Goal: Task Accomplishment & Management: Use online tool/utility

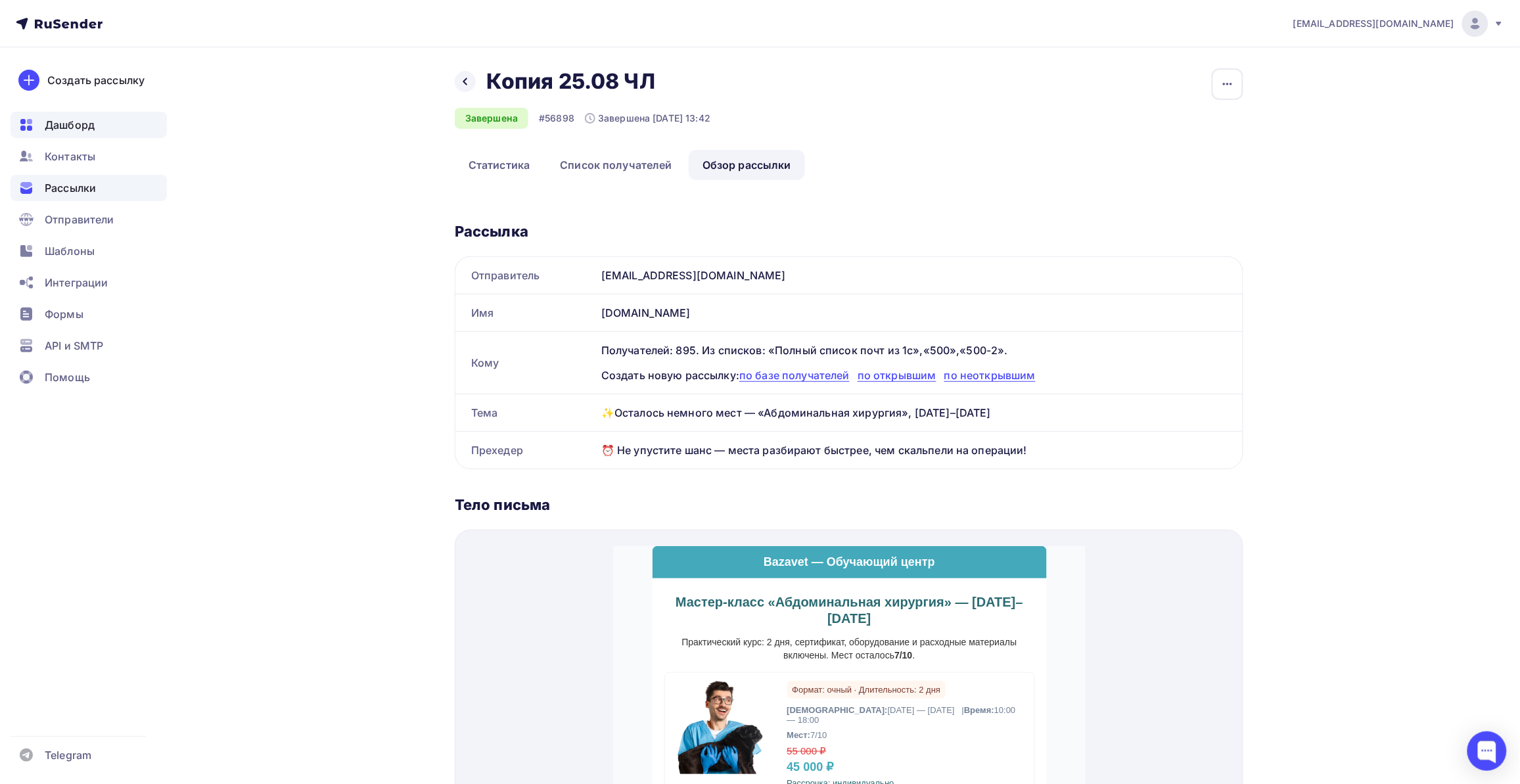
click at [90, 129] on span "Дашборд" at bounding box center [70, 125] width 50 height 16
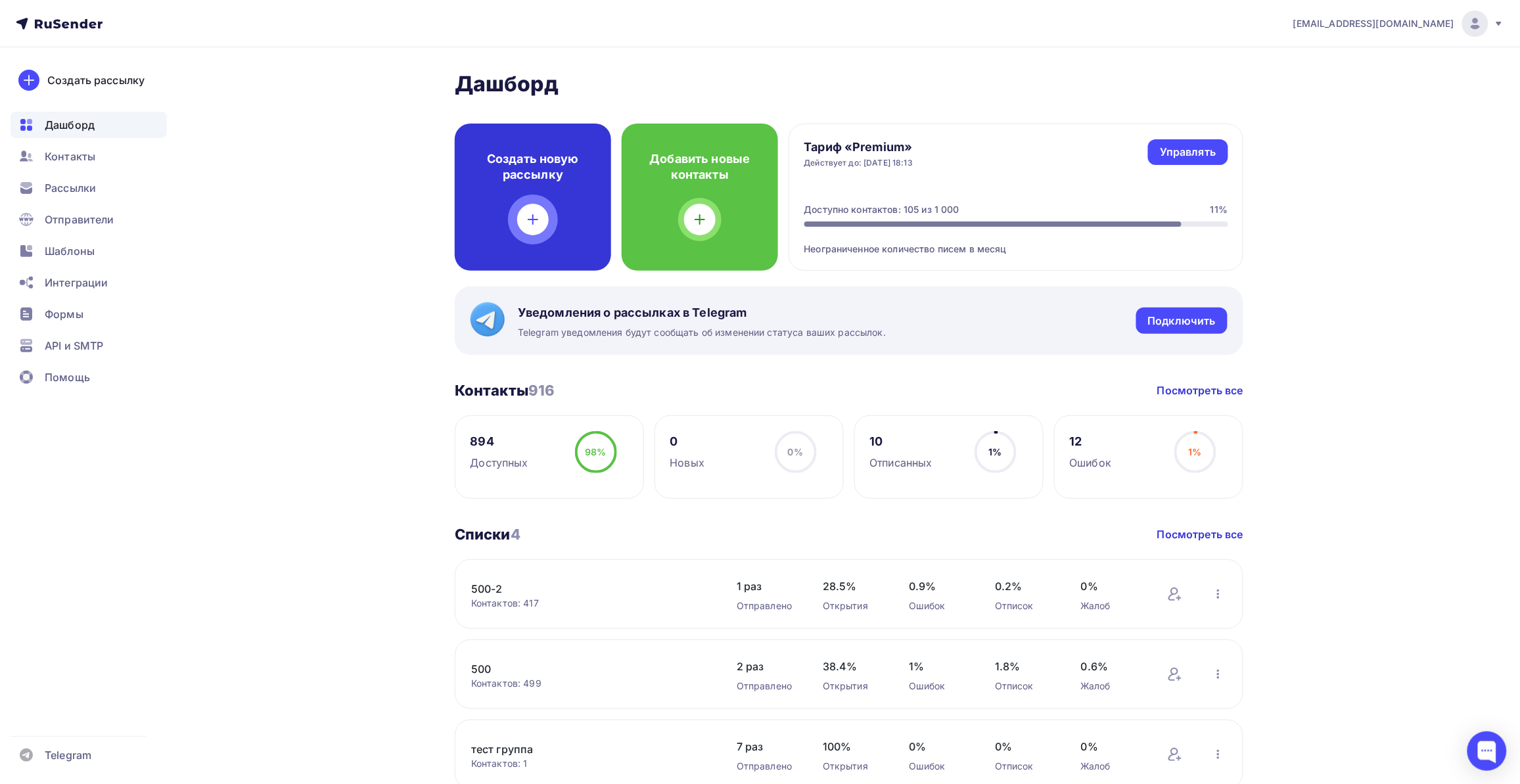
click at [532, 159] on h4 "Создать новую рассылку" at bounding box center [533, 167] width 114 height 32
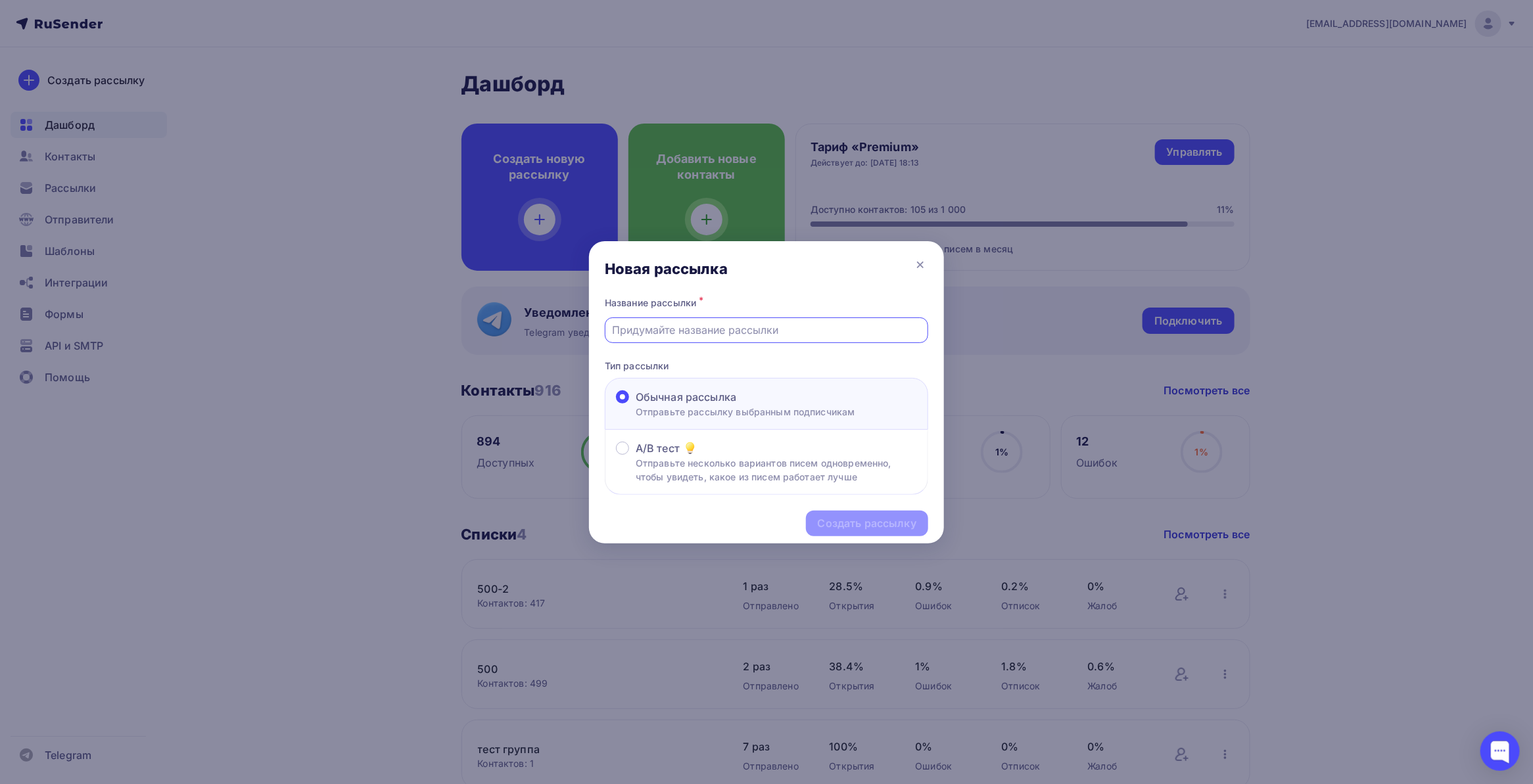
click at [766, 330] on input "text" at bounding box center [766, 330] width 308 height 16
drag, startPoint x: 629, startPoint y: 329, endPoint x: 596, endPoint y: 322, distance: 33.7
click at [596, 322] on div "Название рассылки * чл Тип рассылки Обычная рассылка Отправьте рассылку выбранн…" at bounding box center [766, 394] width 355 height 202
type input "ах-500"
click at [893, 524] on div "Создать рассылку" at bounding box center [867, 523] width 98 height 15
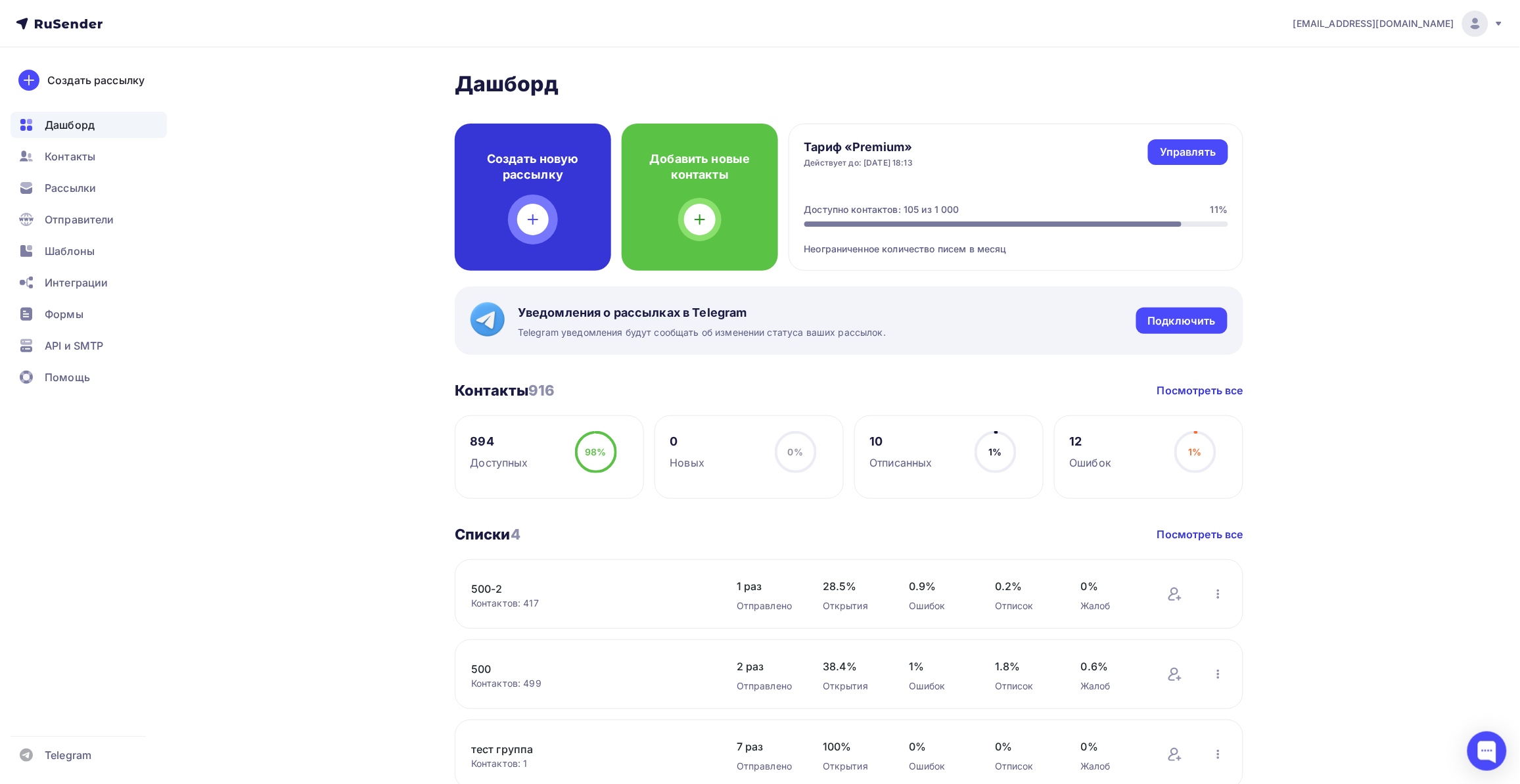
click at [551, 172] on h4 "Создать новую рассылку" at bounding box center [533, 167] width 114 height 32
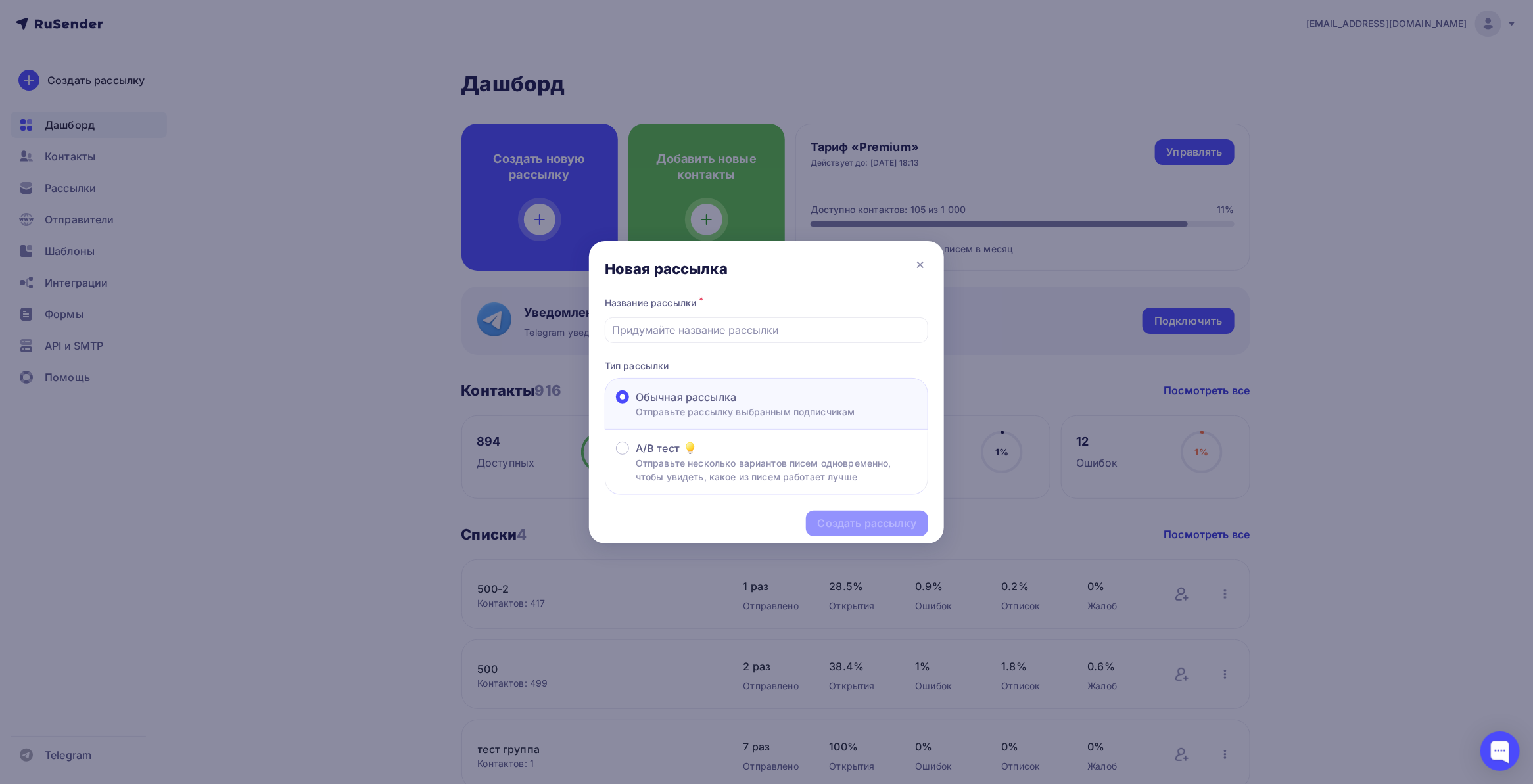
click at [369, 338] on div at bounding box center [766, 392] width 1533 height 784
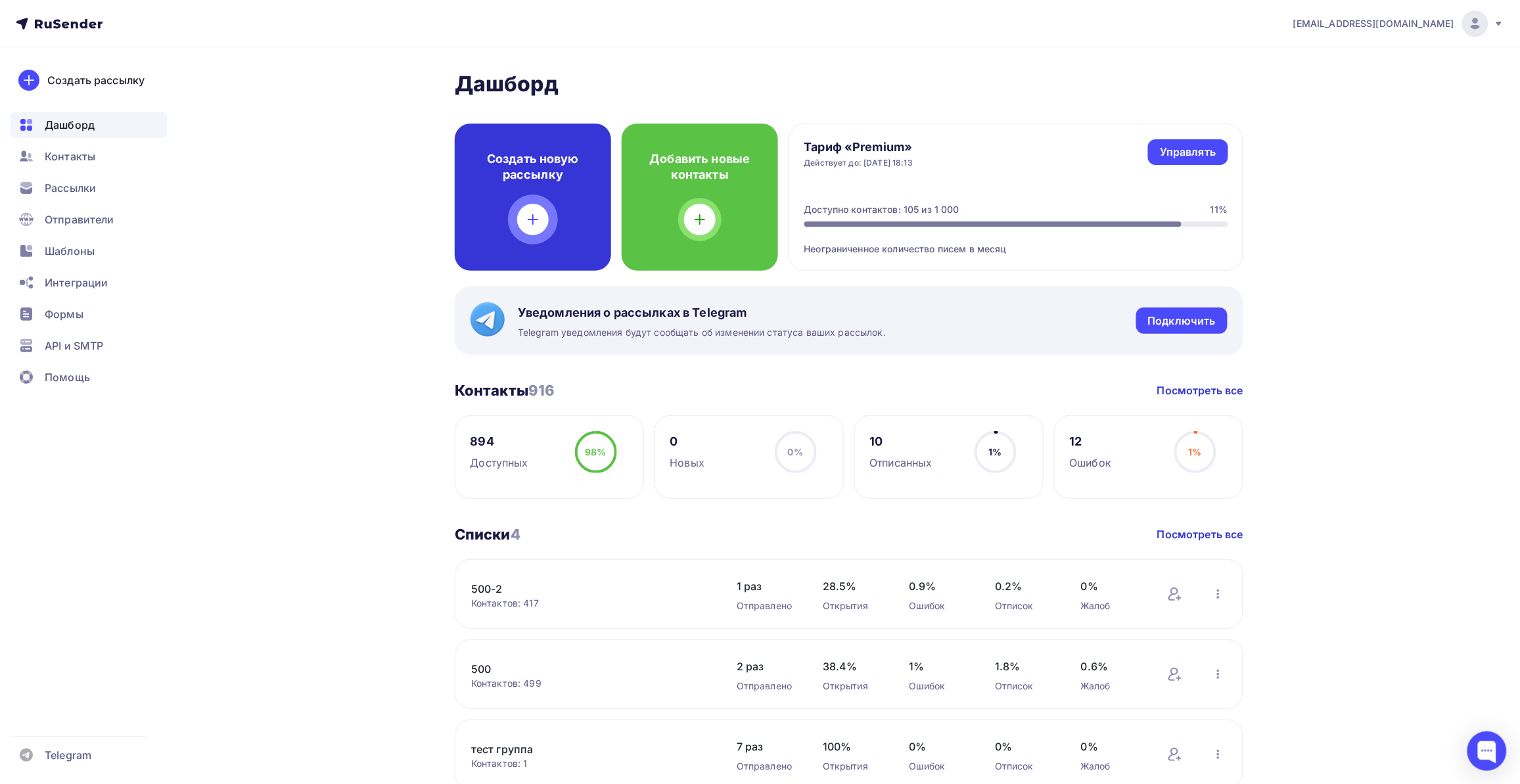
click at [537, 190] on div "Создать новую рассылку" at bounding box center [533, 197] width 157 height 147
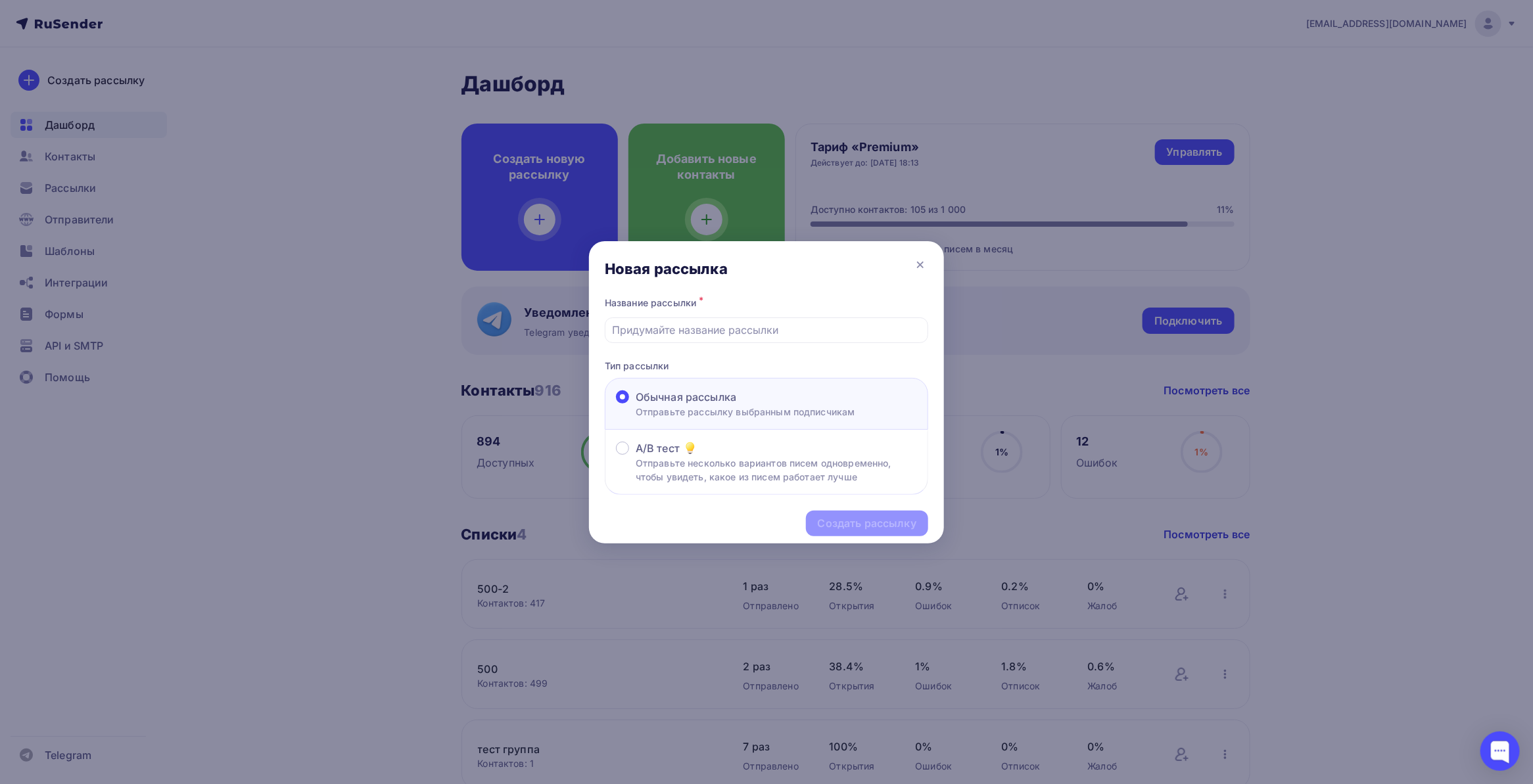
click at [437, 283] on div at bounding box center [766, 392] width 1533 height 784
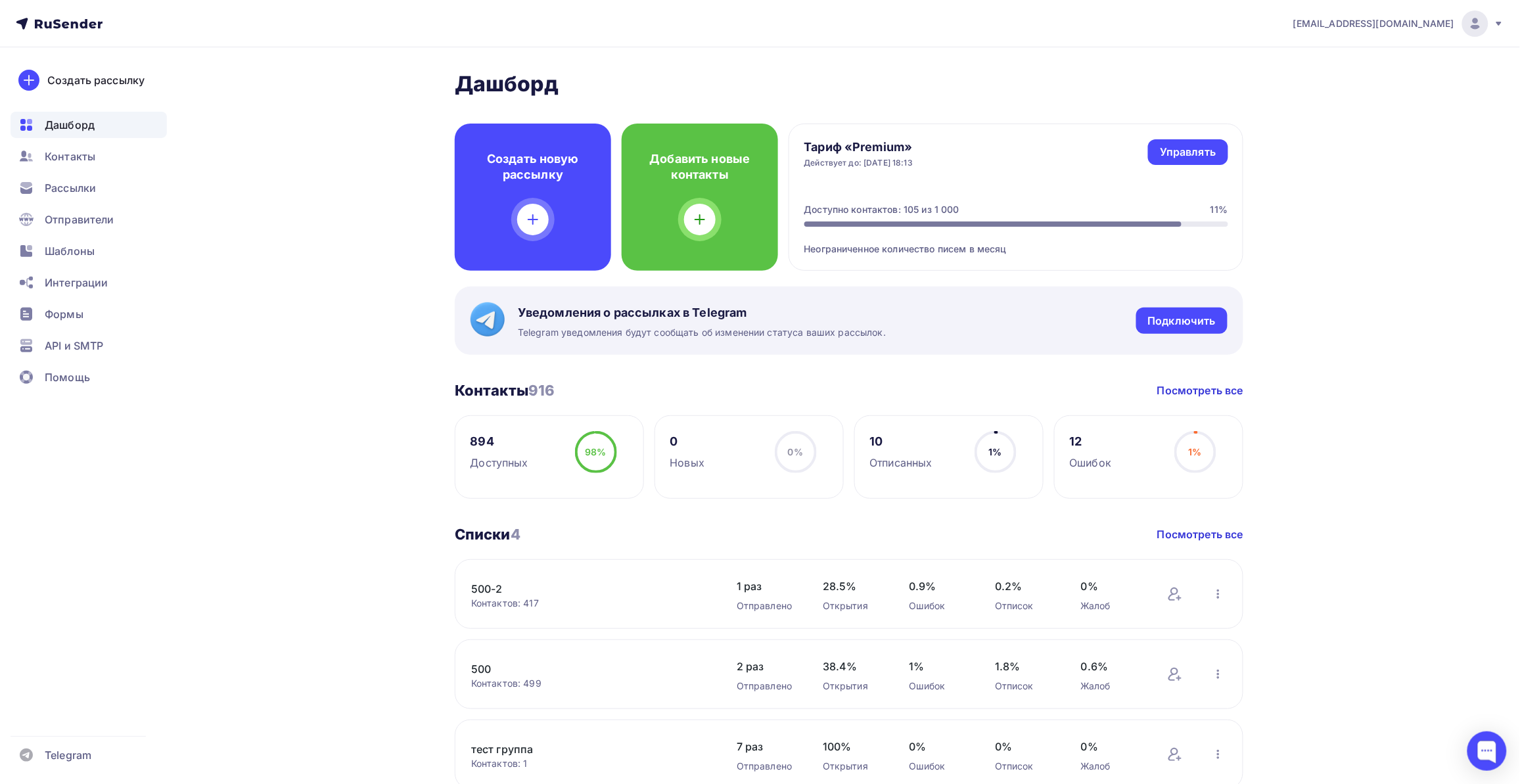
click at [1038, 182] on div "Тариф «Premium» Действует до: [DATE] 18:13 Управлять Управлять Доступно контакт…" at bounding box center [1015, 197] width 454 height 147
drag, startPoint x: 938, startPoint y: 174, endPoint x: 903, endPoint y: 150, distance: 42.4
click at [936, 174] on div "Тариф «Premium» Действует до: [DATE] 18:13 Управлять Управлять Доступно контакт…" at bounding box center [1015, 197] width 454 height 147
click at [1178, 159] on link "Управлять" at bounding box center [1188, 152] width 80 height 26
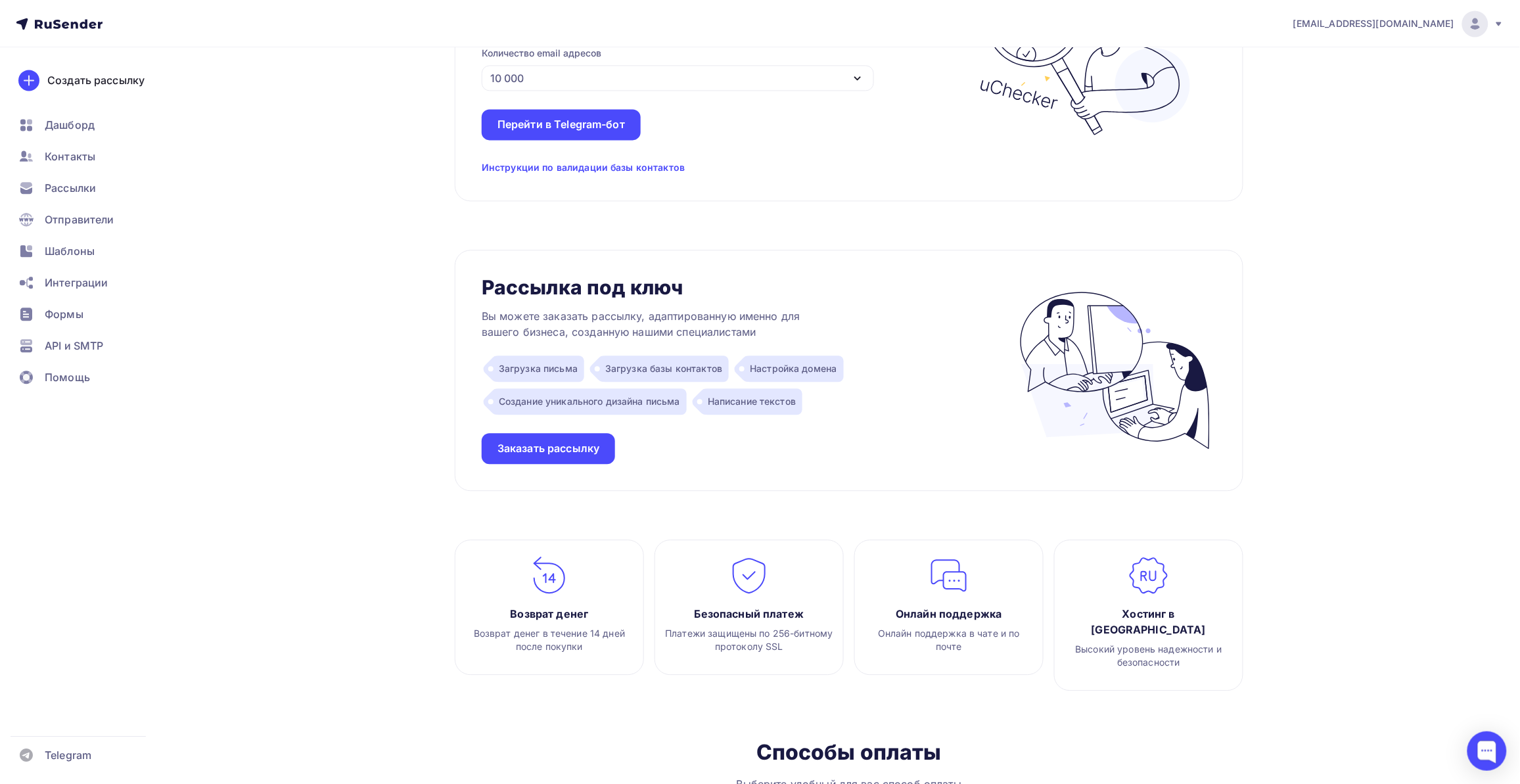
scroll to position [1241, 0]
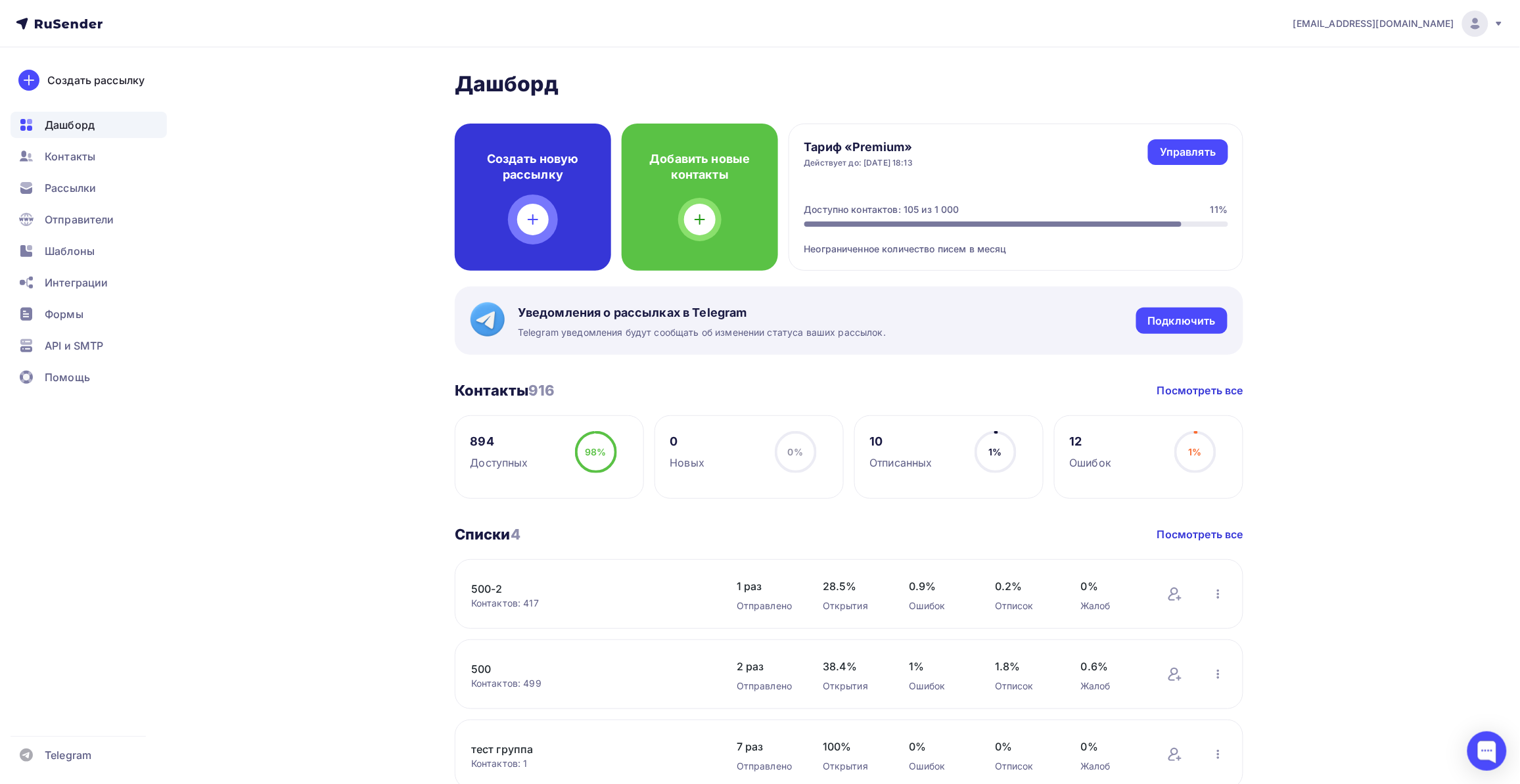
click at [541, 141] on div "Создать новую рассылку" at bounding box center [533, 197] width 157 height 147
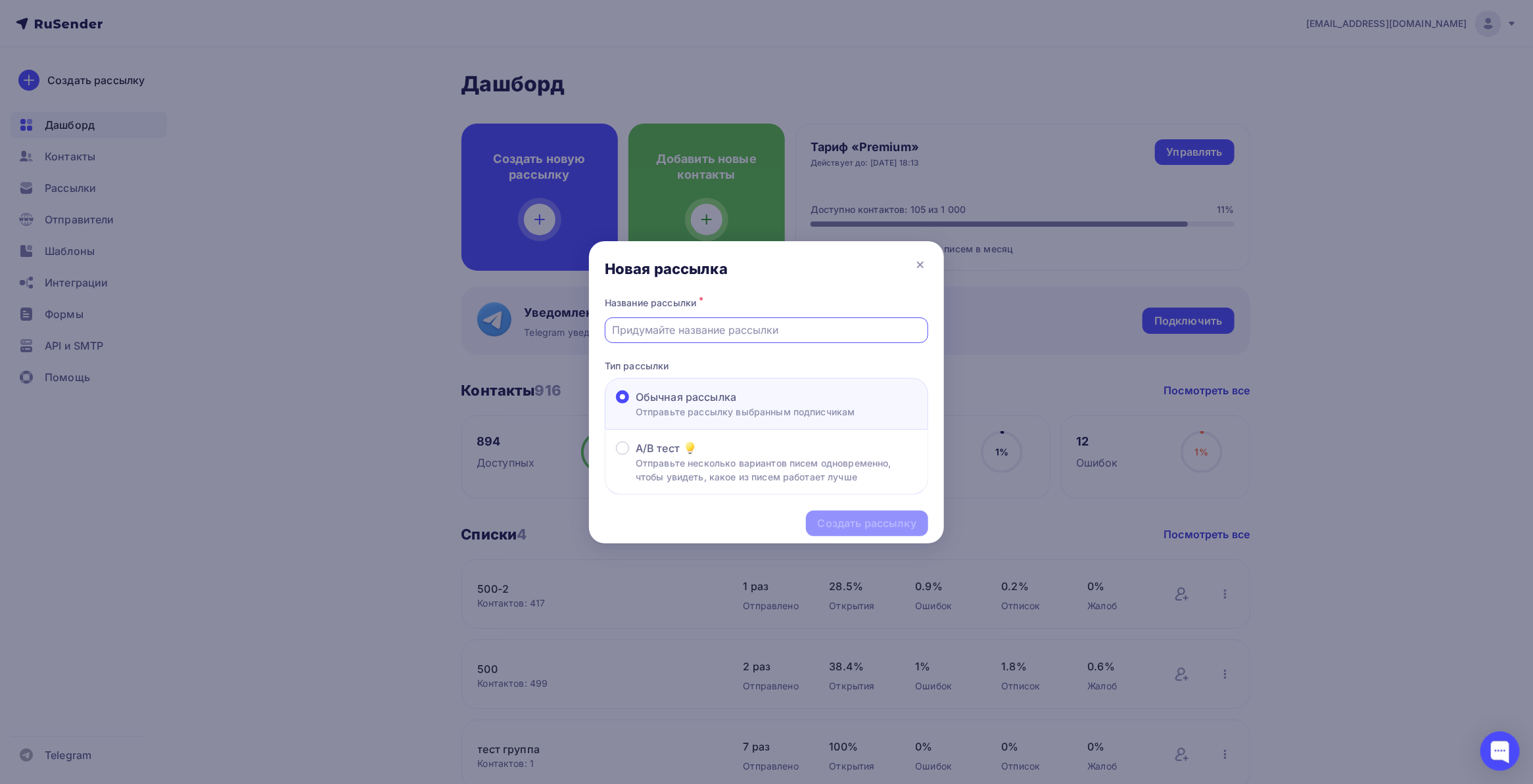
click at [727, 326] on input "text" at bounding box center [766, 330] width 308 height 16
drag, startPoint x: 678, startPoint y: 324, endPoint x: 520, endPoint y: 320, distance: 158.1
click at [520, 320] on div "Новая рассылка Название рассылки * ф Тип рассылки Обычная рассылка Отправьте ра…" at bounding box center [766, 392] width 1533 height 784
type input "ах-500"
click at [830, 521] on div "Создать рассылку" at bounding box center [867, 523] width 98 height 15
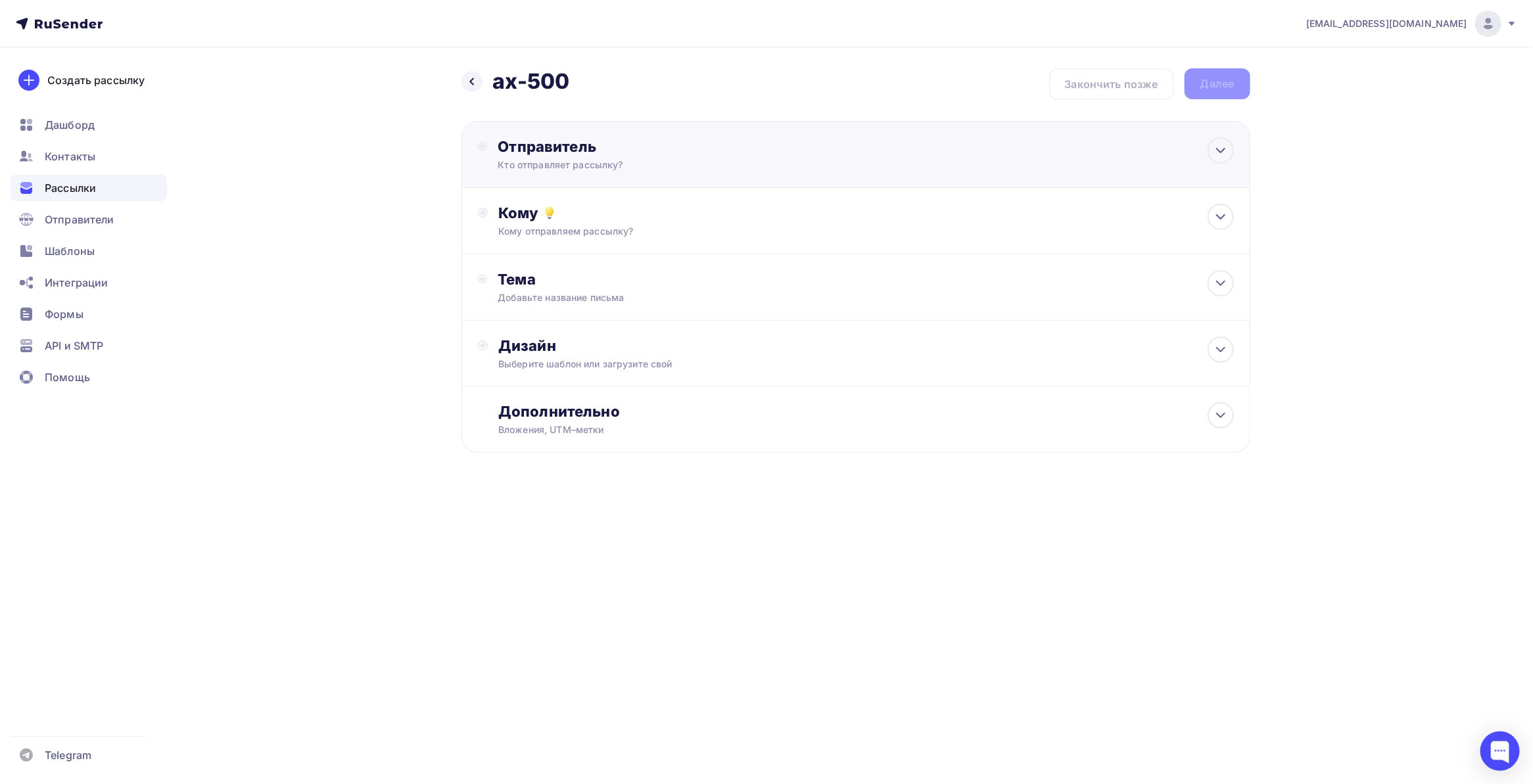
click at [695, 155] on div "Отправитель Кто отправляет рассылку? Email * [EMAIL_ADDRESS][DOMAIN_NAME] [EMAI…" at bounding box center [640, 154] width 284 height 34
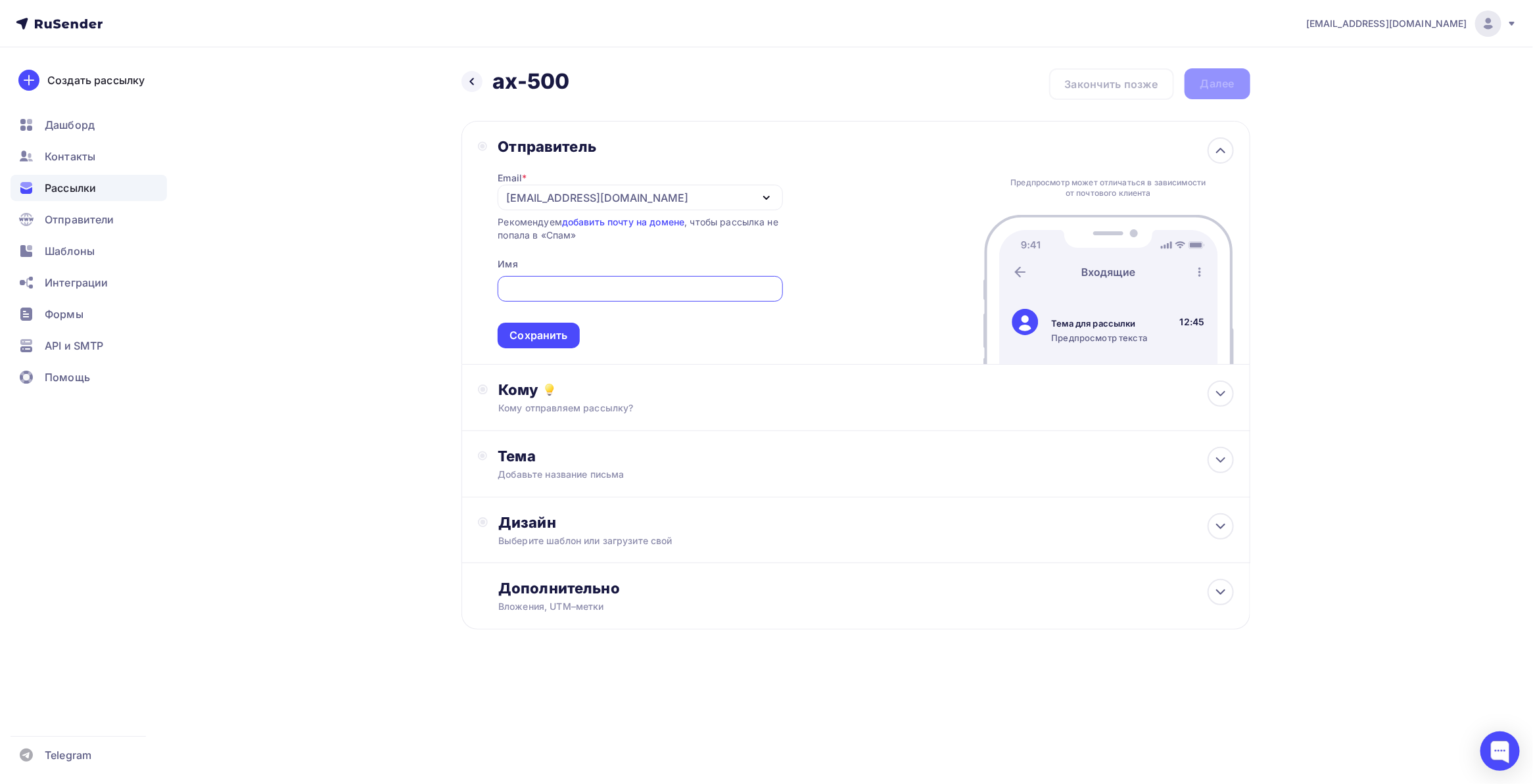
click at [658, 194] on div "[EMAIL_ADDRESS][DOMAIN_NAME]" at bounding box center [640, 197] width 284 height 26
click at [624, 238] on div "[EMAIL_ADDRESS][DOMAIN_NAME]" at bounding box center [640, 236] width 253 height 16
drag, startPoint x: 600, startPoint y: 271, endPoint x: 593, endPoint y: 278, distance: 9.9
click at [599, 273] on span "Сохранить" at bounding box center [640, 309] width 284 height 78
click at [583, 294] on input "text" at bounding box center [640, 289] width 269 height 16
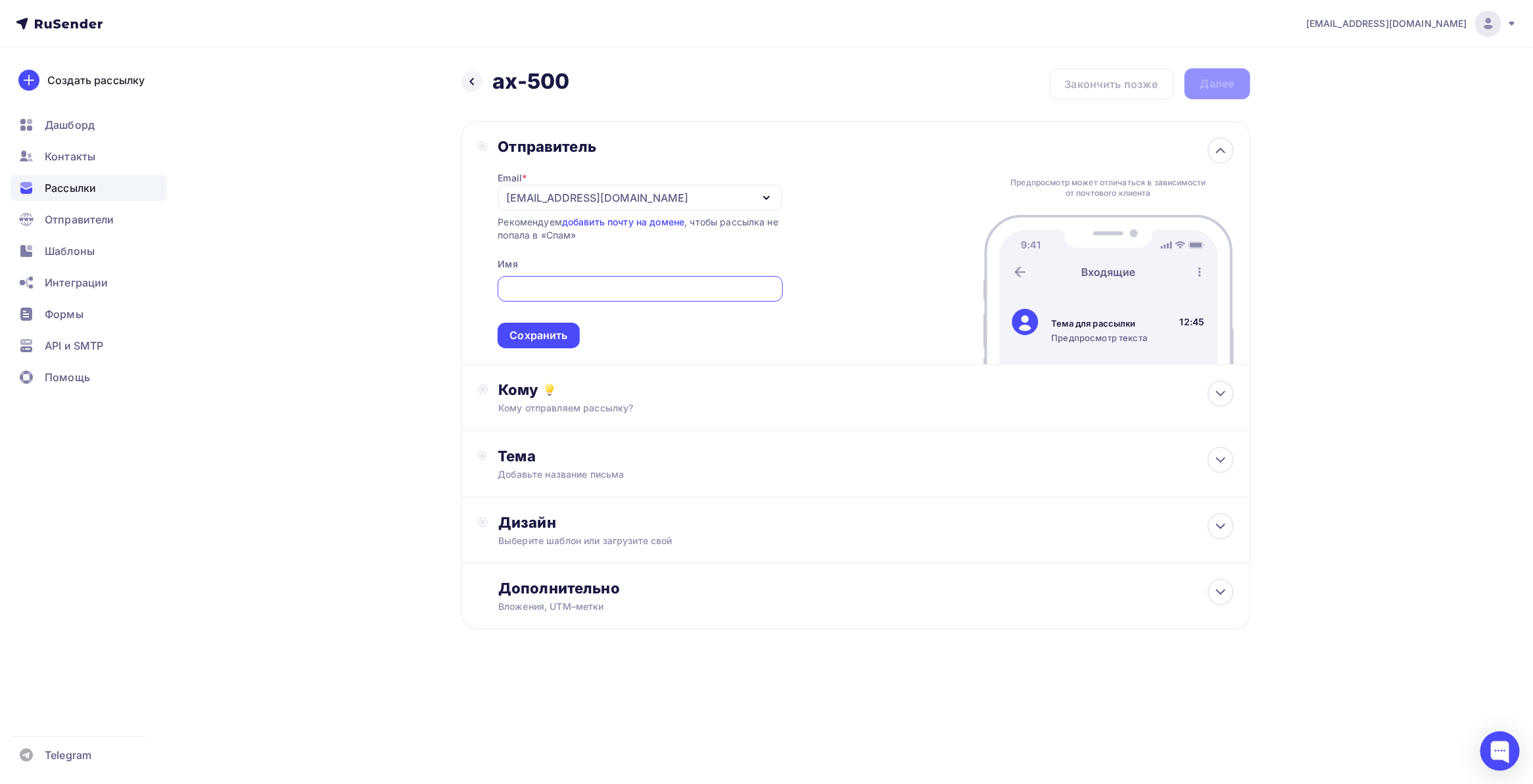
type input "и"
type input "[DOMAIN_NAME]"
click at [543, 329] on div "Сохранить" at bounding box center [538, 335] width 58 height 15
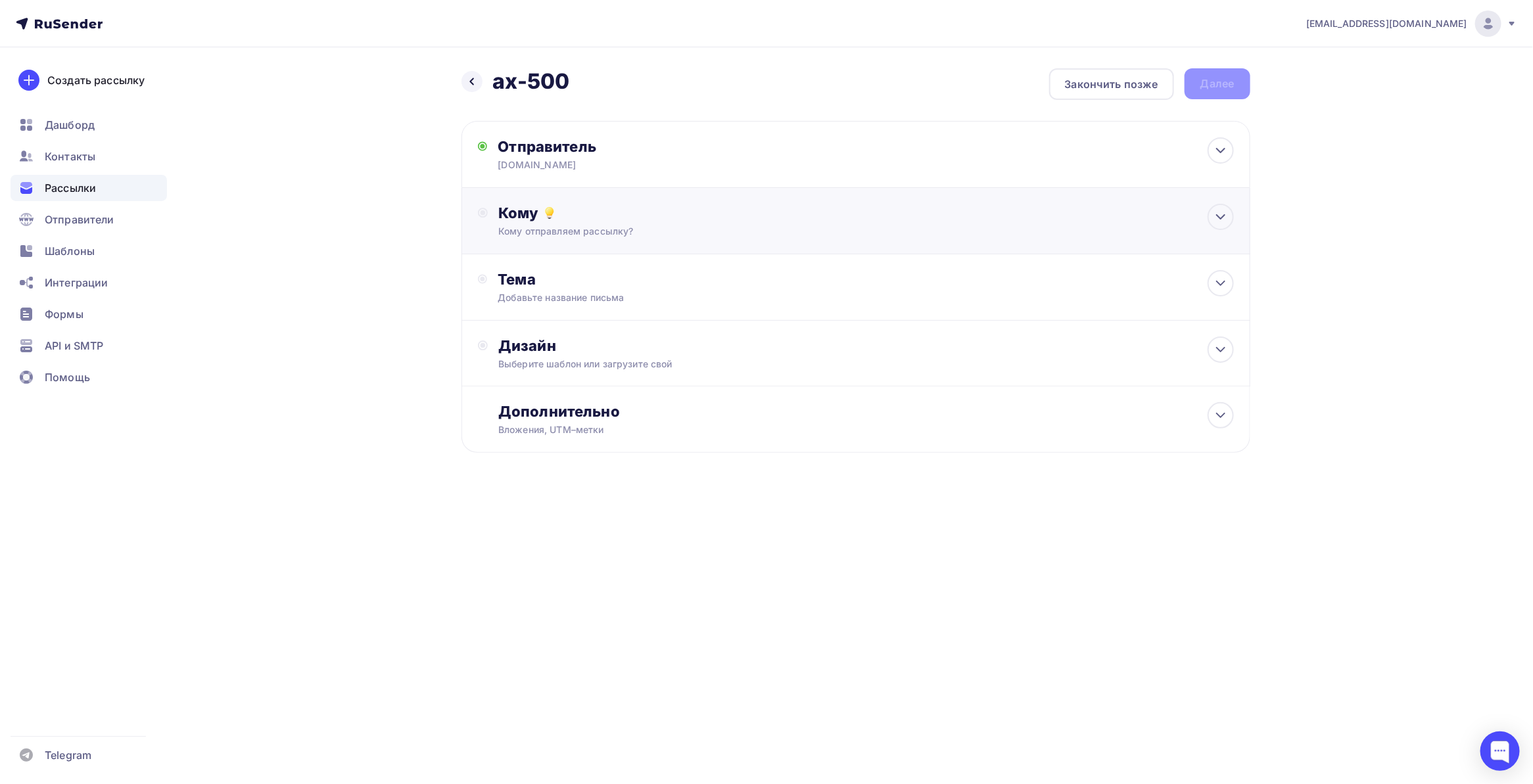
click at [615, 210] on div "Кому" at bounding box center [866, 213] width 735 height 19
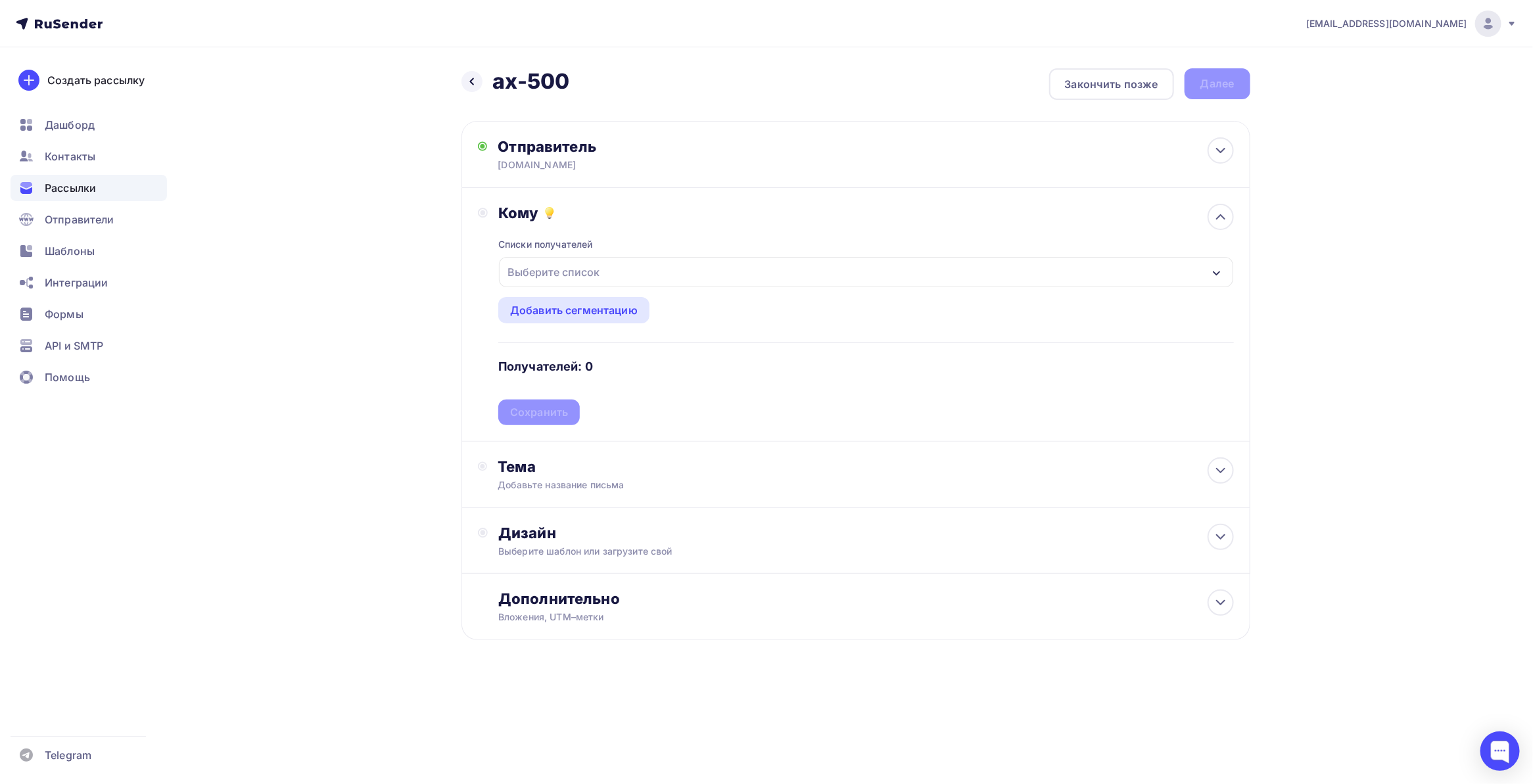
click at [584, 268] on div "Выберите список" at bounding box center [553, 271] width 103 height 24
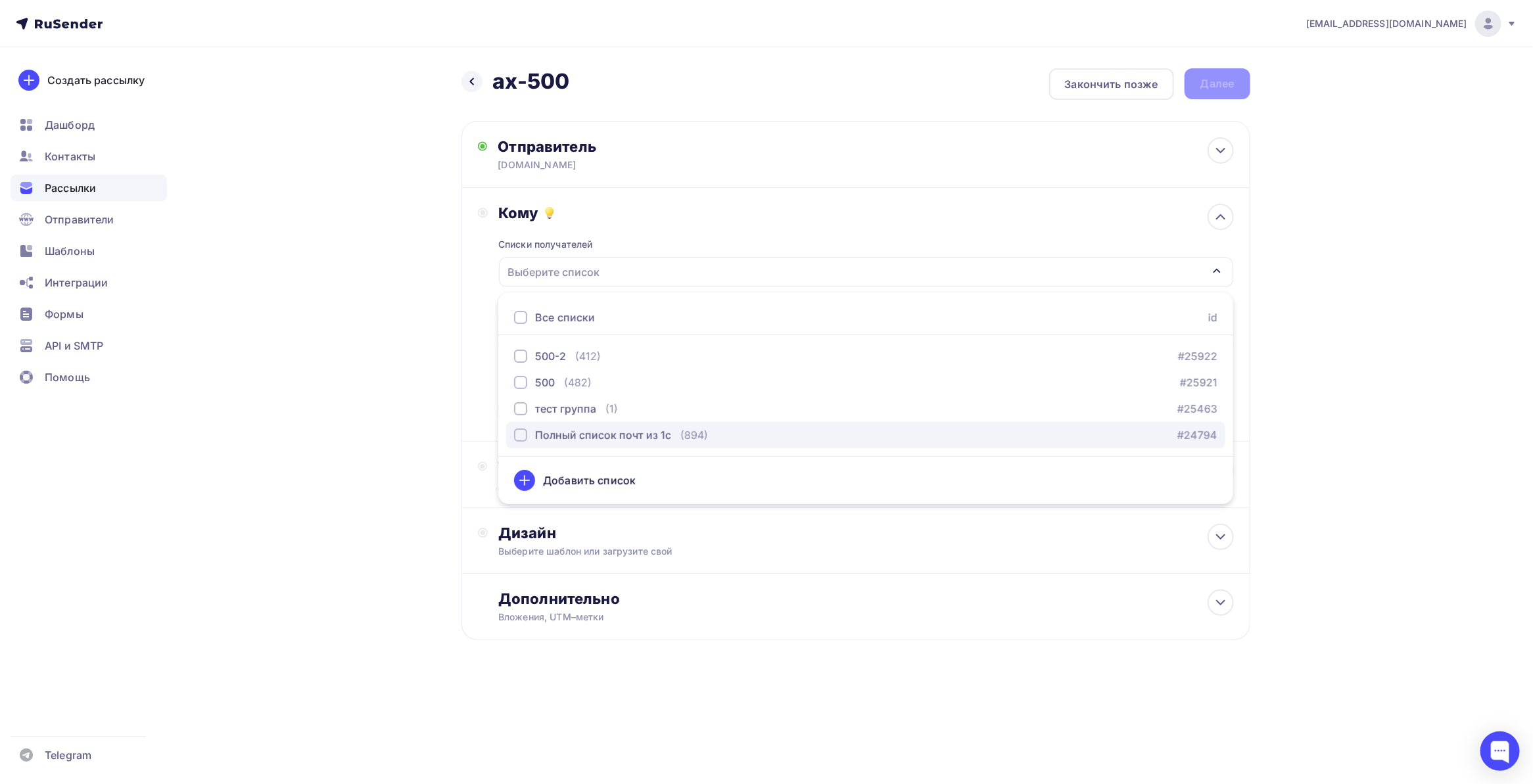
click at [577, 427] on div "Полный список почт из 1с" at bounding box center [603, 435] width 136 height 16
click at [537, 431] on div "Полный список почт из 1с" at bounding box center [603, 435] width 136 height 16
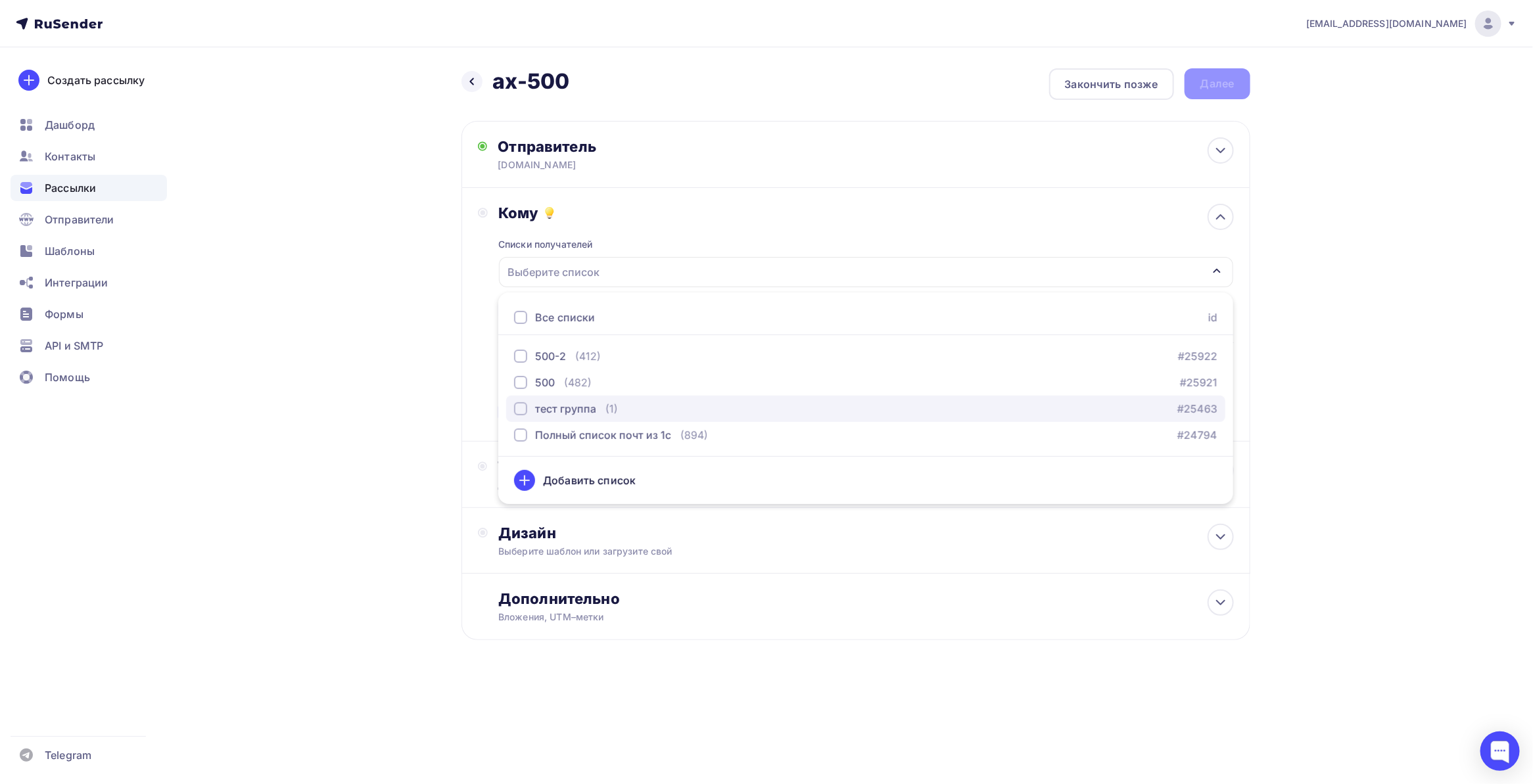
click at [527, 412] on div "button" at bounding box center [521, 409] width 13 height 13
click at [407, 385] on div "Назад ах-500 ах-500 Закончить позже Далее Отправитель [DOMAIN_NAME] Email * [EM…" at bounding box center [767, 386] width 1078 height 678
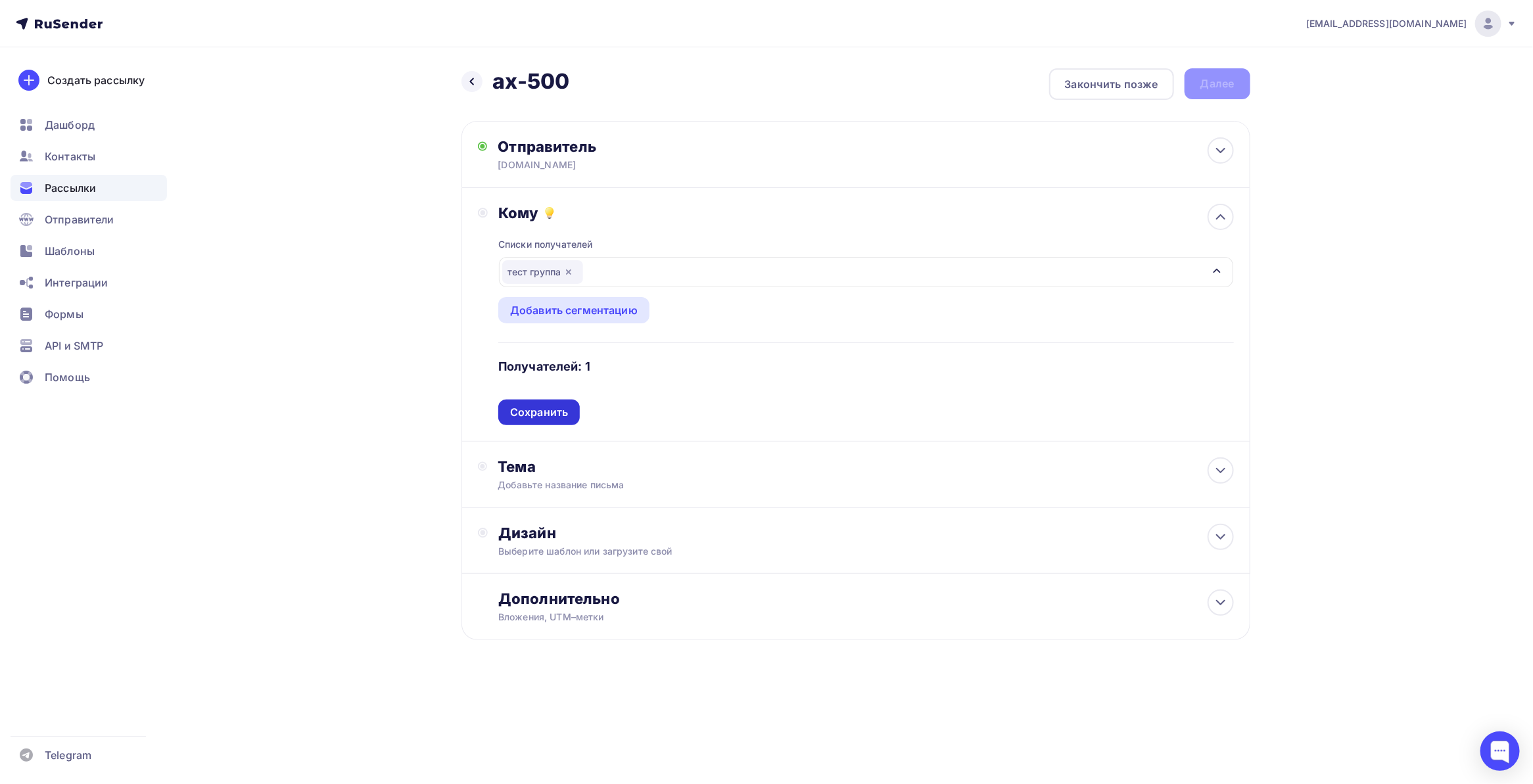
click at [557, 411] on div "Сохранить" at bounding box center [539, 412] width 58 height 15
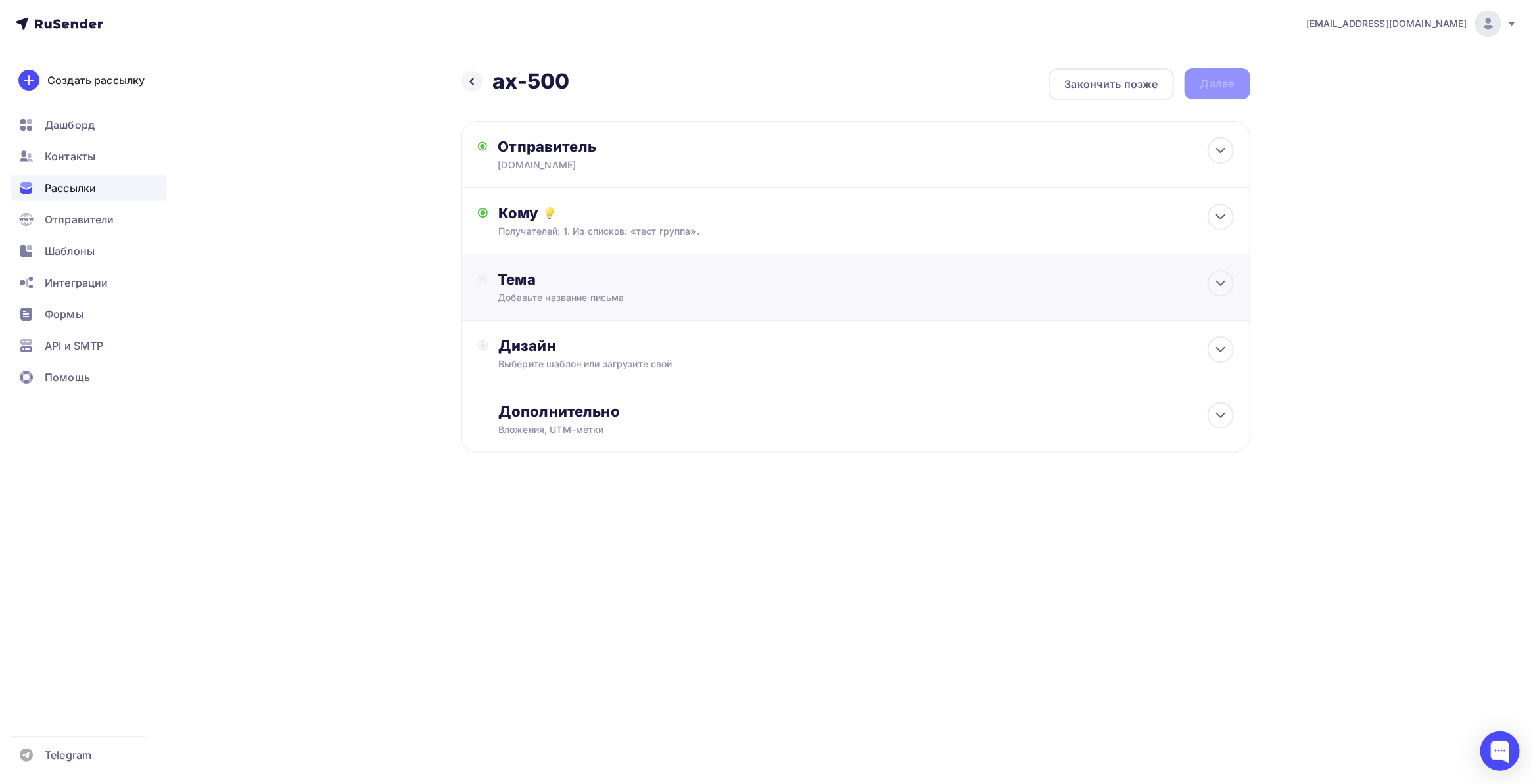
click at [613, 291] on div "Добавьте название письма" at bounding box center [615, 297] width 234 height 13
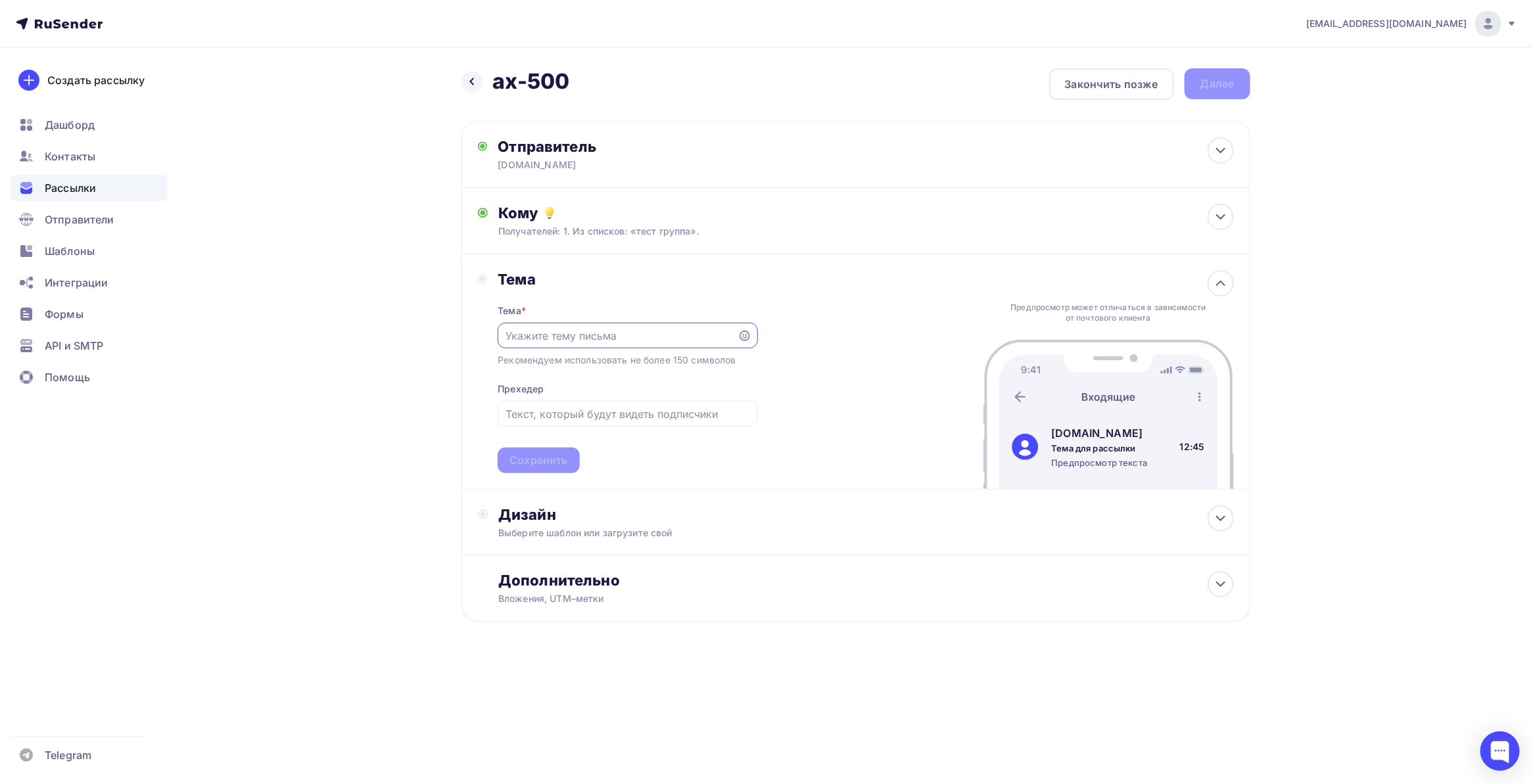
click at [592, 336] on input "text" at bounding box center [618, 336] width 225 height 16
click at [526, 510] on div "Дизайн" at bounding box center [866, 515] width 735 height 19
click at [580, 561] on div "Выбрать шаблон" at bounding box center [555, 568] width 91 height 15
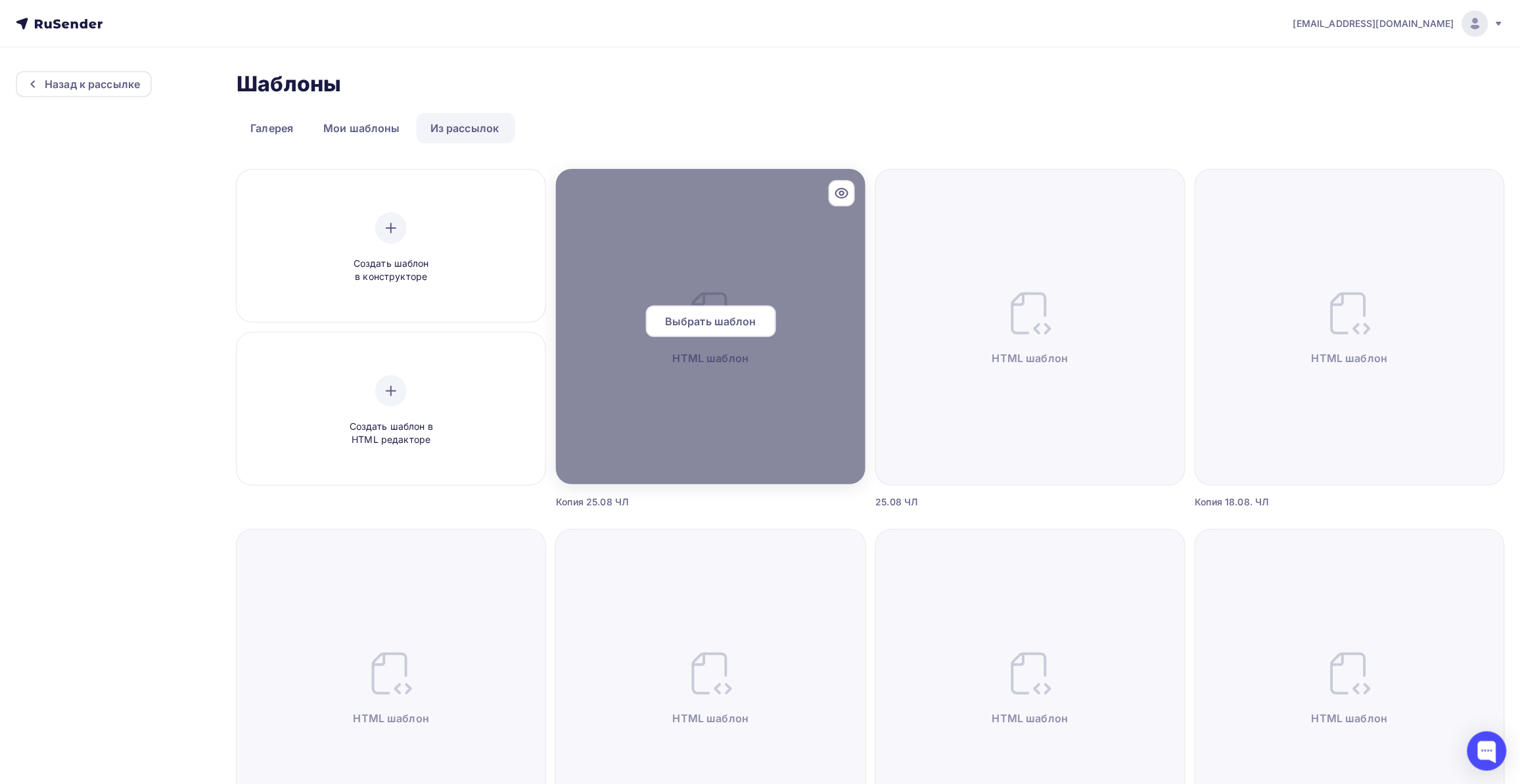
click at [709, 385] on div at bounding box center [710, 326] width 309 height 315
click at [704, 241] on div at bounding box center [710, 326] width 309 height 315
click at [844, 195] on icon at bounding box center [841, 193] width 16 height 16
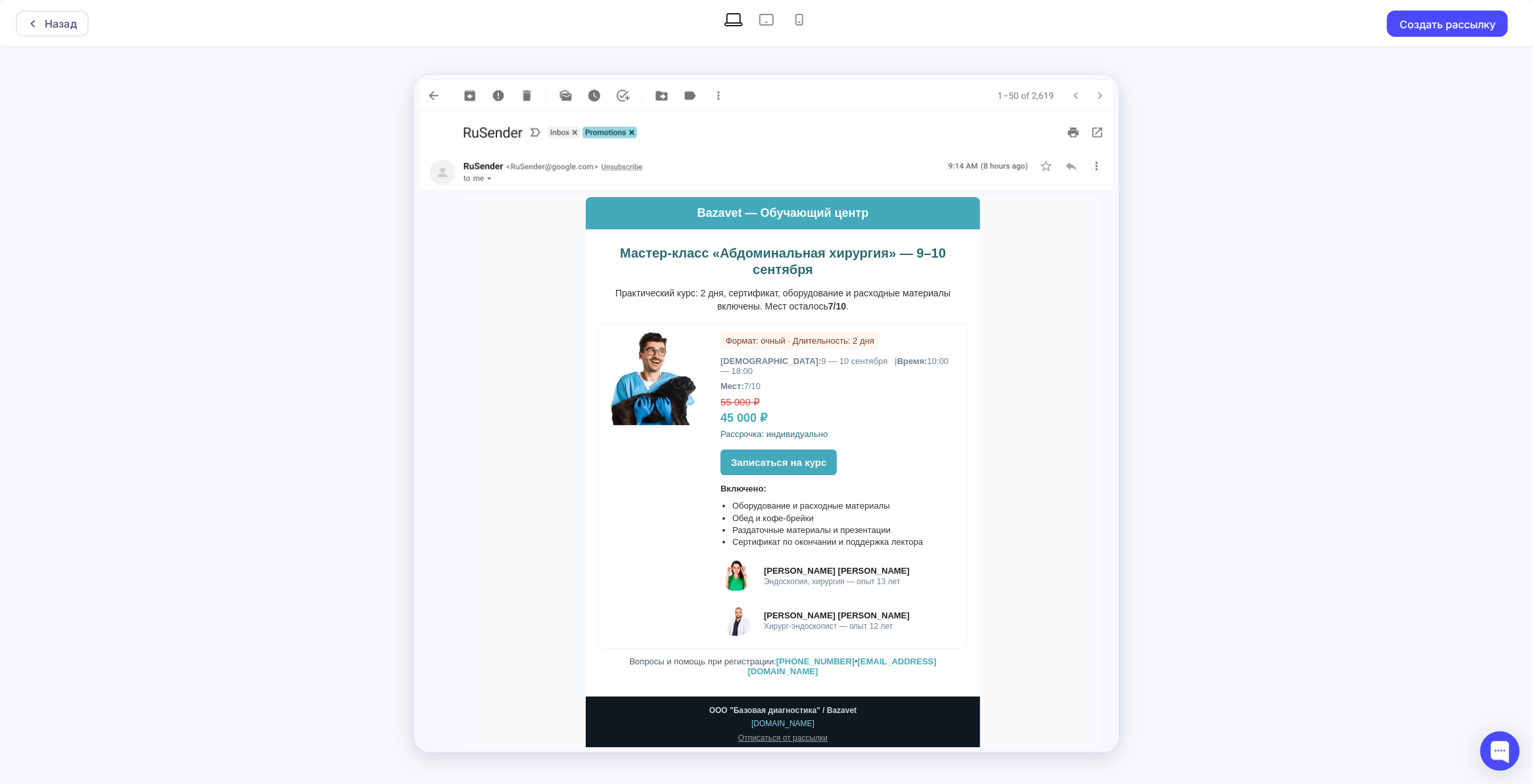
click at [768, 19] on icon at bounding box center [766, 19] width 21 height 21
radio input "true"
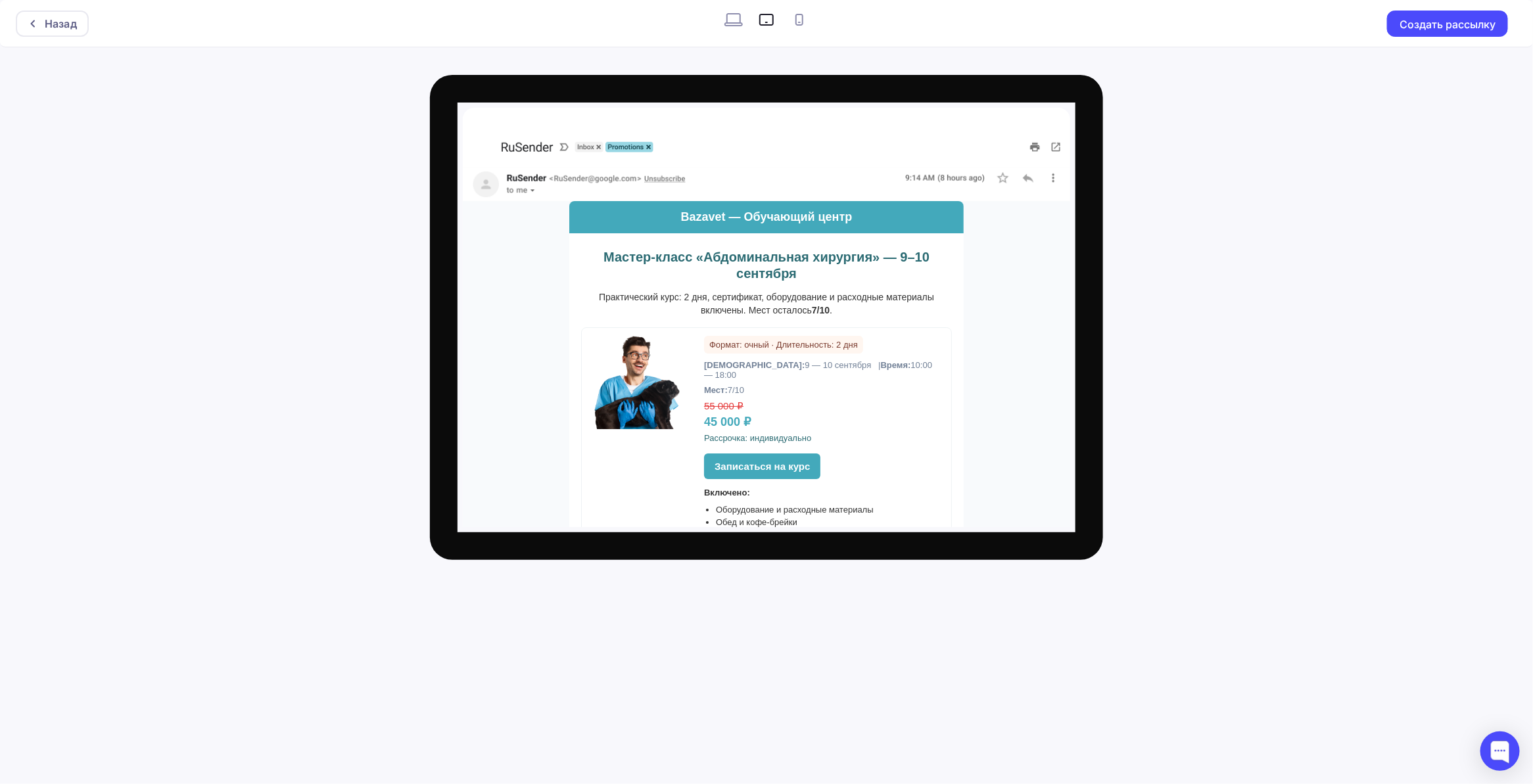
click at [797, 15] on icon at bounding box center [799, 19] width 21 height 21
radio input "true"
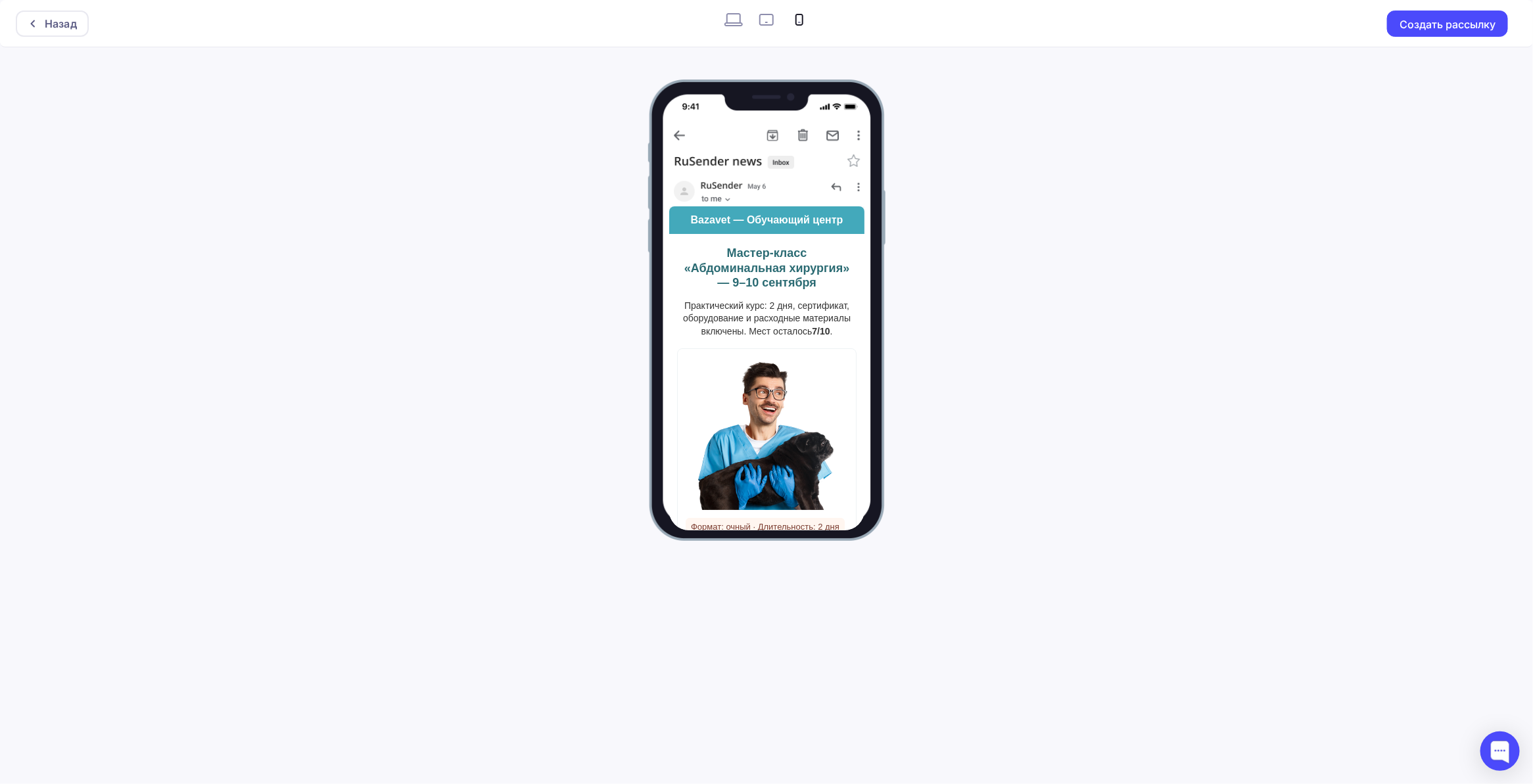
click at [730, 23] on icon at bounding box center [734, 19] width 19 height 13
radio input "true"
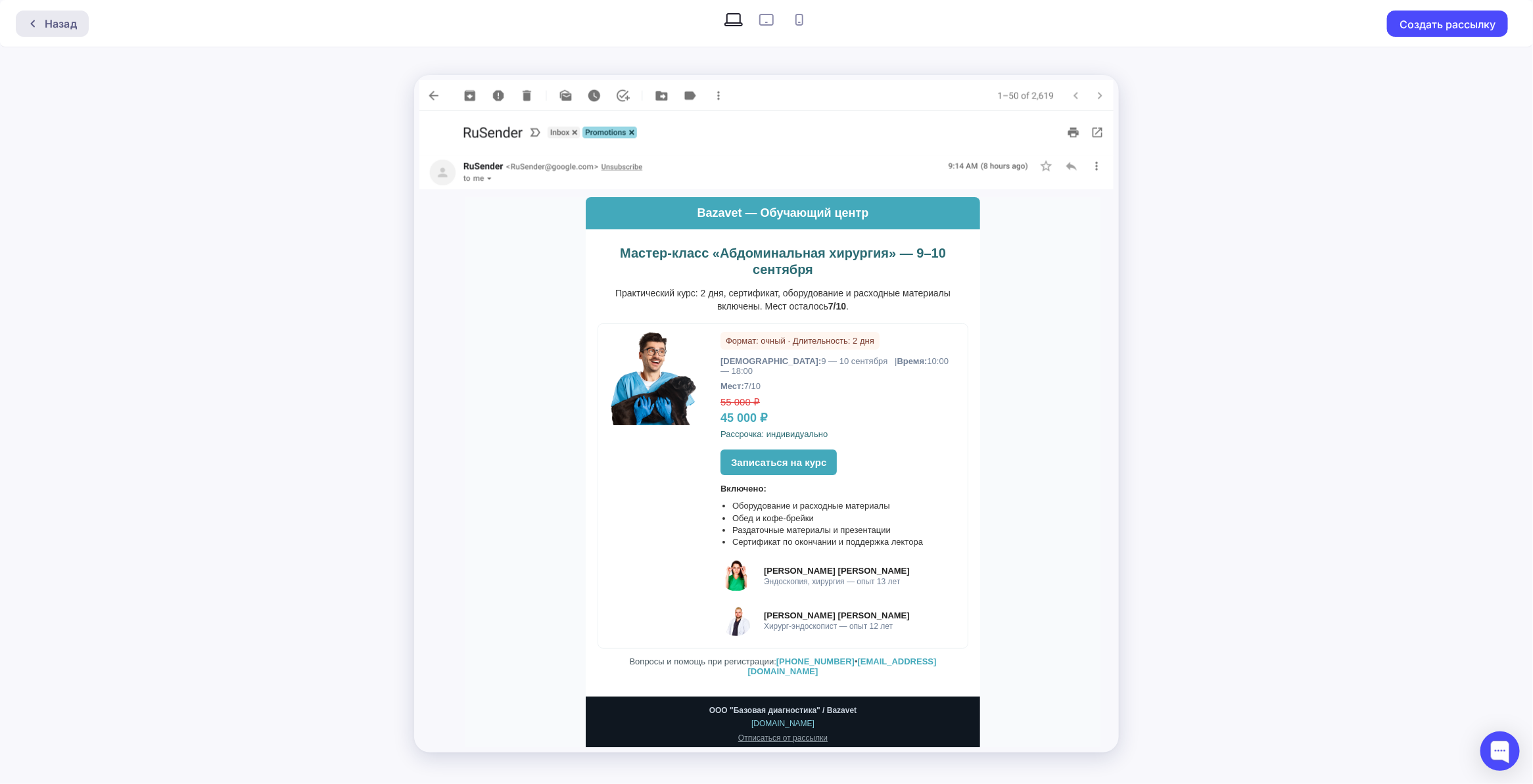
click at [66, 18] on div "Назад" at bounding box center [60, 24] width 32 height 16
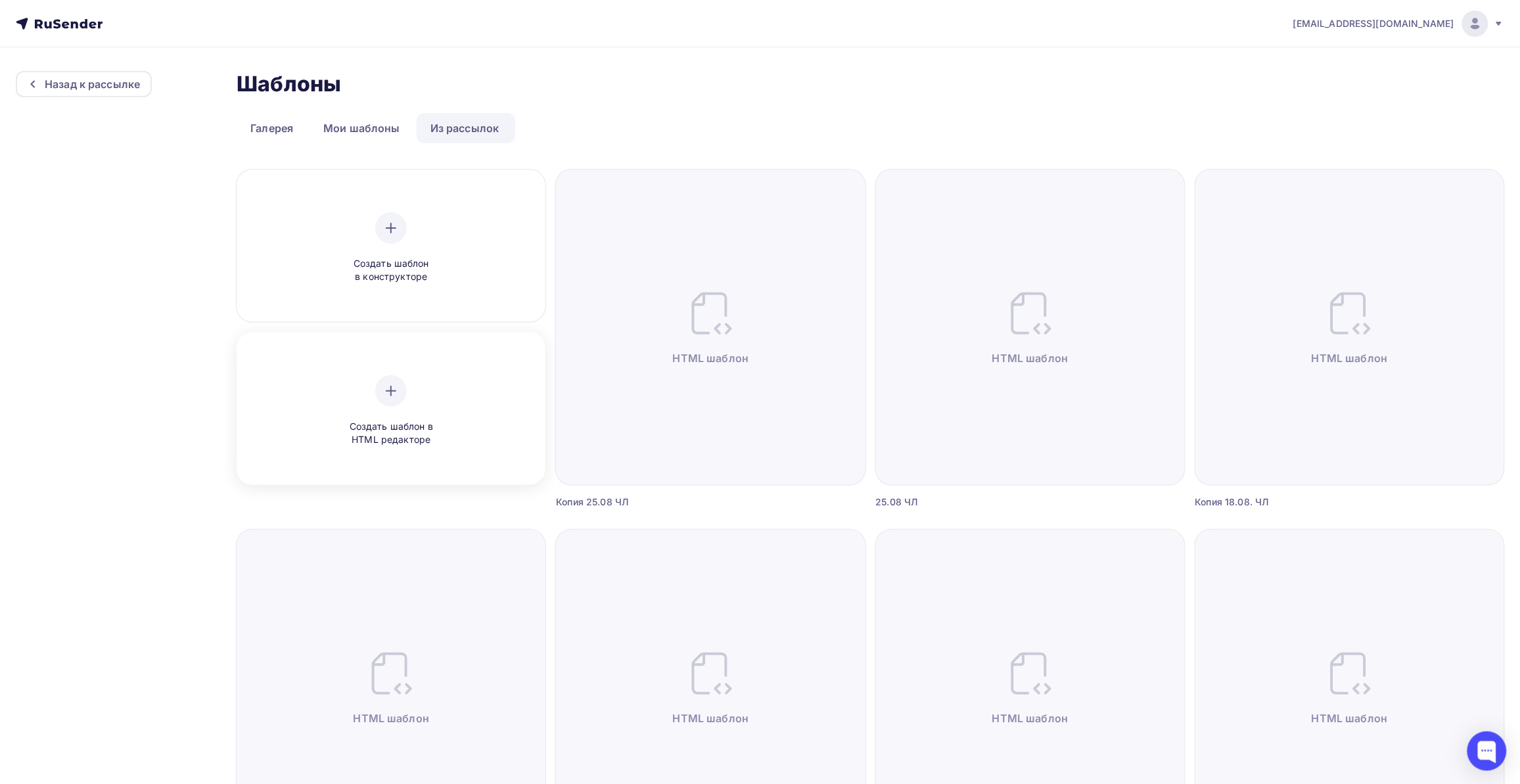
click at [435, 428] on span "Создать шаблон в HTML редакторе" at bounding box center [391, 434] width 125 height 27
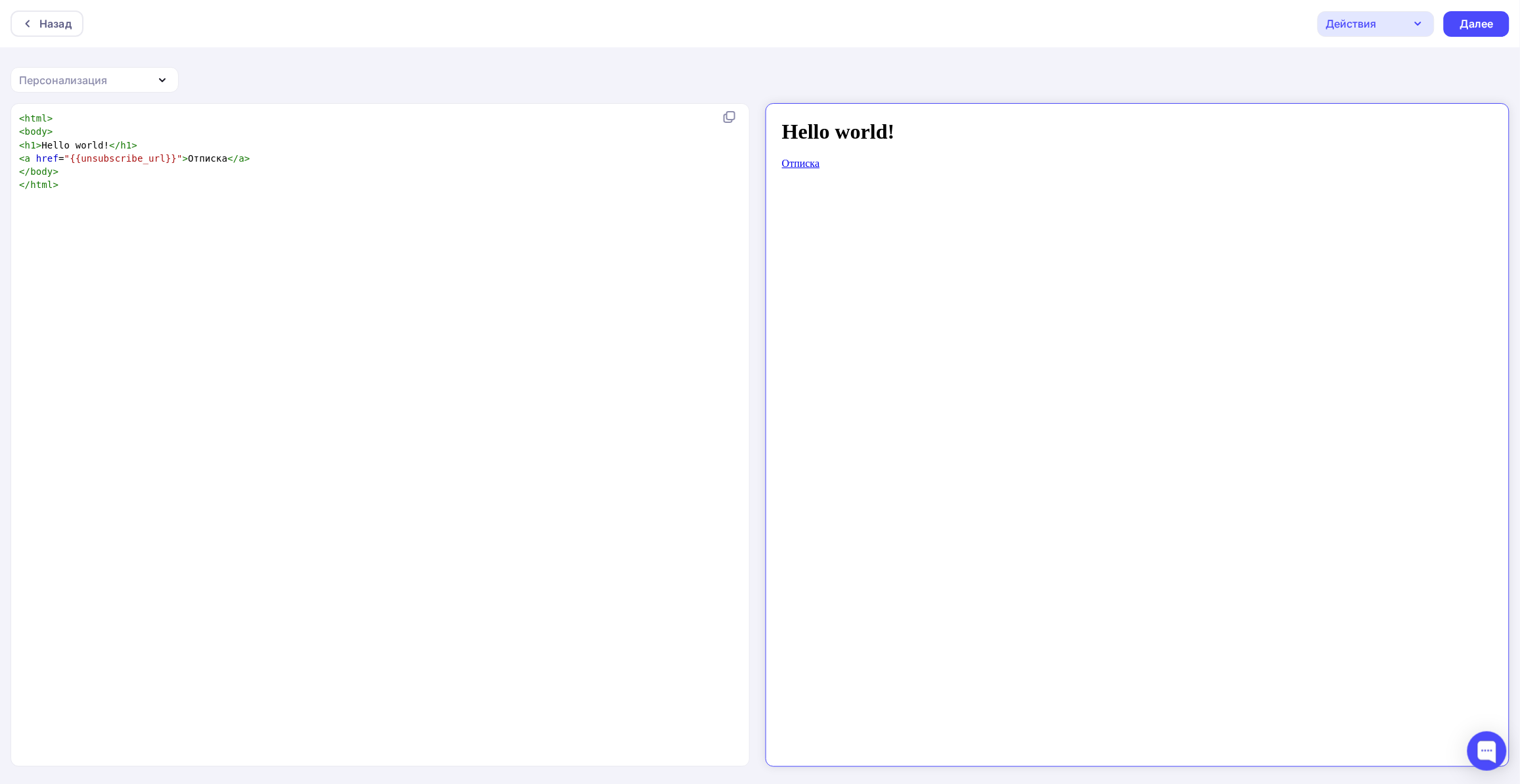
click at [228, 218] on div "xxxxxxxxxx < html > < body > < h1 > Hello world! </ h1 > < a href = "{{unsubscr…" at bounding box center [394, 452] width 755 height 685
click at [55, 17] on div "Назад" at bounding box center [55, 24] width 32 height 16
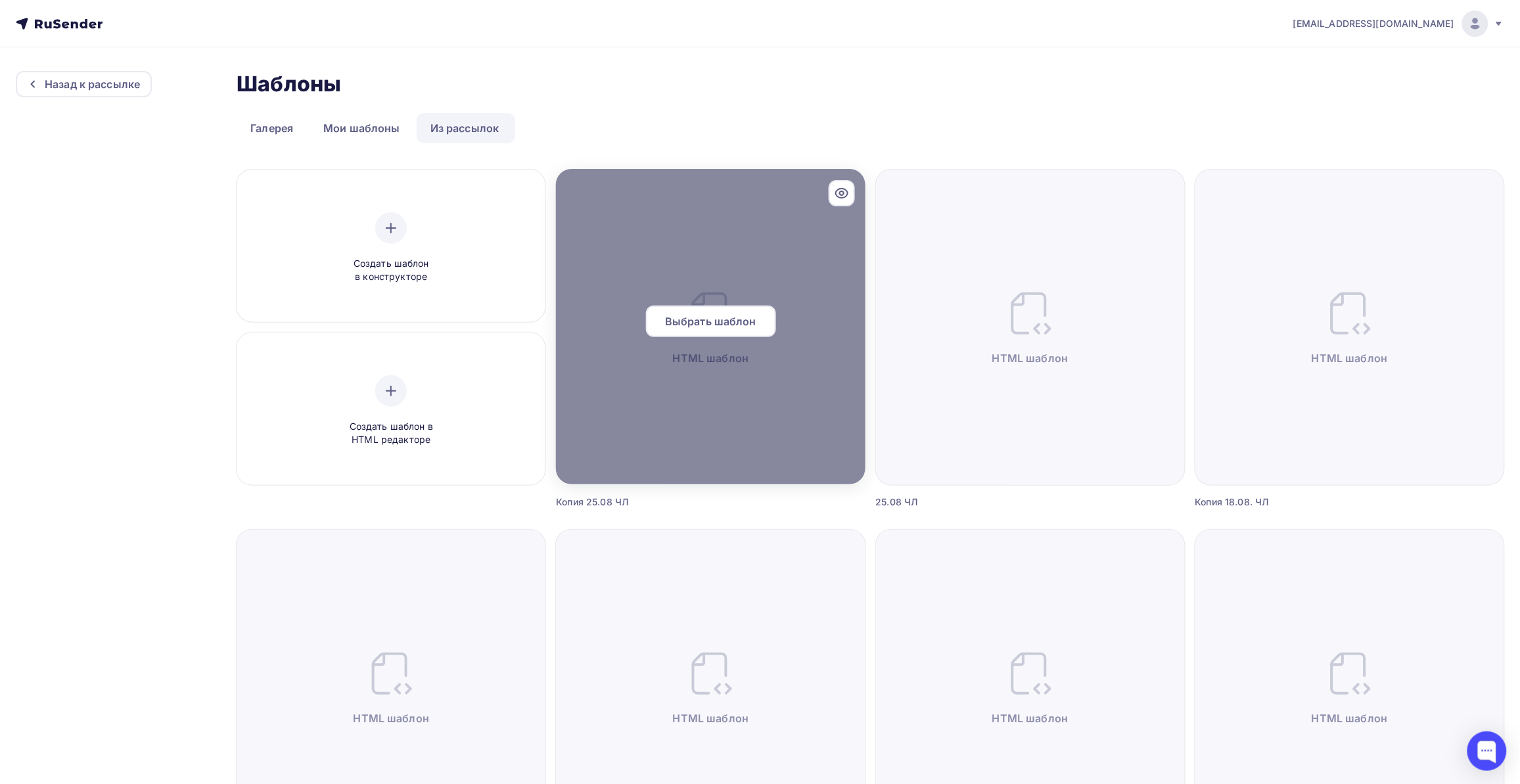
click at [717, 406] on div at bounding box center [710, 326] width 309 height 315
click at [715, 398] on div at bounding box center [710, 326] width 309 height 315
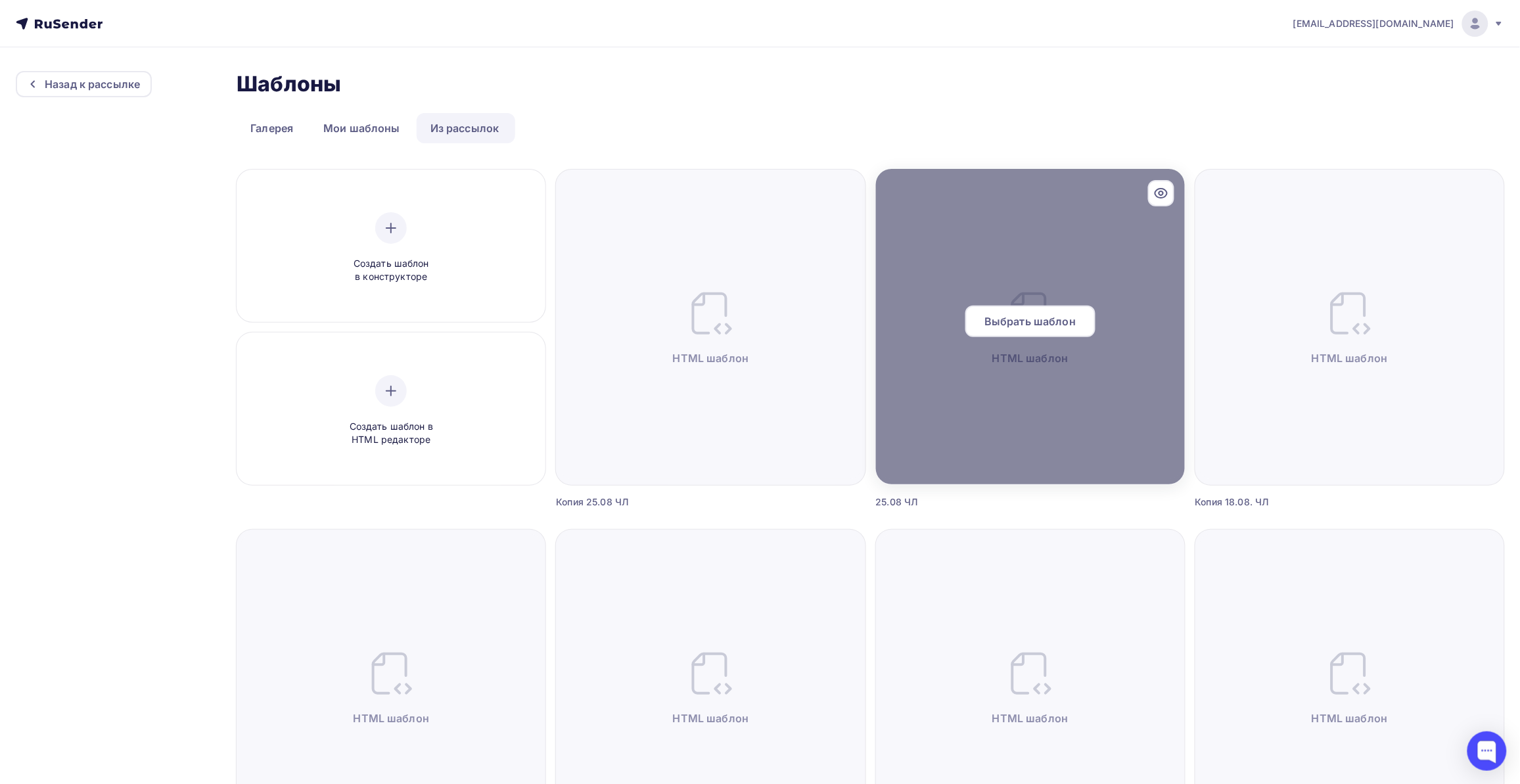
click at [1030, 444] on div at bounding box center [1030, 326] width 309 height 315
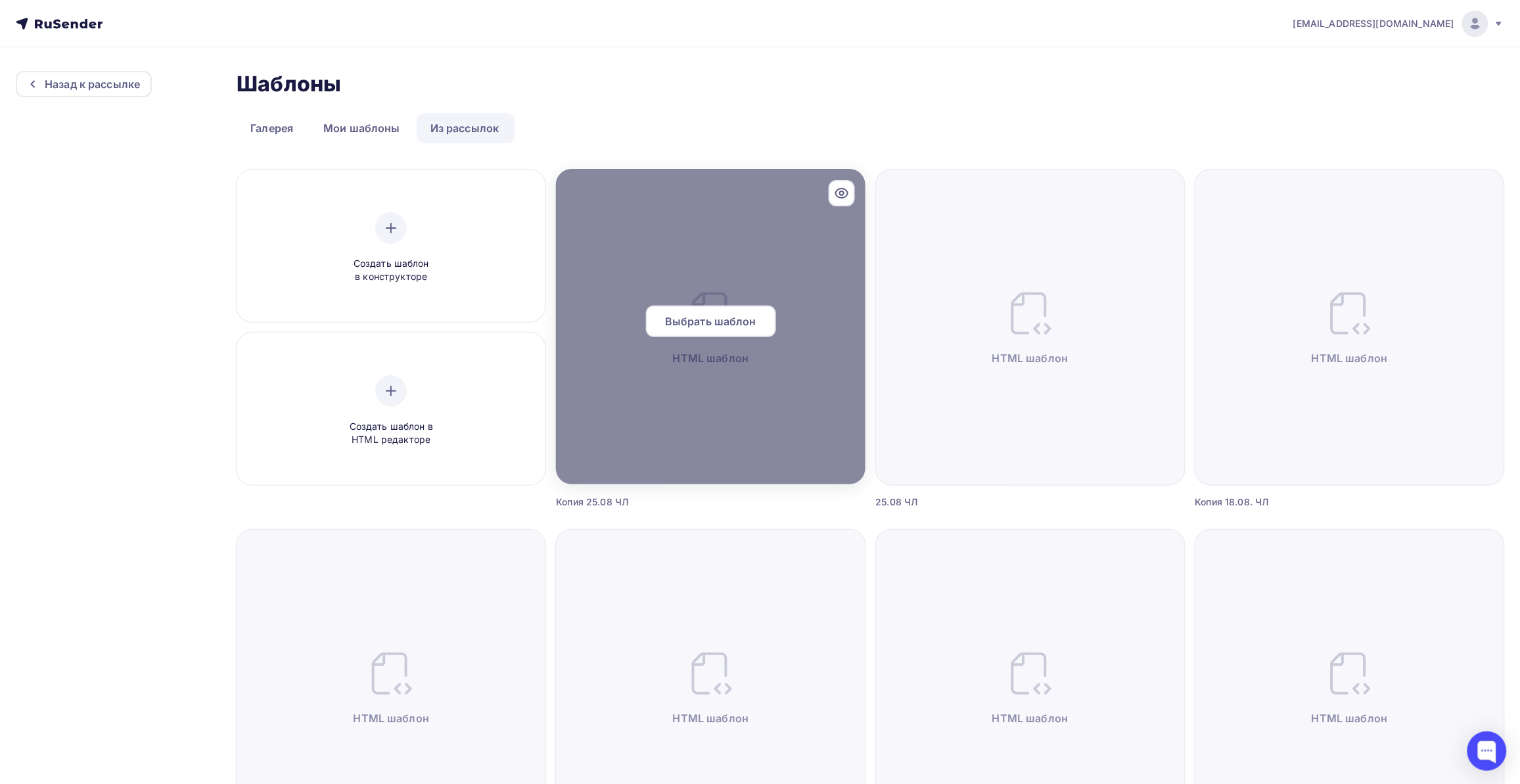
click at [763, 445] on div at bounding box center [710, 326] width 309 height 315
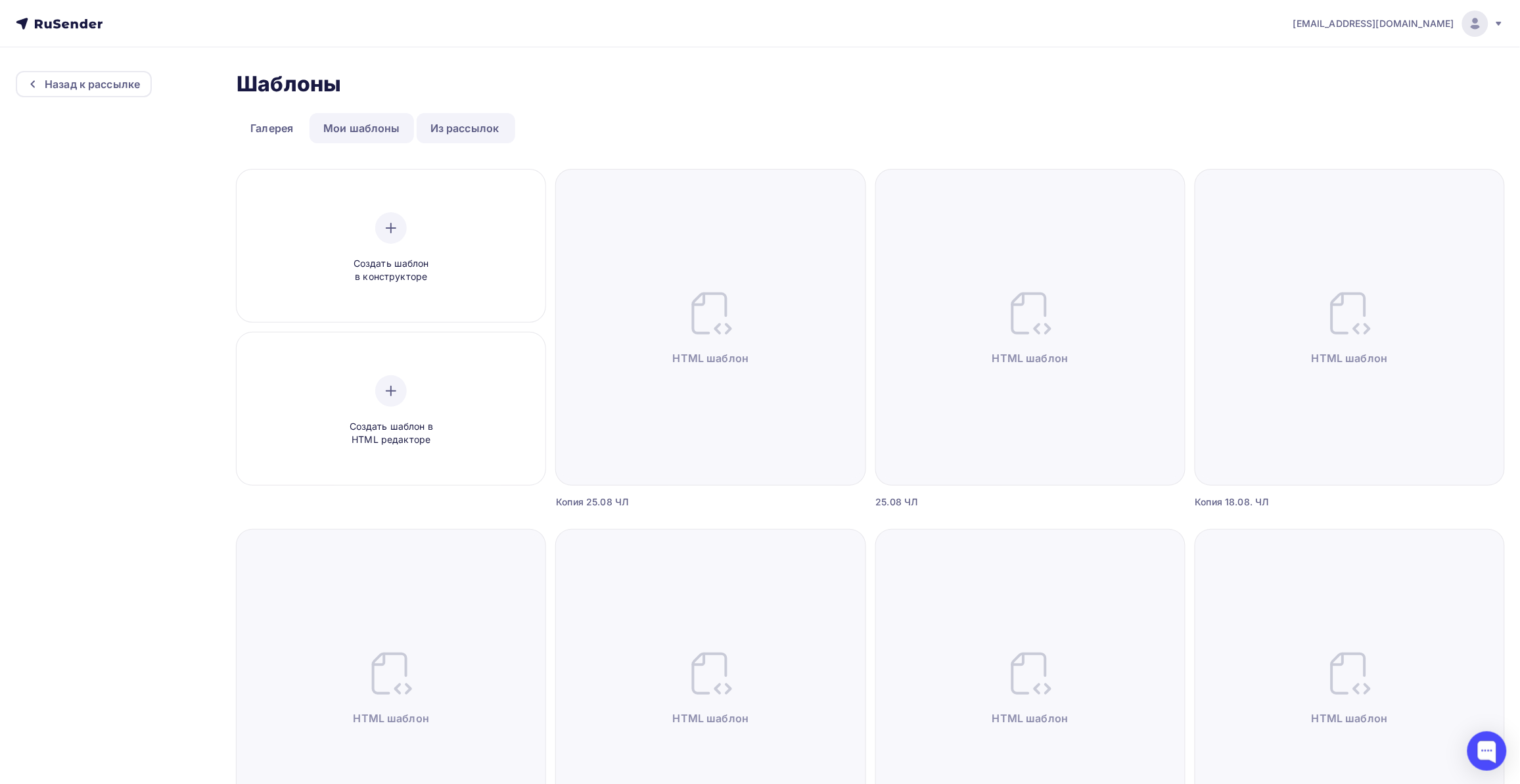
click at [345, 127] on link "Мои шаблоны" at bounding box center [362, 128] width 105 height 30
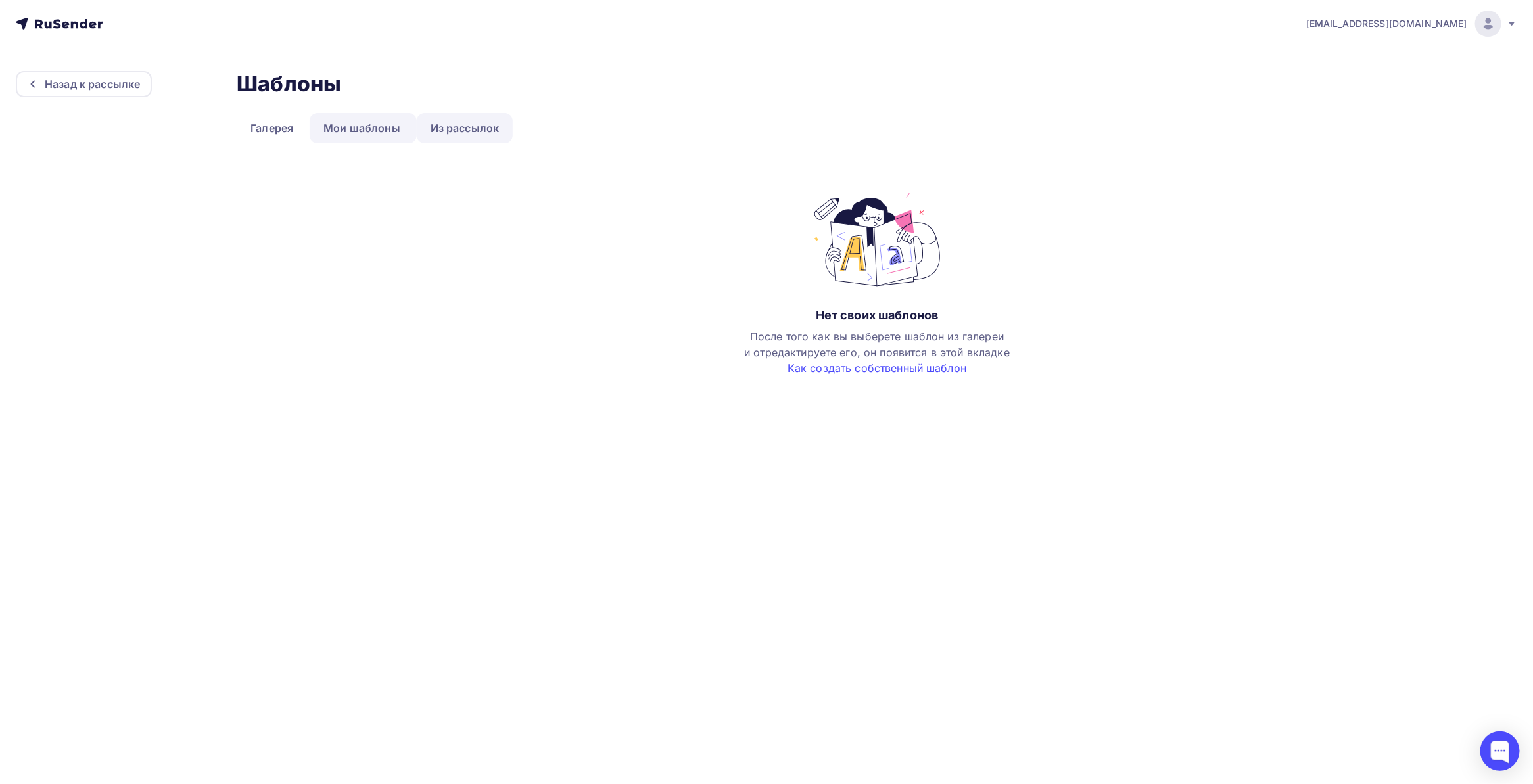
click at [458, 129] on link "Из рассылок" at bounding box center [465, 128] width 97 height 30
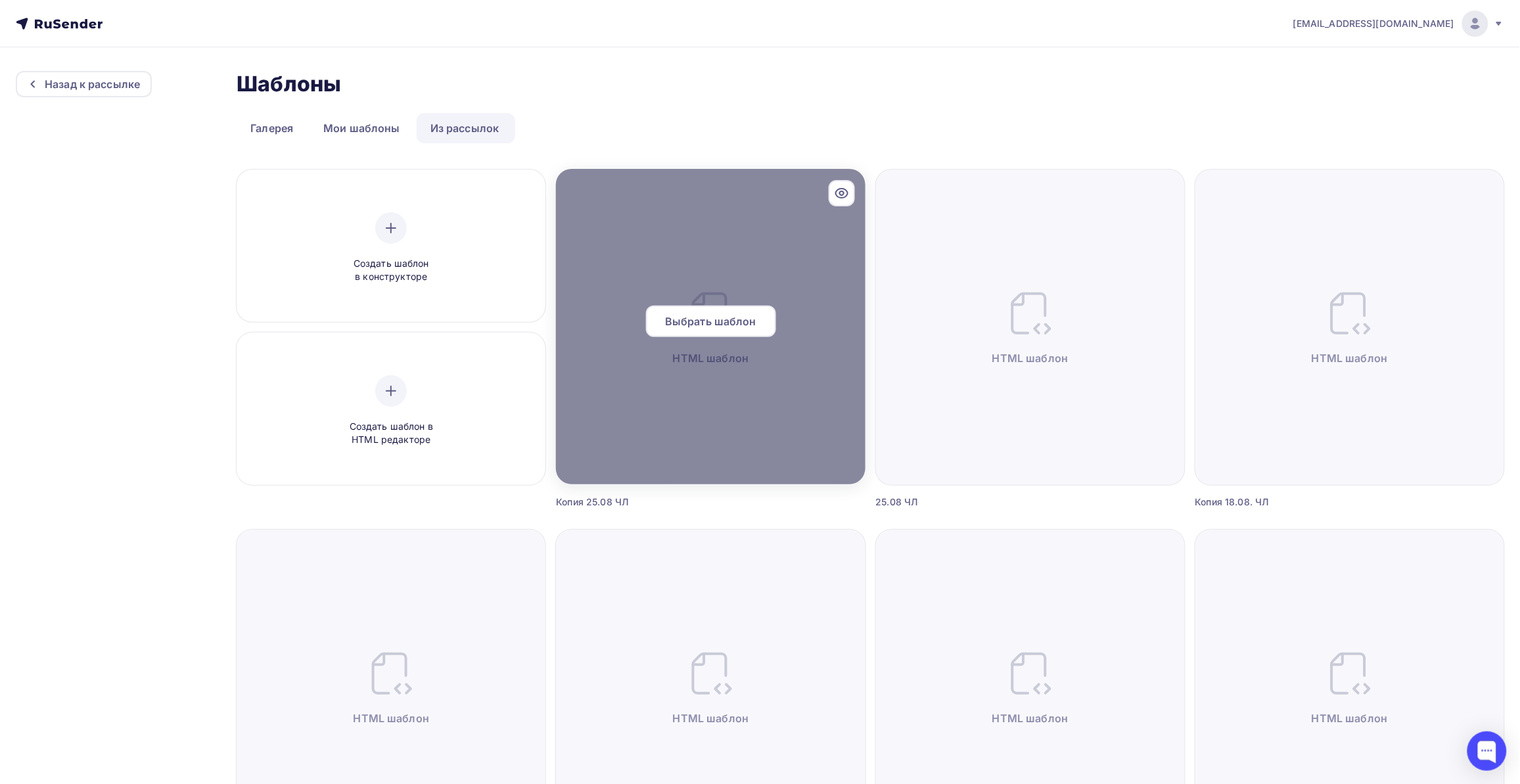
click at [626, 396] on div at bounding box center [710, 326] width 309 height 315
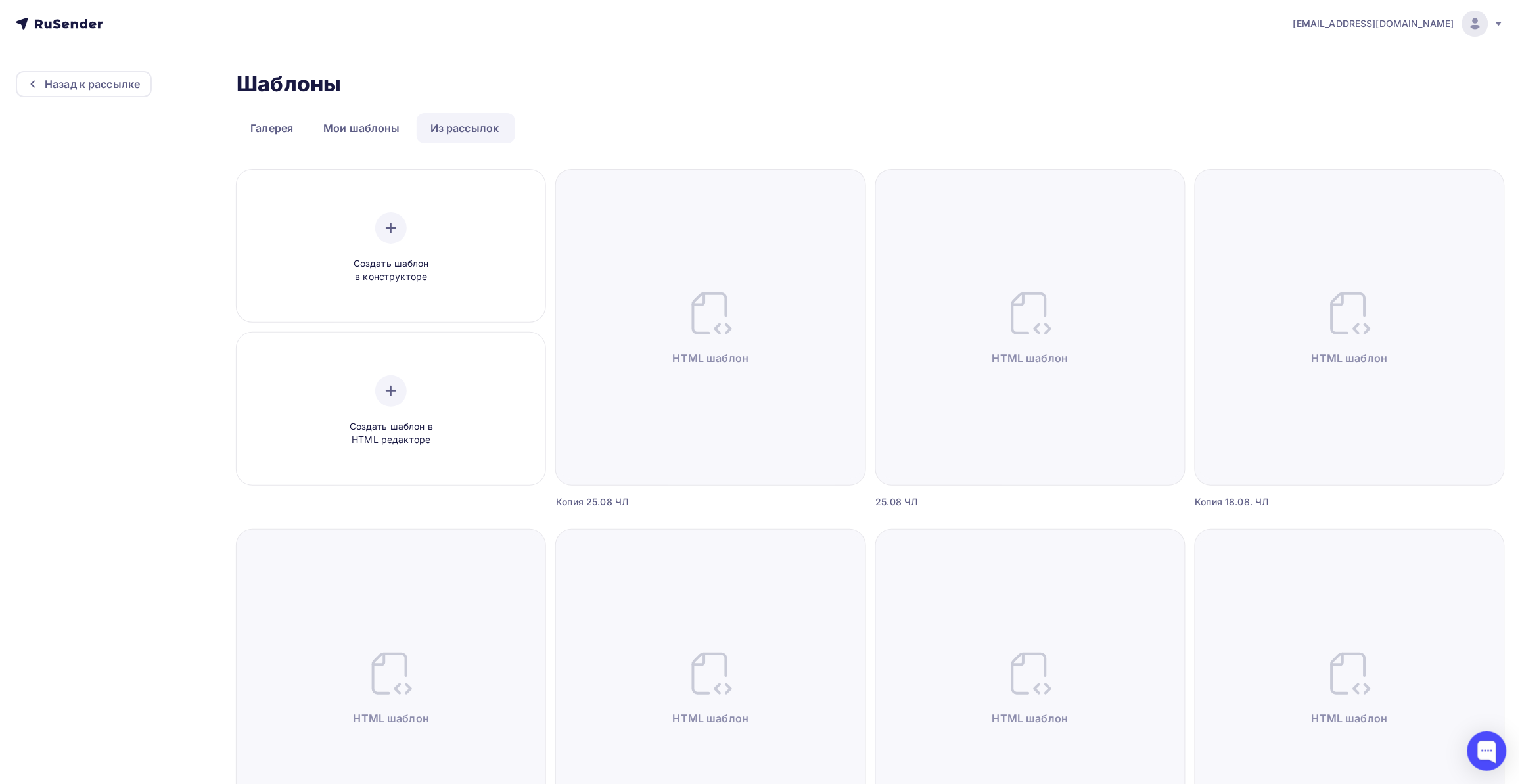
click at [600, 503] on div "Копия 25.08 ЧЛ" at bounding box center [654, 502] width 197 height 13
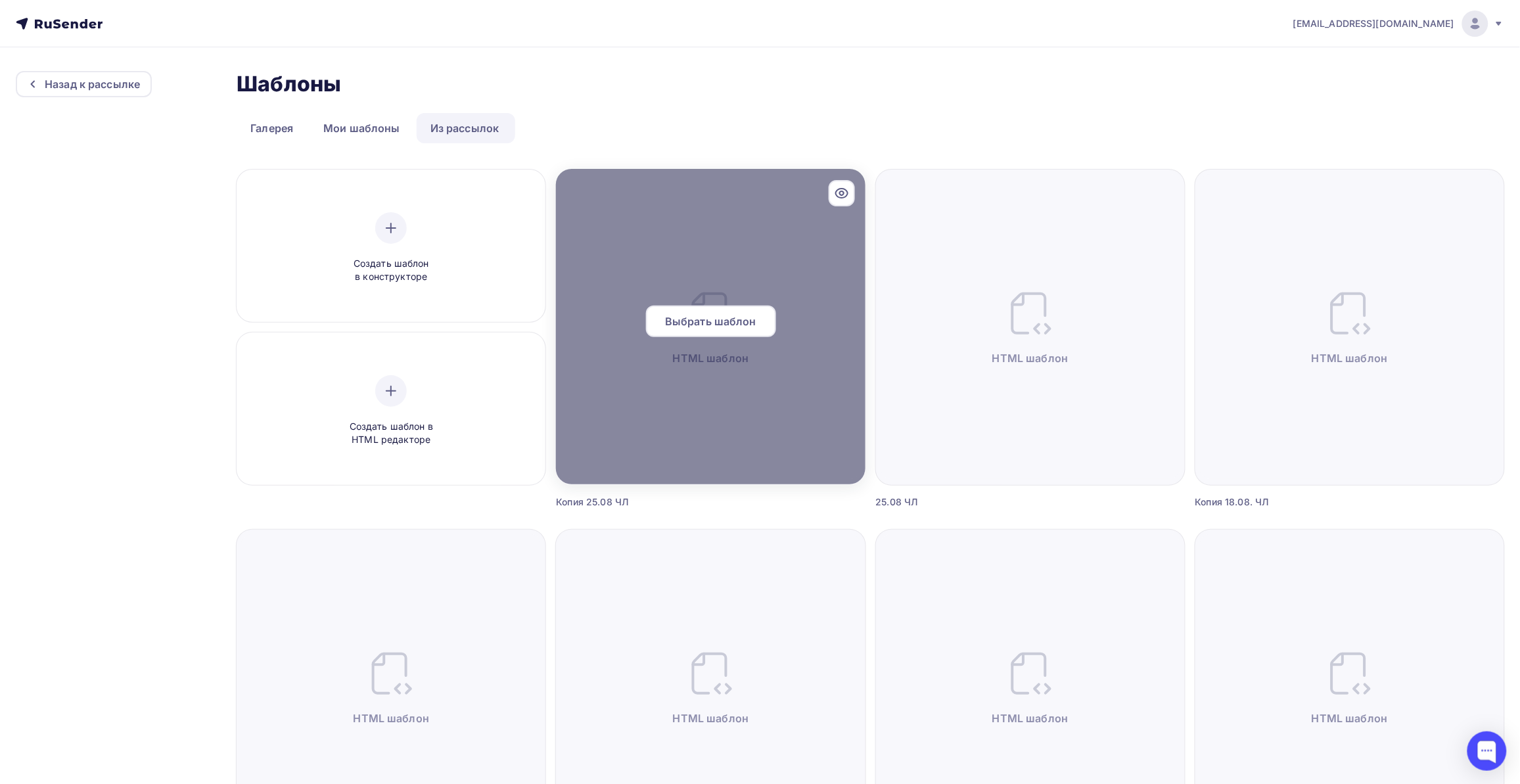
click at [632, 373] on div at bounding box center [710, 326] width 309 height 315
click at [694, 319] on span "Выбрать шаблон" at bounding box center [710, 322] width 91 height 16
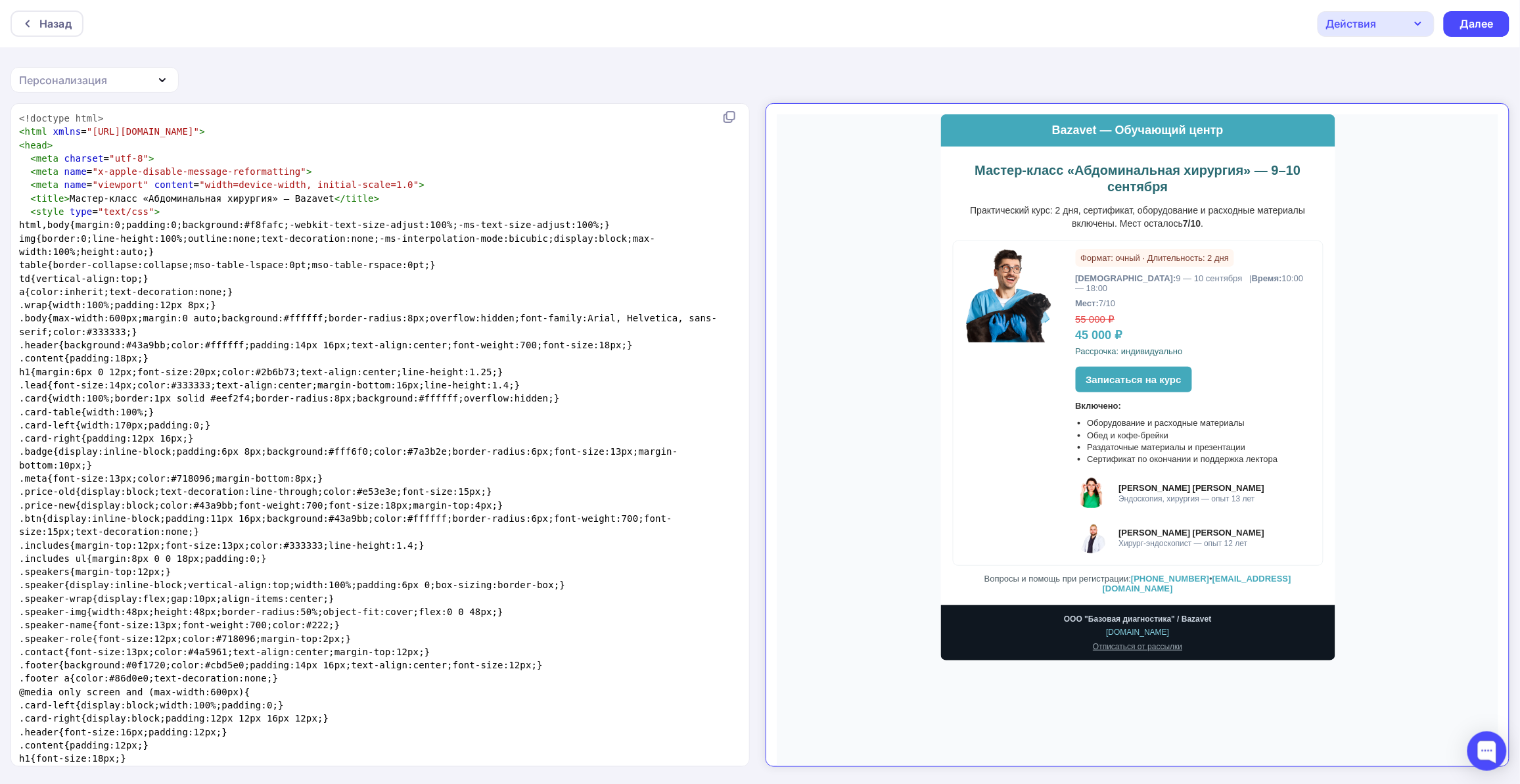
click at [470, 352] on pre ".content{padding:18px;}" at bounding box center [378, 358] width 722 height 13
click at [453, 438] on pre ".card-right{padding:12px 16px;}" at bounding box center [378, 438] width 722 height 13
type textarea "<!loremip dolo> <sita conse="adip://eli.s4.doe/5717/tempo"> <inci> <utla etdolo…"
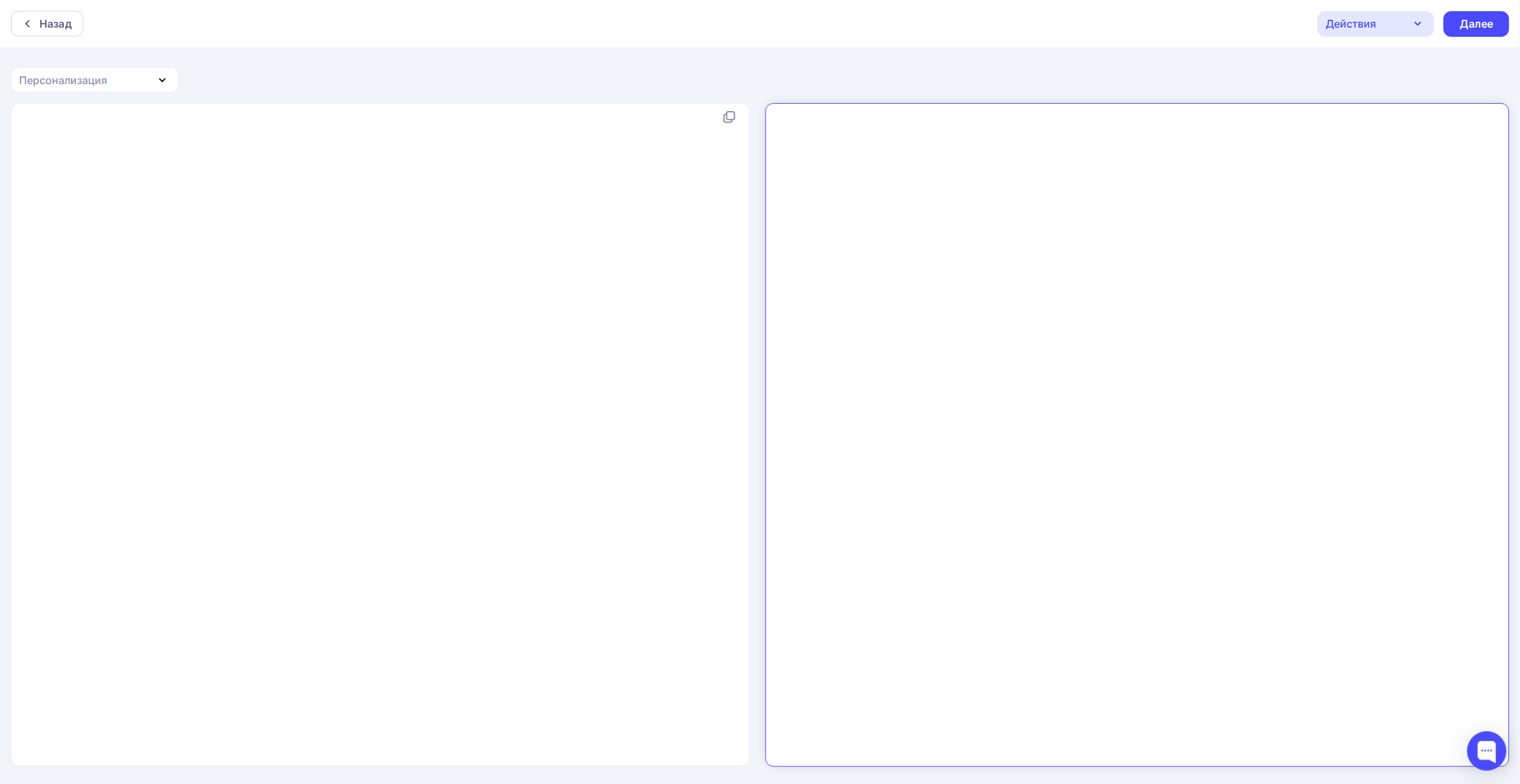
click at [460, 381] on div "x ​" at bounding box center [394, 452] width 755 height 685
drag, startPoint x: 367, startPoint y: 294, endPoint x: 359, endPoint y: 292, distance: 8.2
click at [365, 294] on div "x ​" at bounding box center [394, 452] width 755 height 685
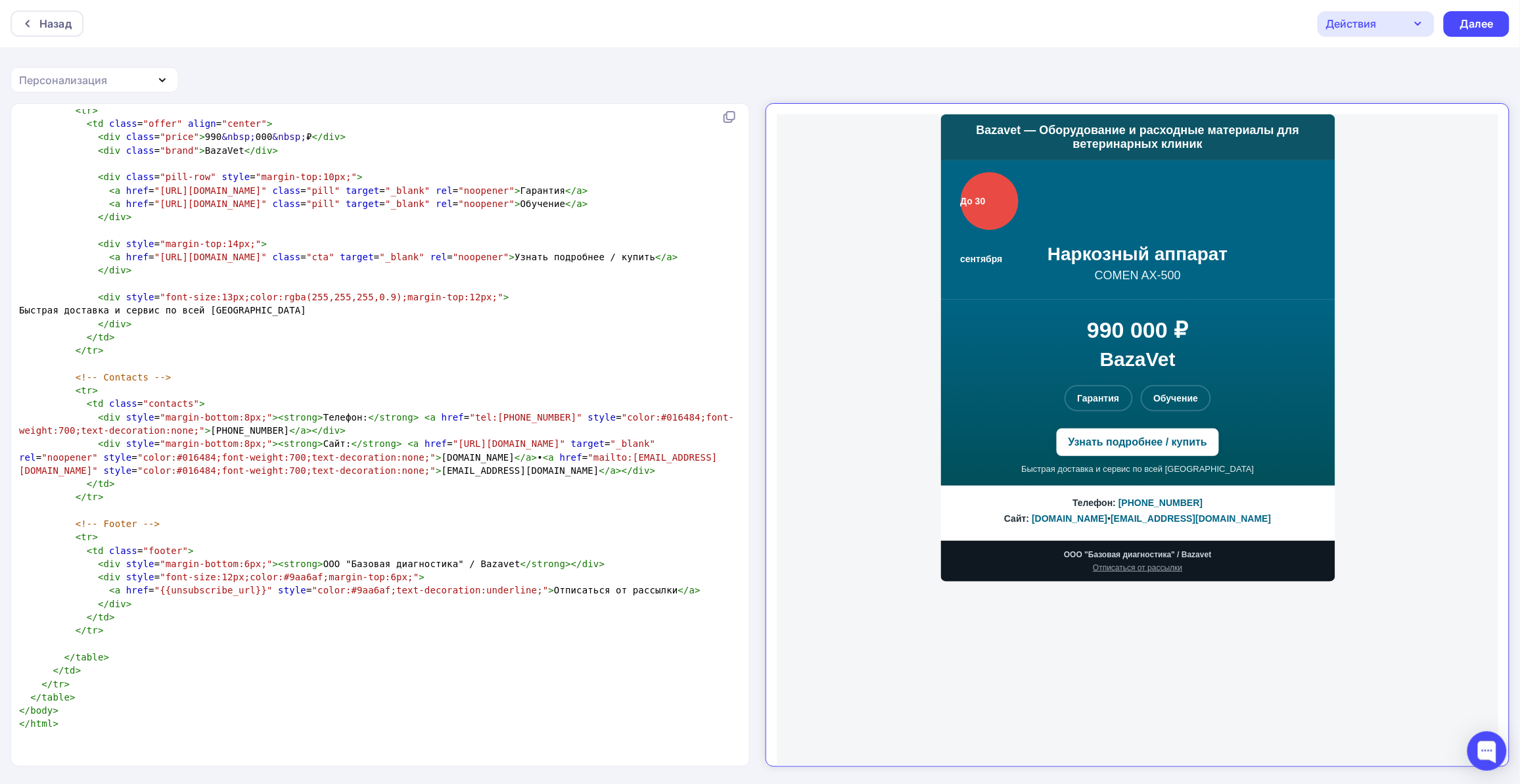
scroll to position [1327, 0]
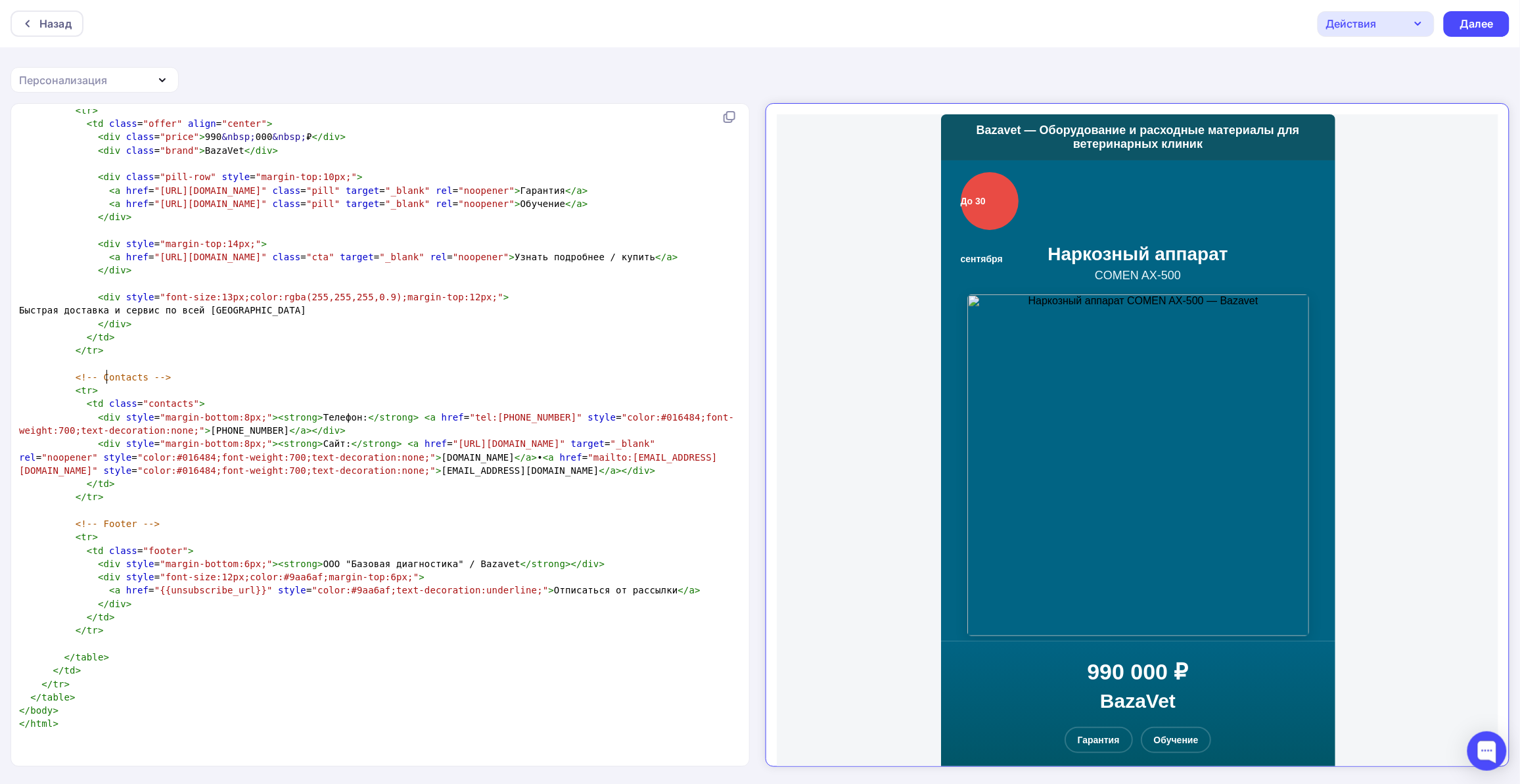
click at [505, 344] on pre "</ td >" at bounding box center [378, 337] width 722 height 13
type textarea "<!loremip dolo> <sita conse="adip://eli.s7.doe/7931/tempo"> <inci> <utla etdolo…"
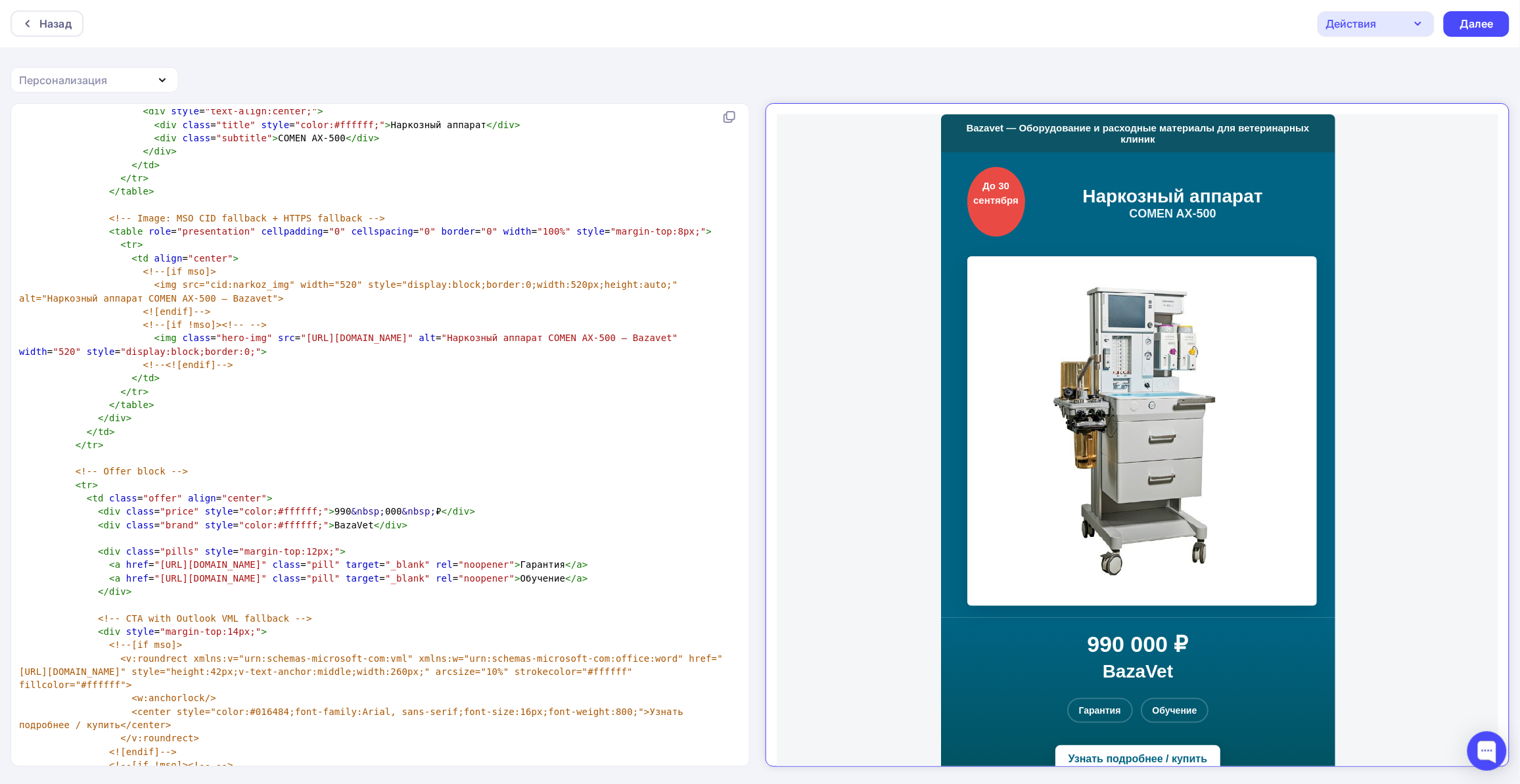
scroll to position [2139, 0]
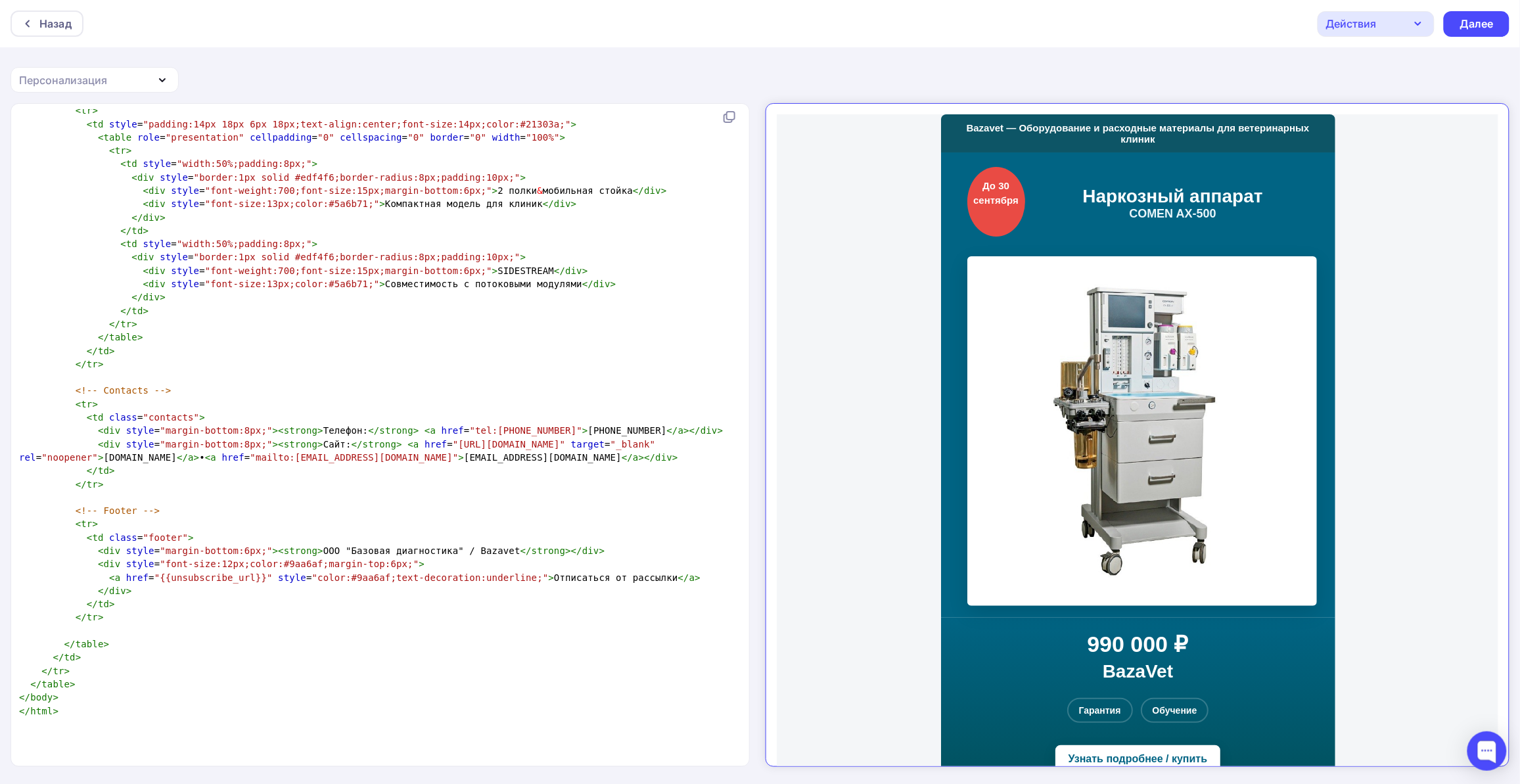
click at [480, 358] on pre "</ td >" at bounding box center [378, 351] width 722 height 13
click at [529, 383] on pre "​" at bounding box center [378, 377] width 722 height 13
type textarea "<!loremip dolo> <sita conse="adip://eli.s9.doe/6347/tempo"> <inci> <utla etdolo…"
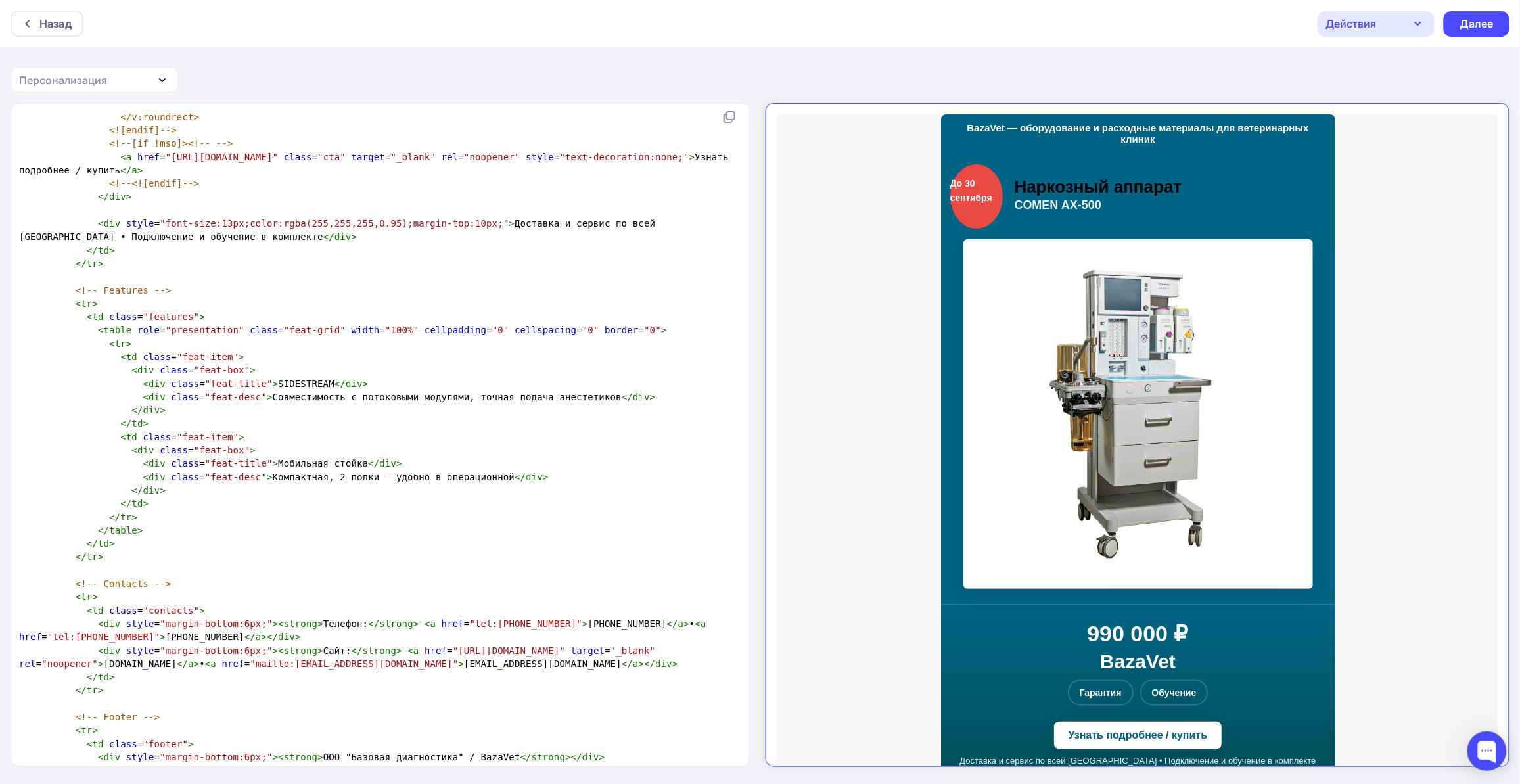
scroll to position [0, 0]
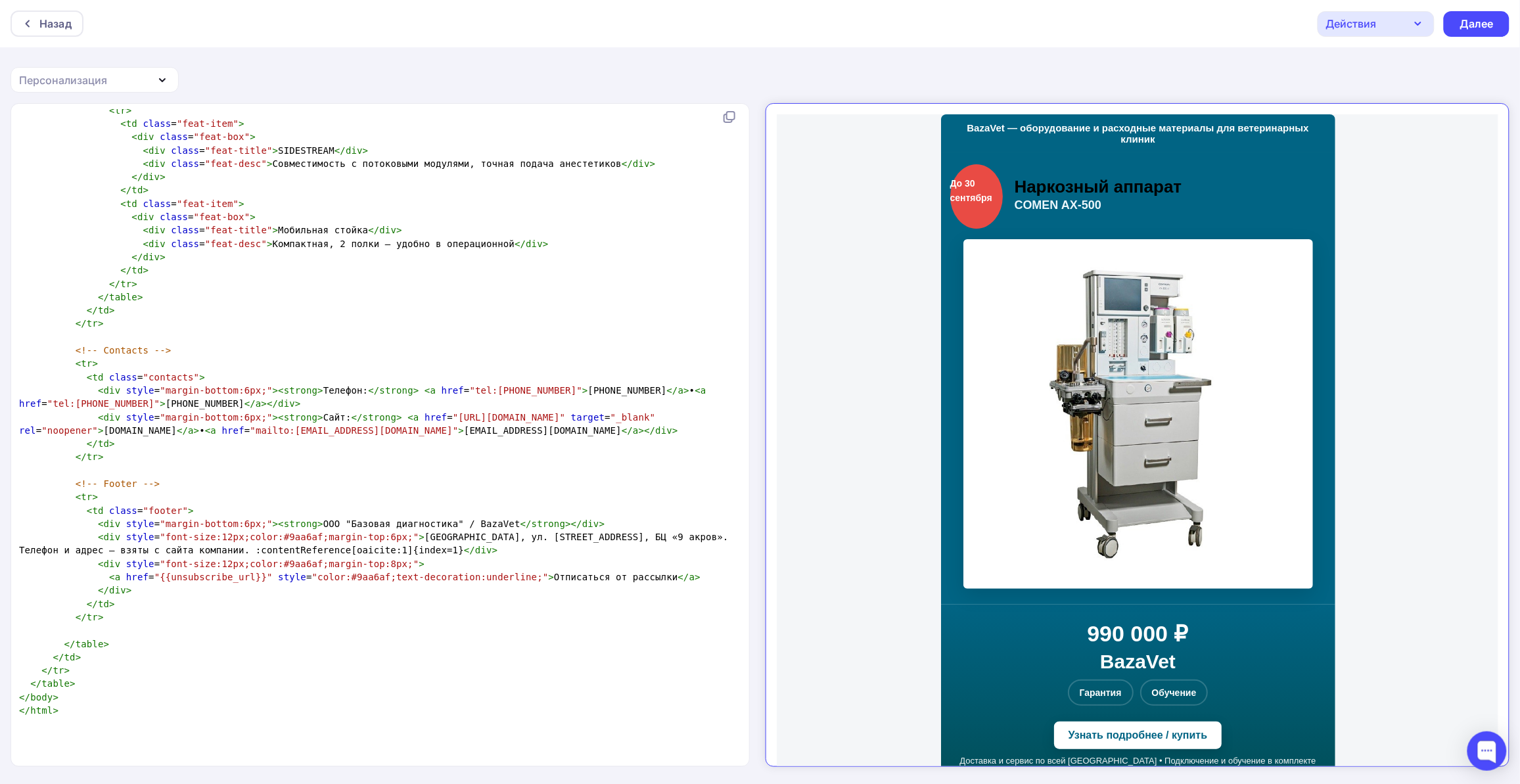
click at [260, 317] on pre "</ td >" at bounding box center [378, 310] width 722 height 13
type textarea "</td>"
click at [260, 317] on pre "</ td >" at bounding box center [378, 310] width 722 height 13
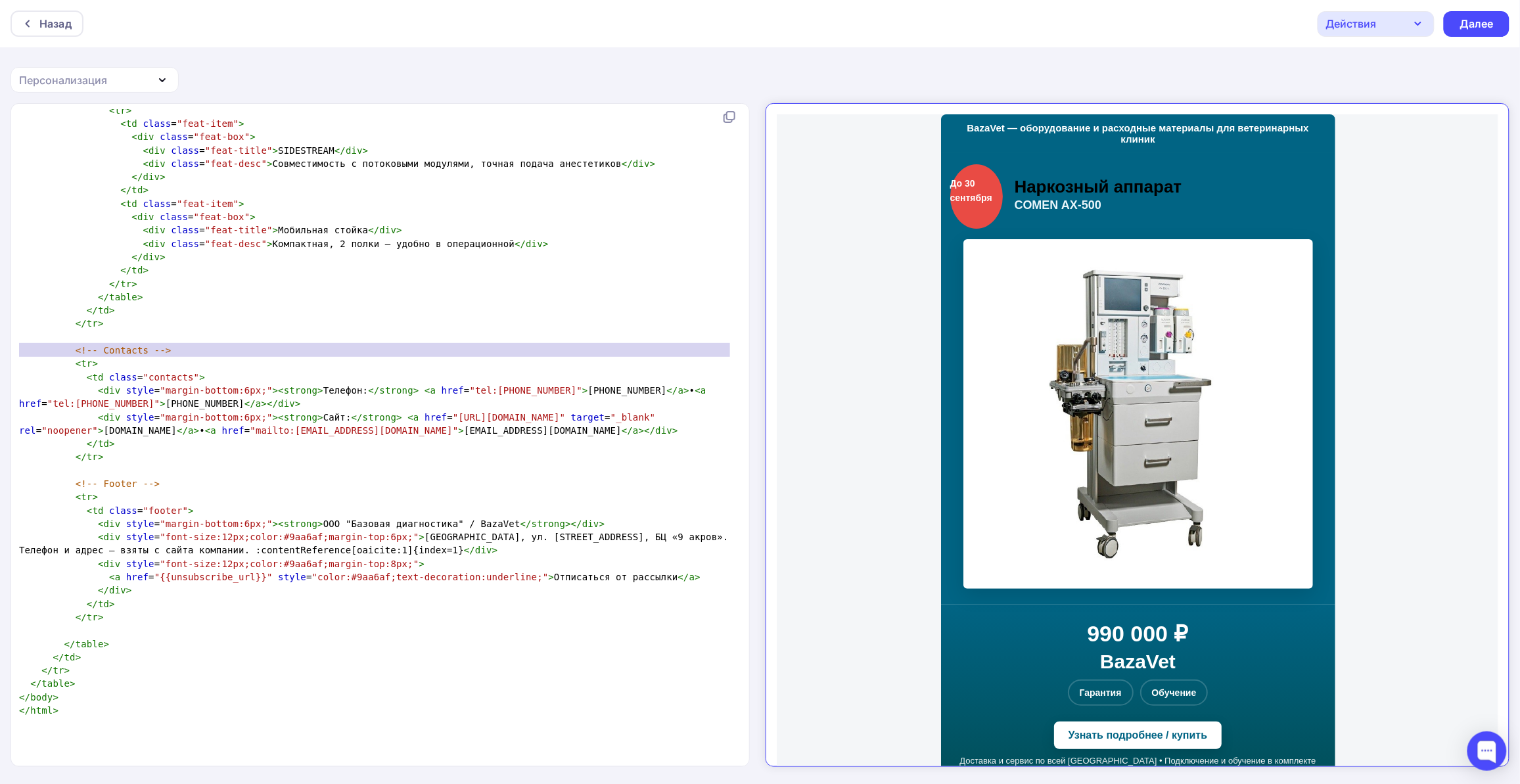
click at [260, 317] on pre "</ td >" at bounding box center [378, 310] width 722 height 13
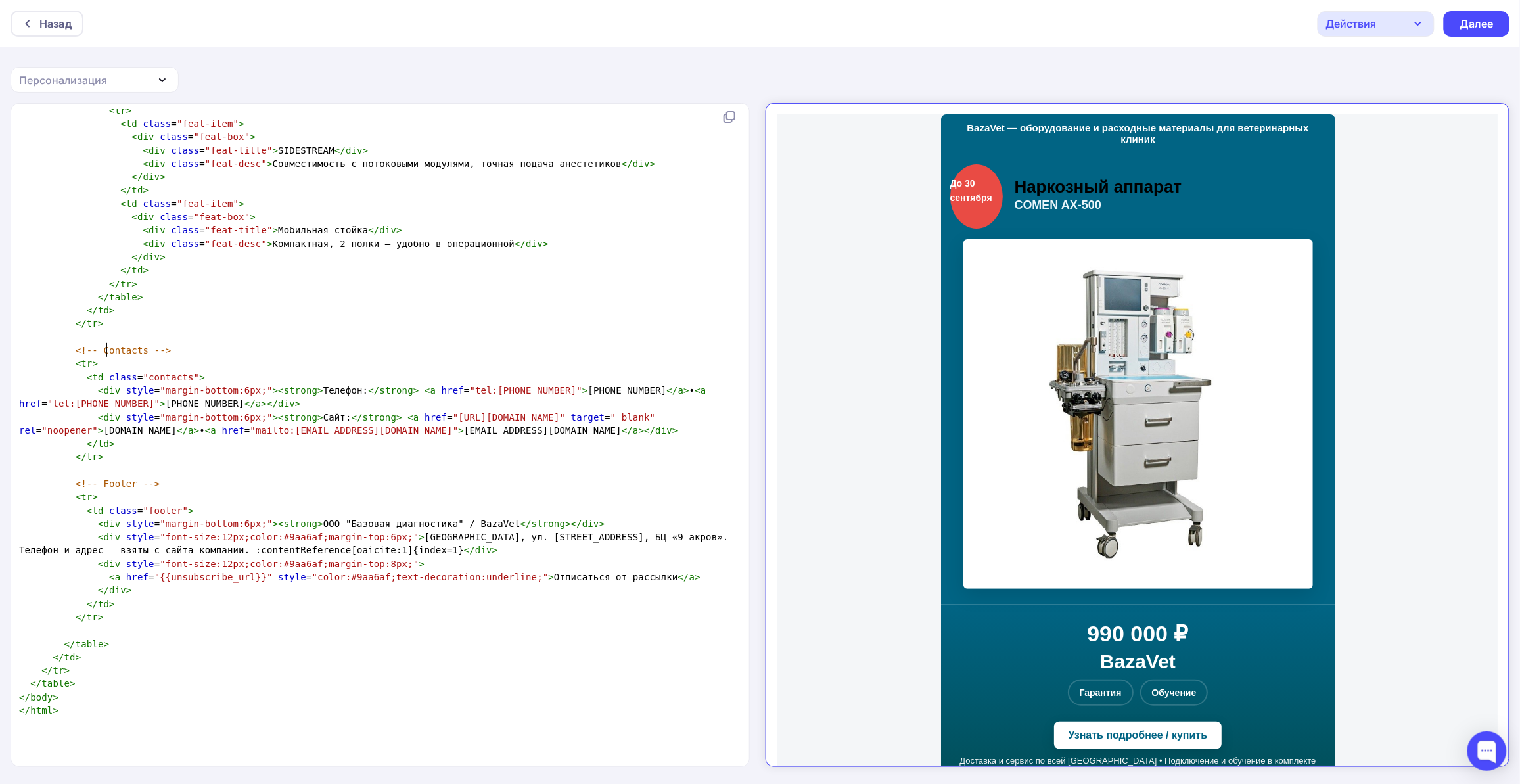
type textarea "<!loremip dolo> <sita conse="adip://eli.s7.doe/3818/tempo" inci="ut"> <labo> <e…"
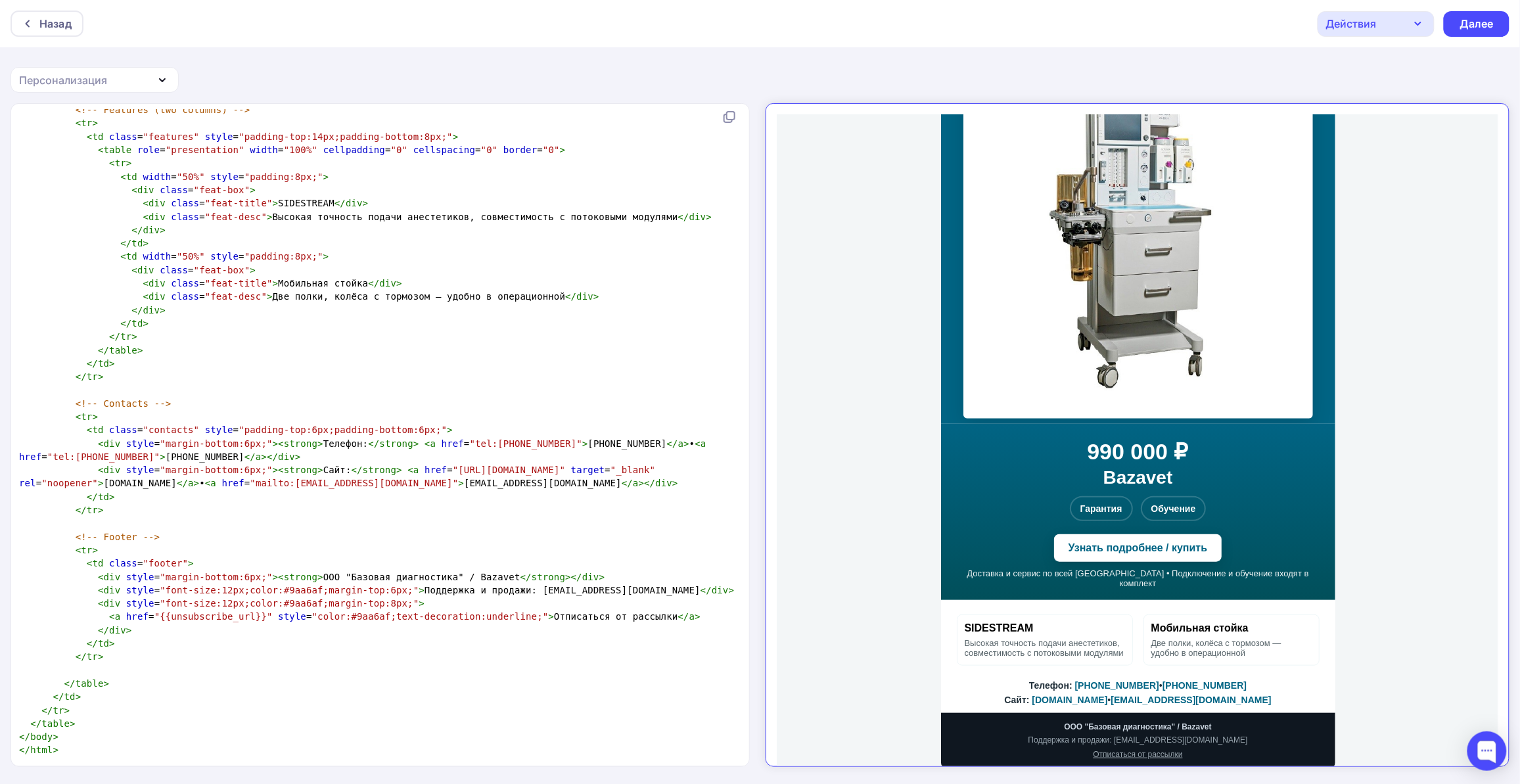
scroll to position [1863, 0]
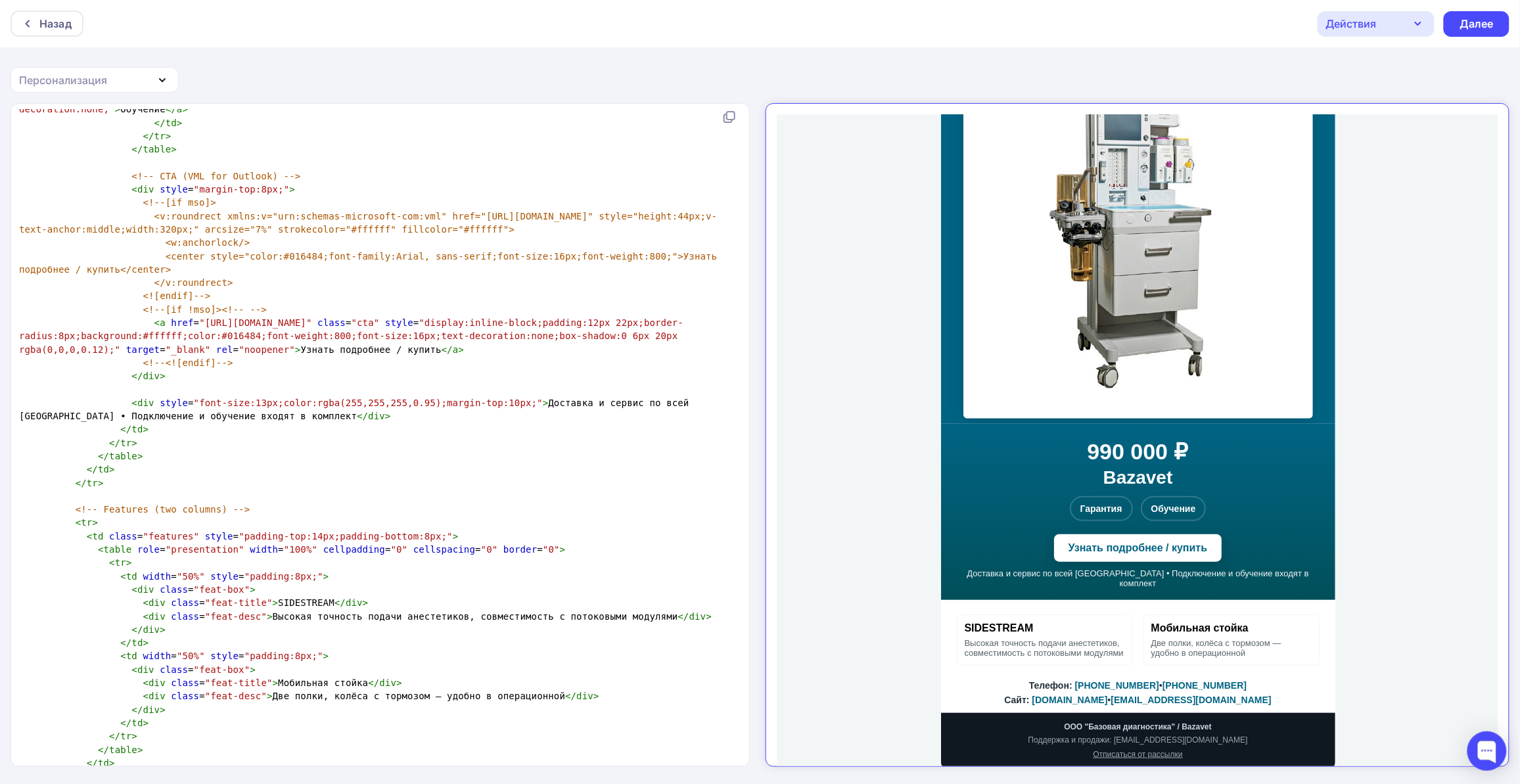
click at [352, 268] on pre "<center style="color:#016484;font-family:Arial, sans-serif;font-size:16px;font-…" at bounding box center [378, 263] width 722 height 27
type textarea "<!loremip dolo> <sita conse="adip://eli.s3.doe/5358/tempo" inci="ut"> <labo> <e…"
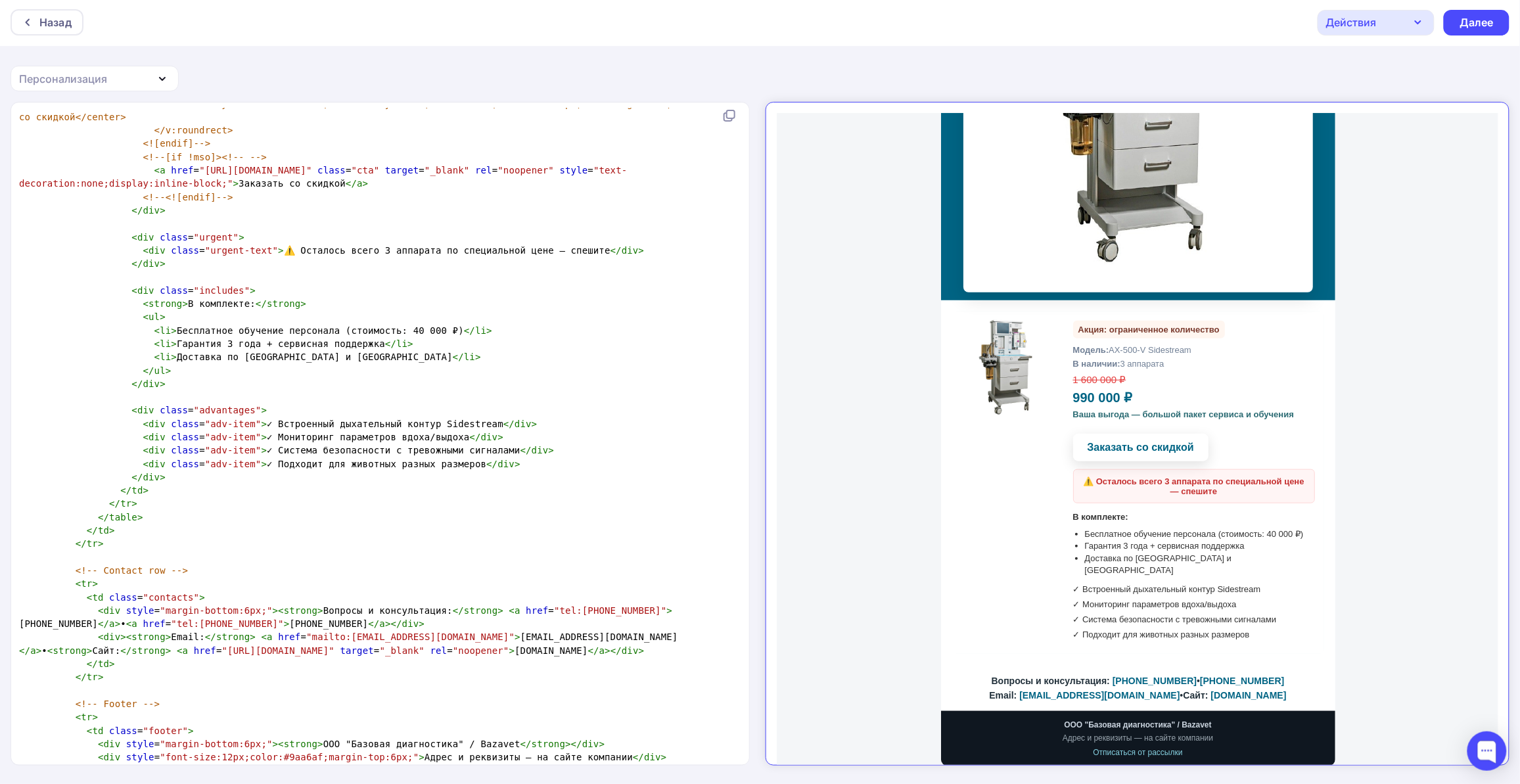
scroll to position [2120, 0]
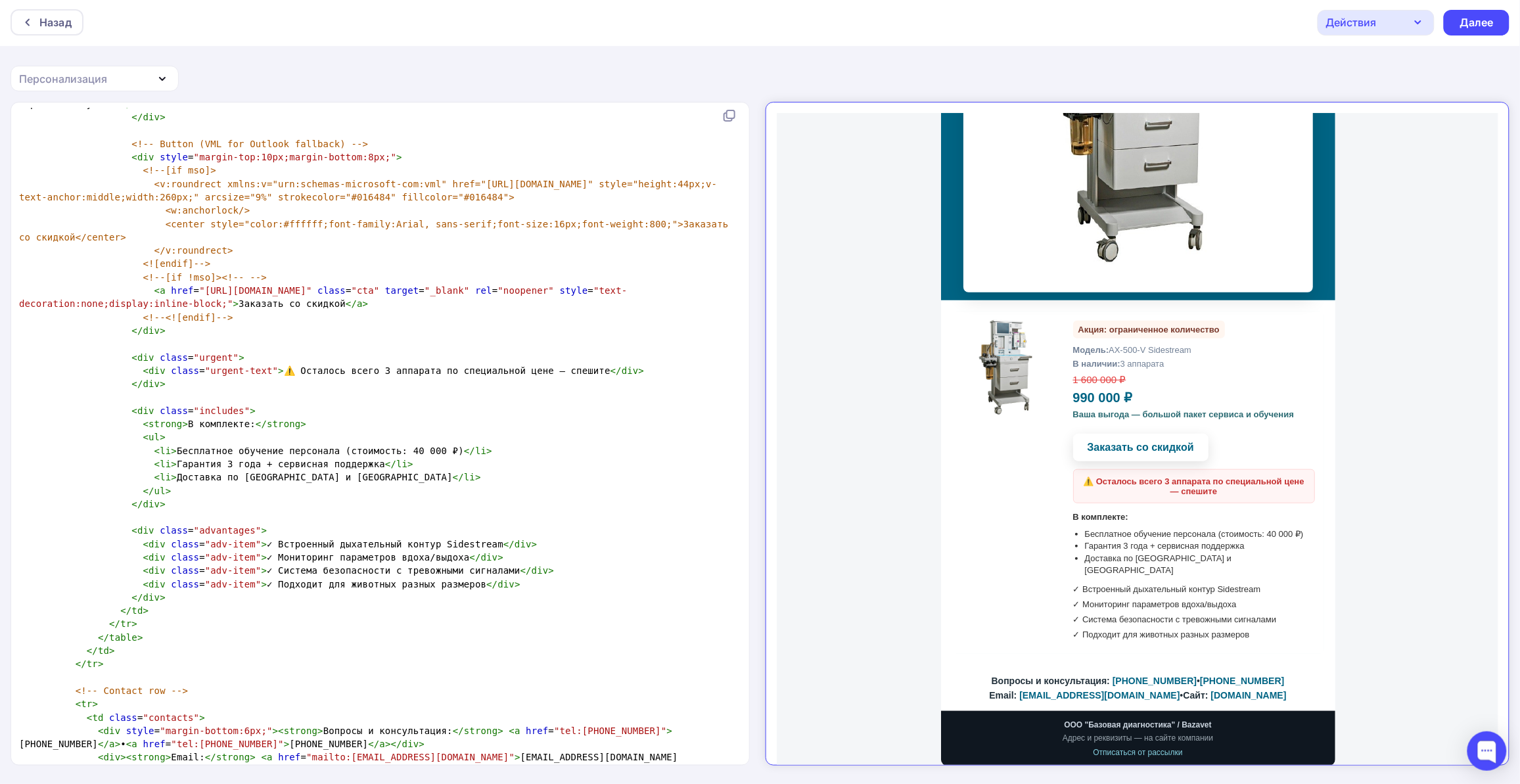
click at [523, 473] on pre "< li > Доставка по [GEOGRAPHIC_DATA] и [GEOGRAPHIC_DATA] </ li >" at bounding box center [378, 477] width 722 height 13
type textarea "<lore ipsum="dolo://sit.a8.con/1867/adipi" elit="se"> <doei> <temp incidid="utl…"
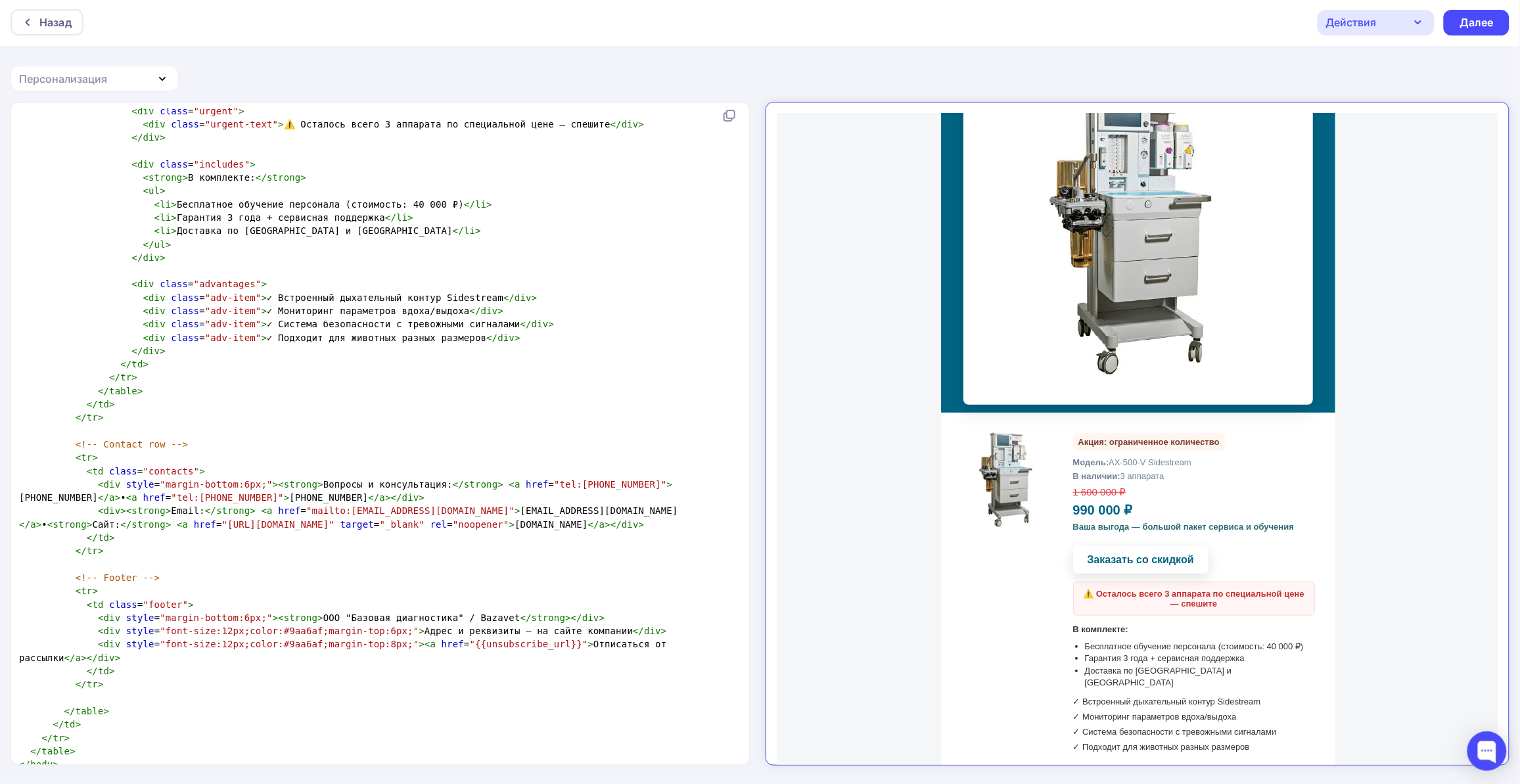
scroll to position [280, 0]
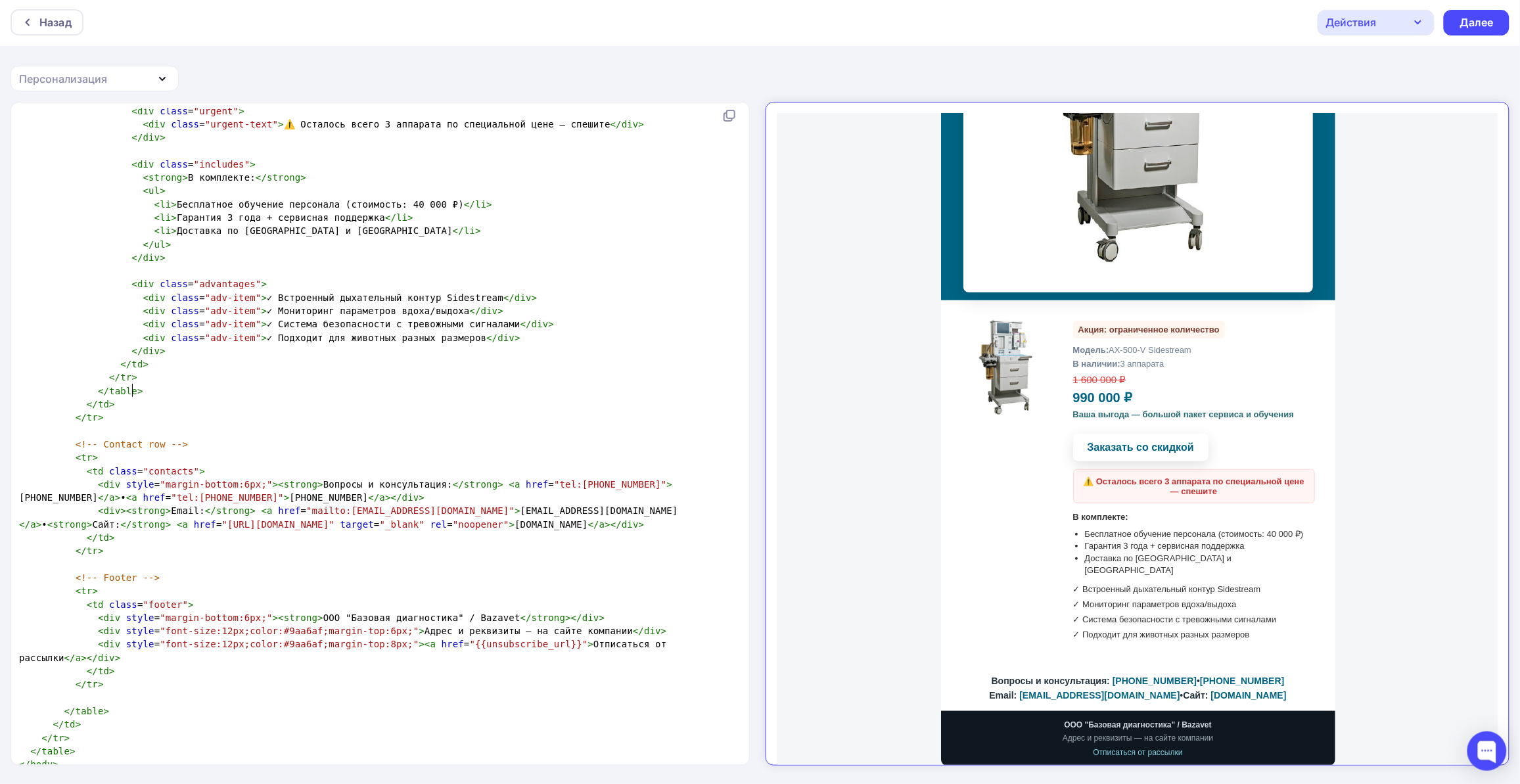
click at [258, 396] on pre "</ table >" at bounding box center [378, 391] width 722 height 13
type textarea "<lore ipsum="dolo://sit.a8.con/1867/adipi" elit="se"> <doei> <temp incidid="utl…"
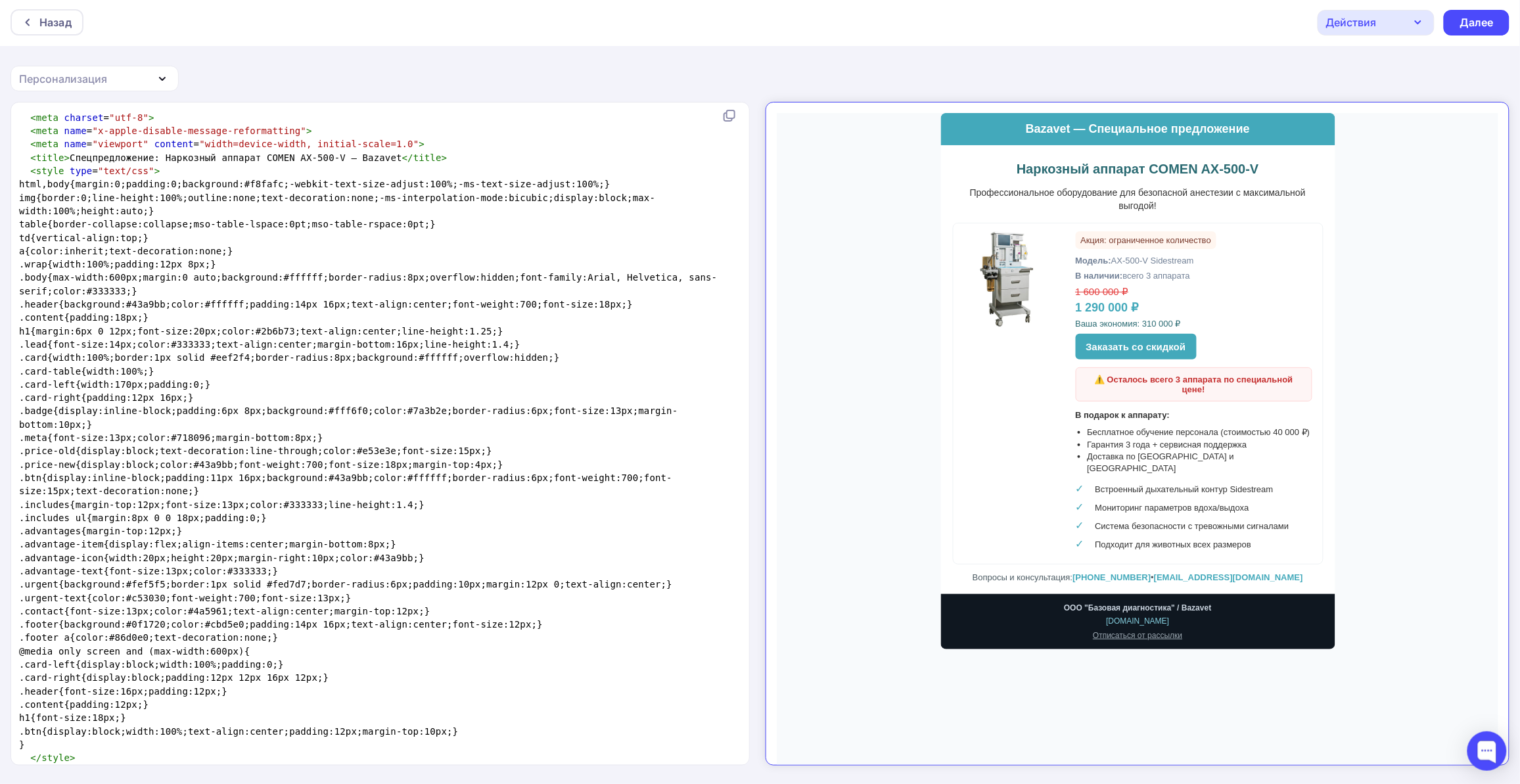
scroll to position [13, 0]
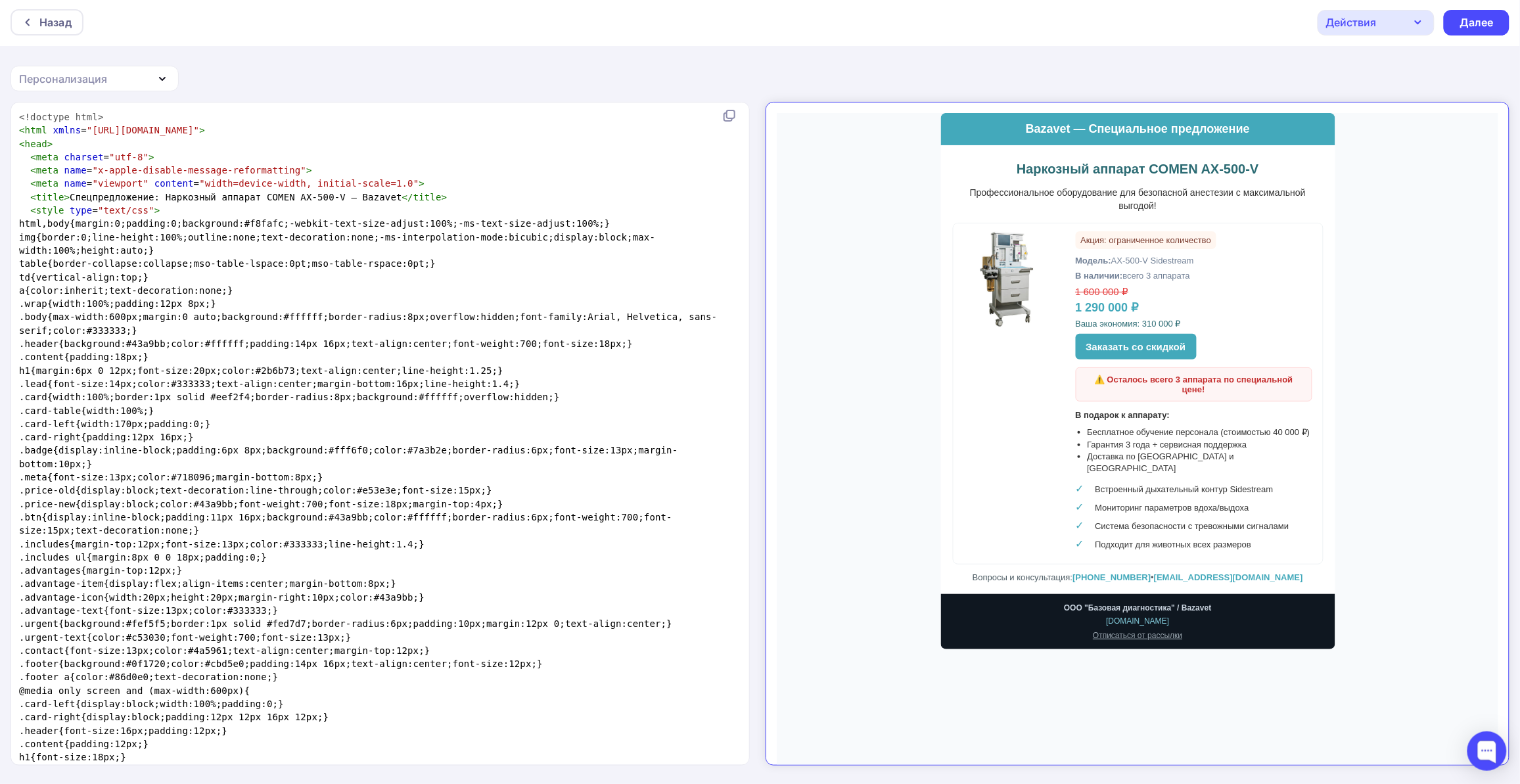
click at [1030, 151] on h1 "Наркозный аппарат COMEN AX-500-V" at bounding box center [1127, 157] width 370 height 17
click at [1030, 158] on h1 "Наркозный аппарат COMEN AX-500-V" at bounding box center [1127, 157] width 370 height 17
drag, startPoint x: 1030, startPoint y: 158, endPoint x: 1046, endPoint y: 151, distance: 17.5
click at [1046, 151] on h1 "Наркозный аппарат COMEN AX-500-V" at bounding box center [1127, 157] width 370 height 17
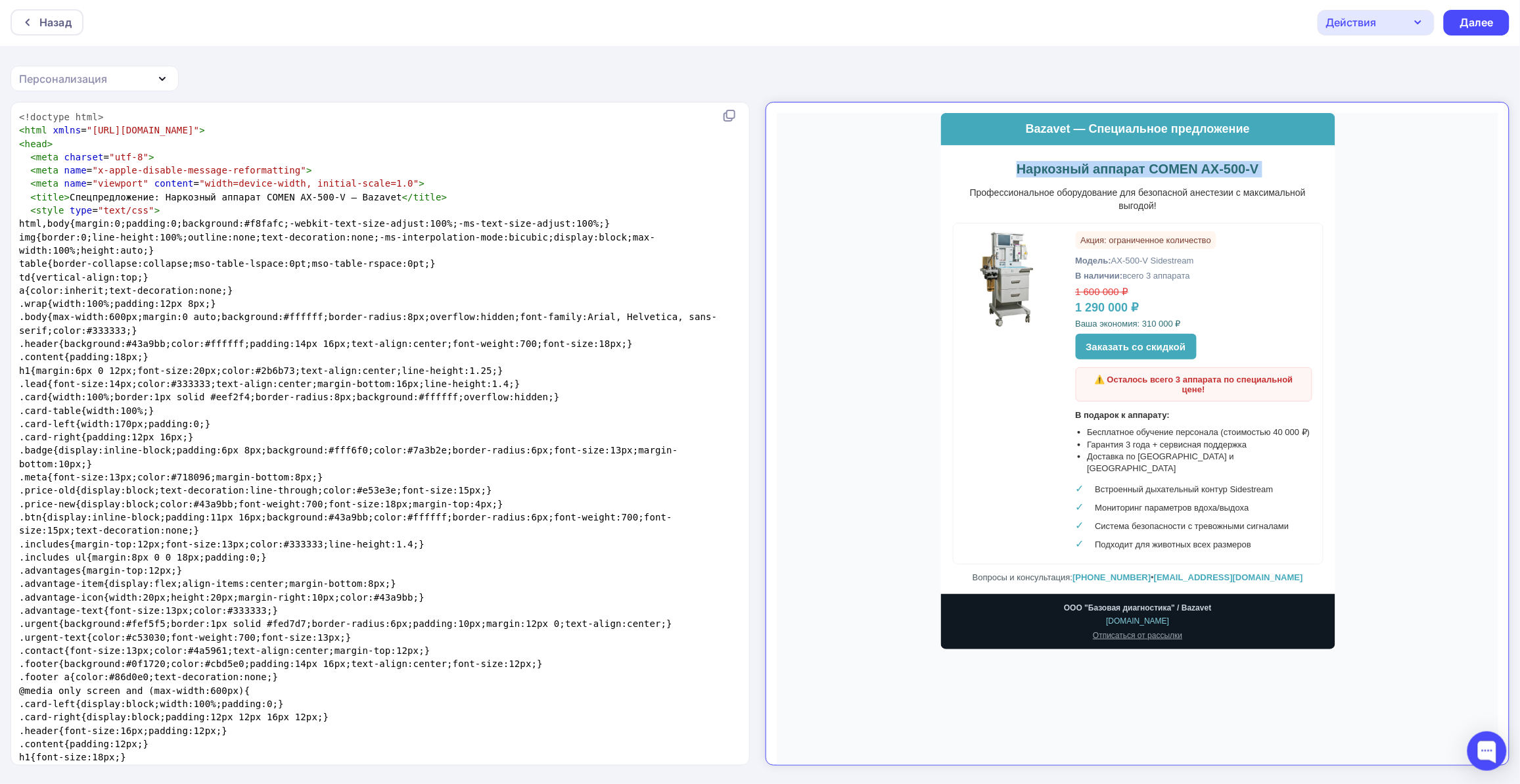
click at [1043, 154] on h1 "Наркозный аппарат COMEN AX-500-V" at bounding box center [1127, 157] width 370 height 17
click at [1043, 154] on h1 "Наркозный аппарат COMEN AX-500-V" at bounding box center [1127, 157] width 370 height 17
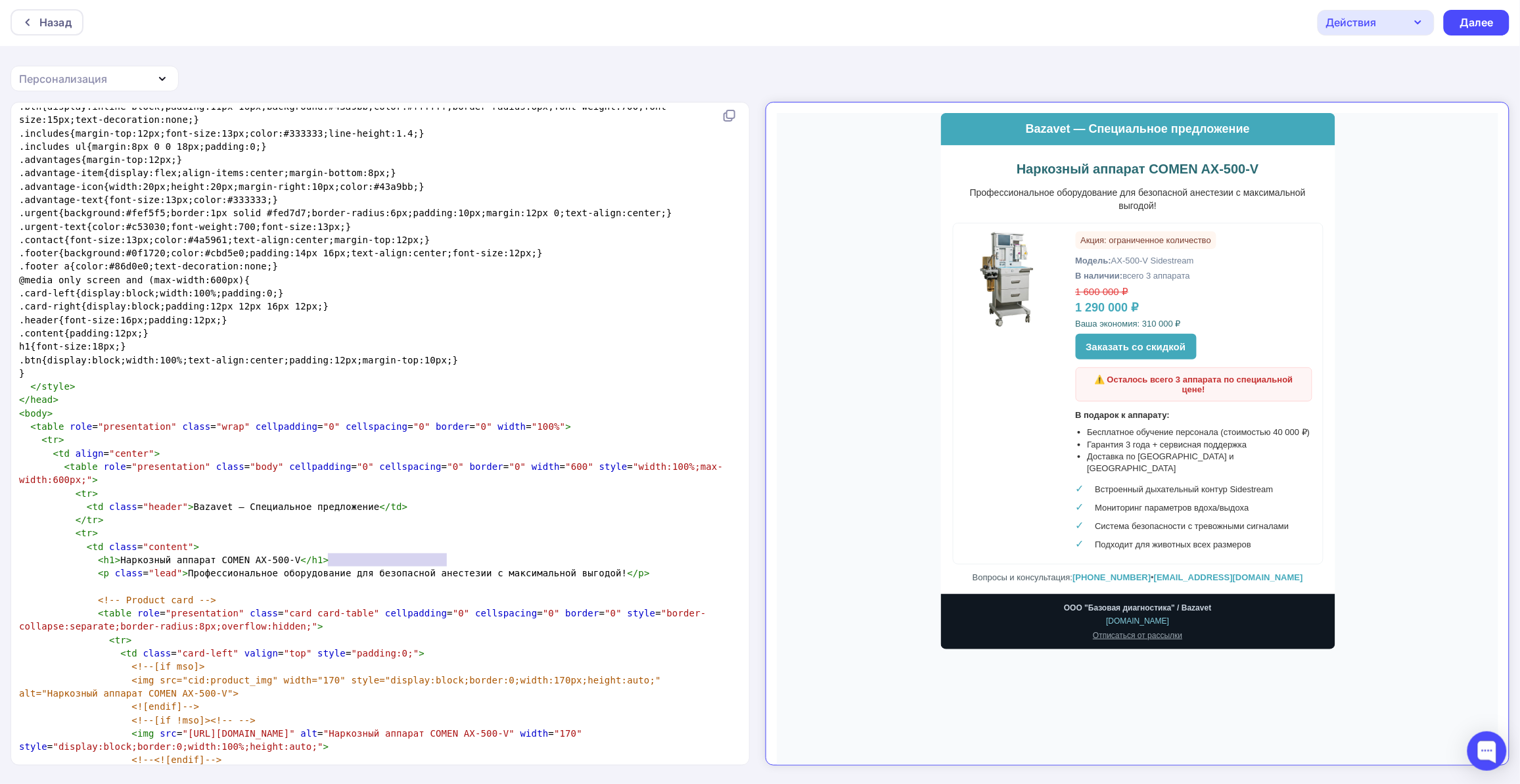
type textarea "для безопасной анестезии"
drag, startPoint x: 330, startPoint y: 559, endPoint x: 452, endPoint y: 559, distance: 122.0
click at [452, 568] on span "< p class = "lead" > Профессиональное оборудование для безопасной анестезии с м…" at bounding box center [335, 573] width 631 height 11
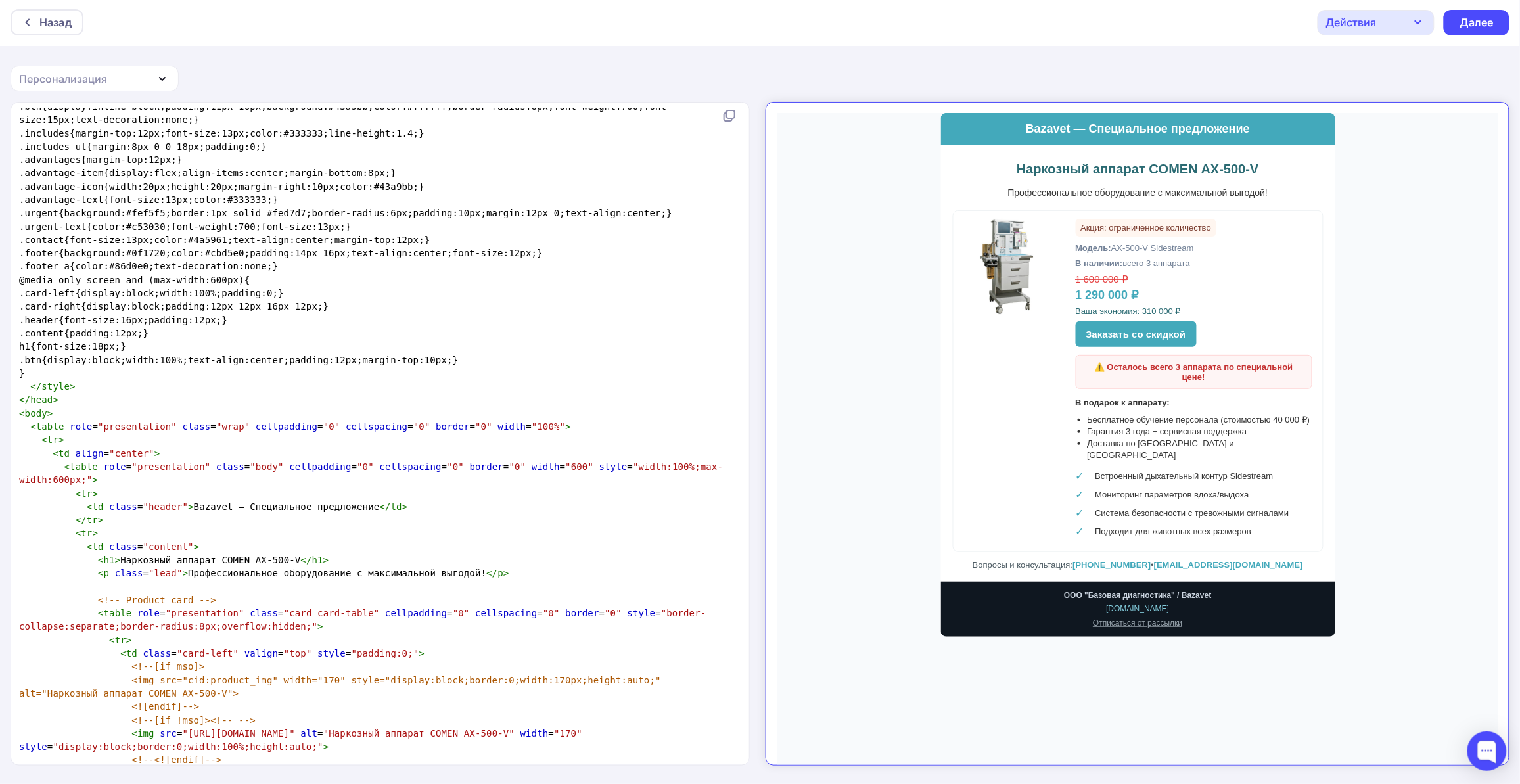
click at [350, 568] on span "< p class = "lead" > Профессиональное оборудование с максимальной выгодой! </ p…" at bounding box center [264, 573] width 490 height 11
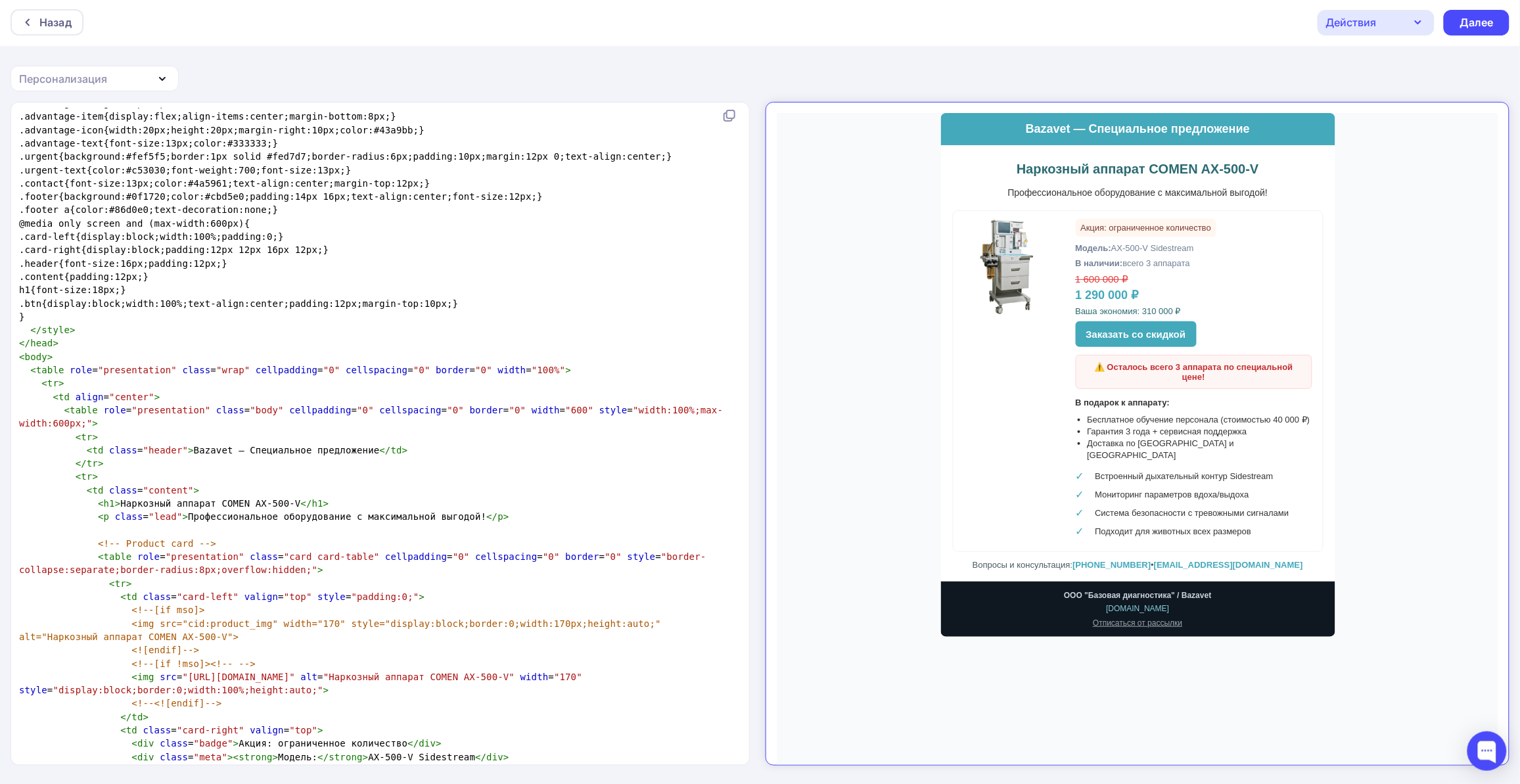
scroll to position [493, 0]
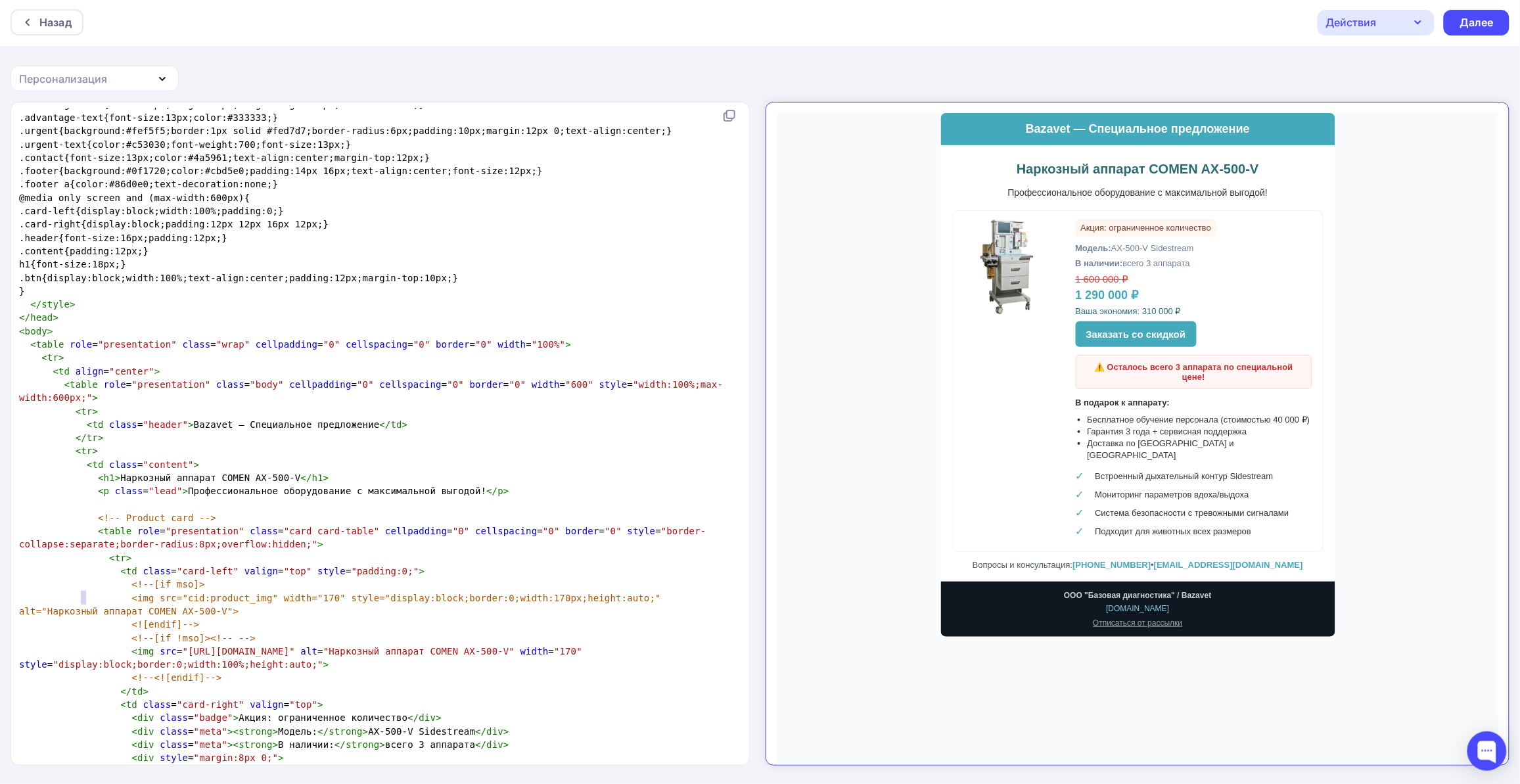
type textarea "-V"
drag, startPoint x: 80, startPoint y: 596, endPoint x: 92, endPoint y: 597, distance: 12.0
click at [92, 597] on span "<img src="cid:product_img" width="170" style="display:block;border:0;width:170p…" at bounding box center [342, 605] width 647 height 24
type textarea "-V"
drag, startPoint x: 266, startPoint y: 461, endPoint x: 276, endPoint y: 462, distance: 10.0
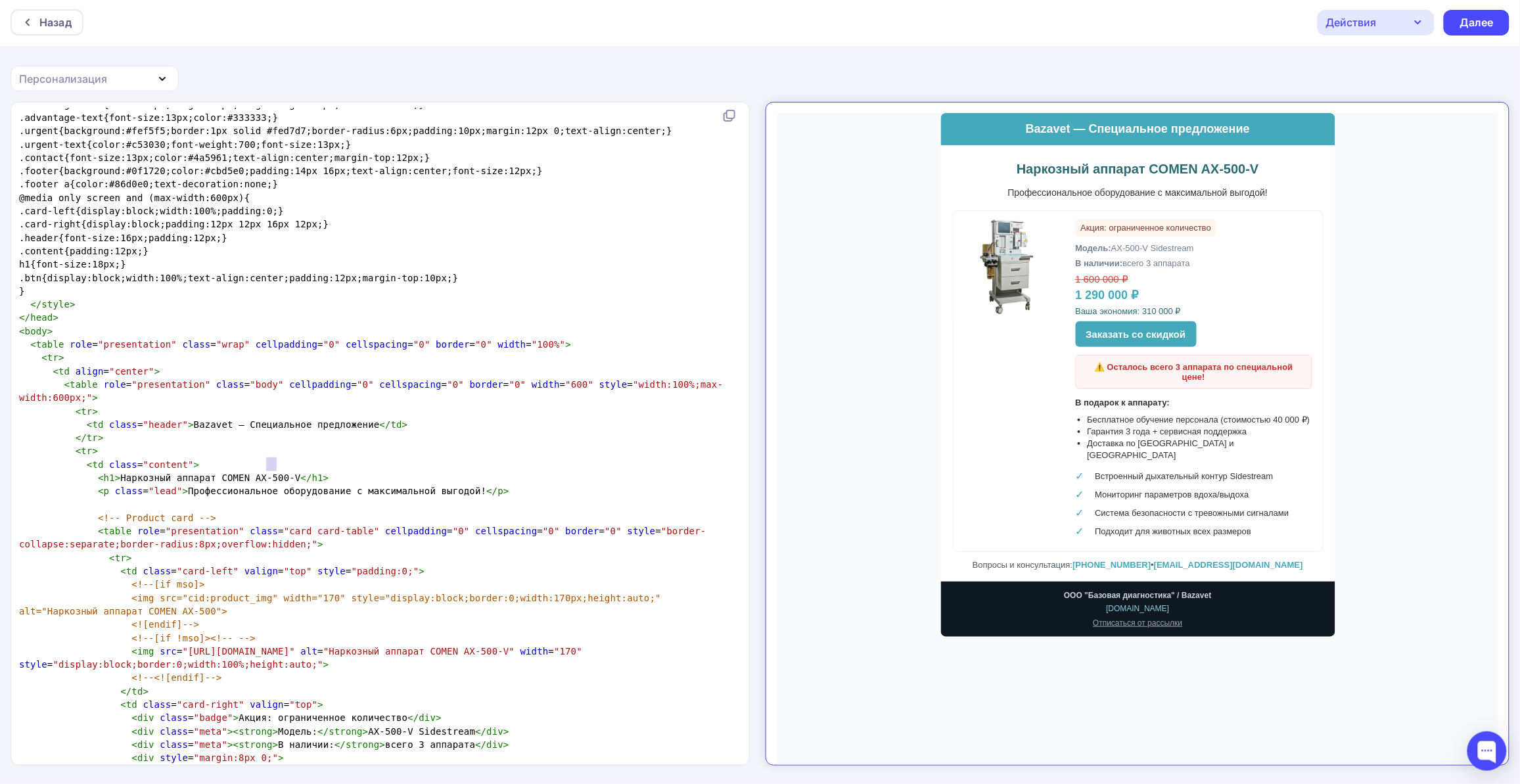
click at [276, 472] on span "< h1 > Наркозный аппарат COMEN AX-500-V </ h1 >" at bounding box center [174, 477] width 309 height 11
type textarea "-V"
drag, startPoint x: 373, startPoint y: 717, endPoint x: 383, endPoint y: 717, distance: 10.0
click at [383, 726] on span "< div class = "meta" >< strong > Модель: </ strong > AX-500-V Sidestream </ div…" at bounding box center [264, 731] width 490 height 11
type textarea "Sidestream"
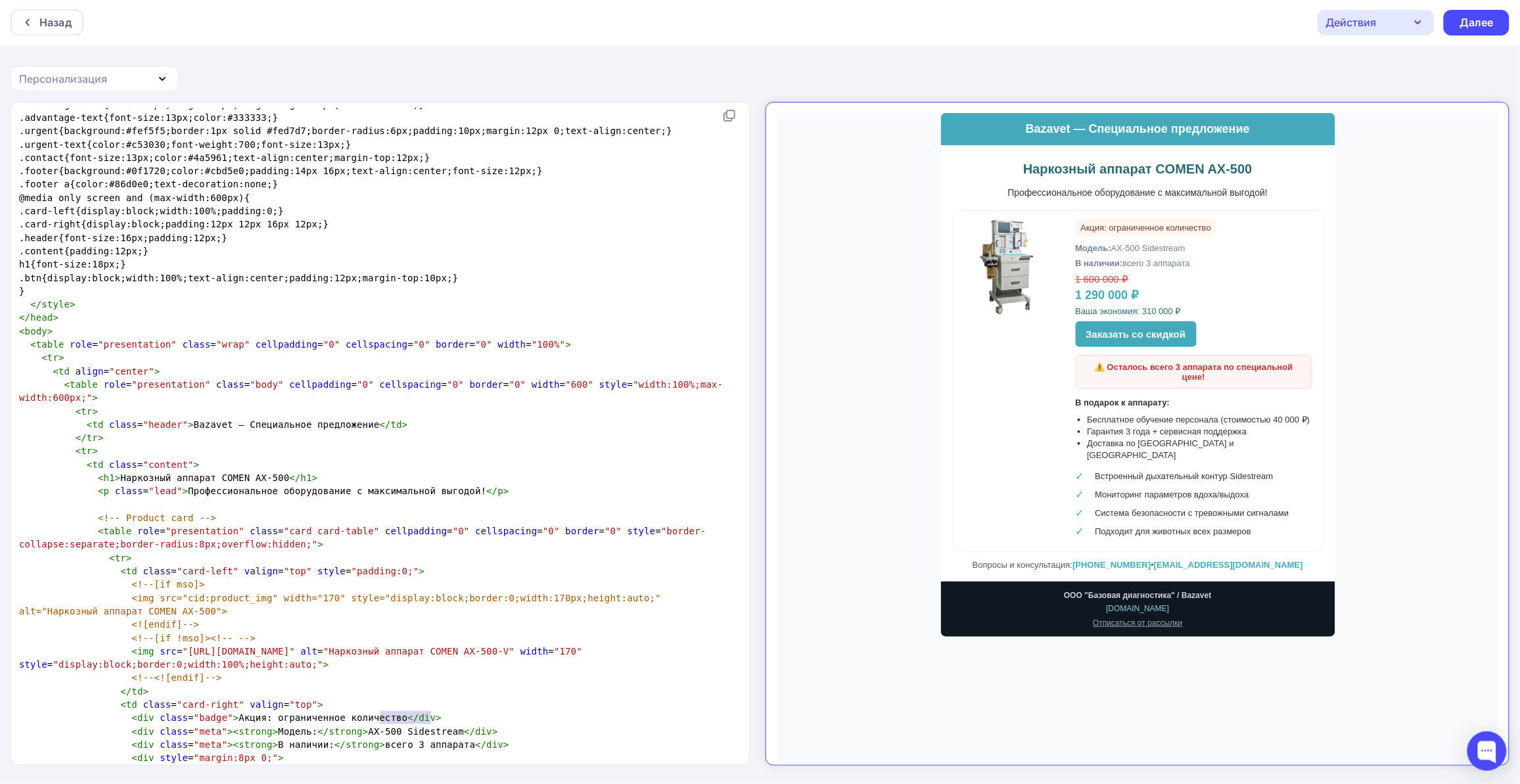
drag, startPoint x: 380, startPoint y: 719, endPoint x: 431, endPoint y: 717, distance: 51.0
click at [431, 726] on span "< div class = "meta" >< strong > Модель: </ strong > AX-500 Sidestream </ div >" at bounding box center [258, 731] width 479 height 11
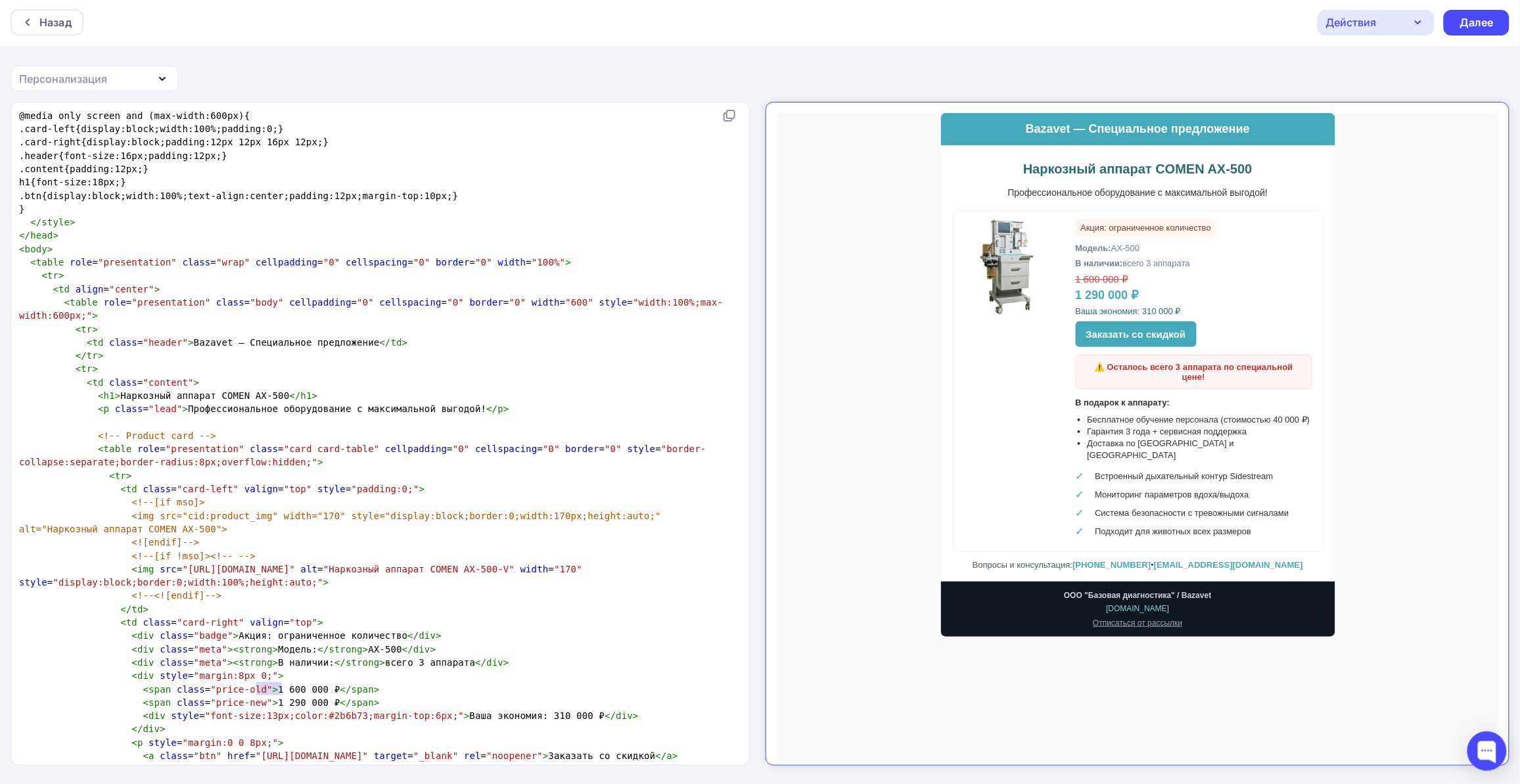
drag, startPoint x: 257, startPoint y: 687, endPoint x: 281, endPoint y: 687, distance: 24.0
click at [281, 697] on span "< span class = "price-new" > 1 290 000 ₽ </ span >" at bounding box center [200, 702] width 360 height 11
type textarea "990"
click at [510, 710] on span "< div style = "font-size:13px;color:#2b6b73;margin-top:6px;" > Ваша экономия: 3…" at bounding box center [329, 715] width 620 height 11
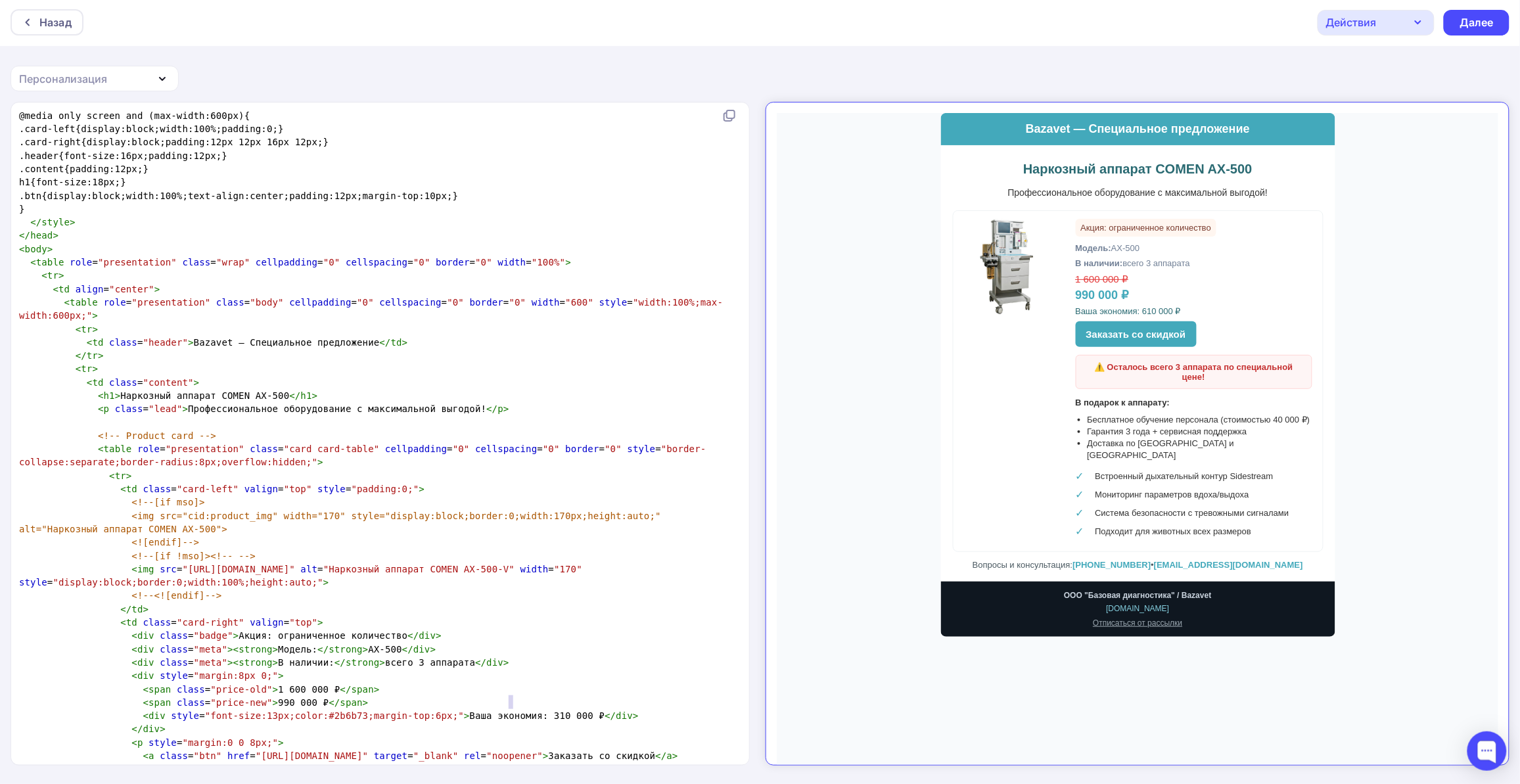
scroll to position [4, 4]
type textarea "6"
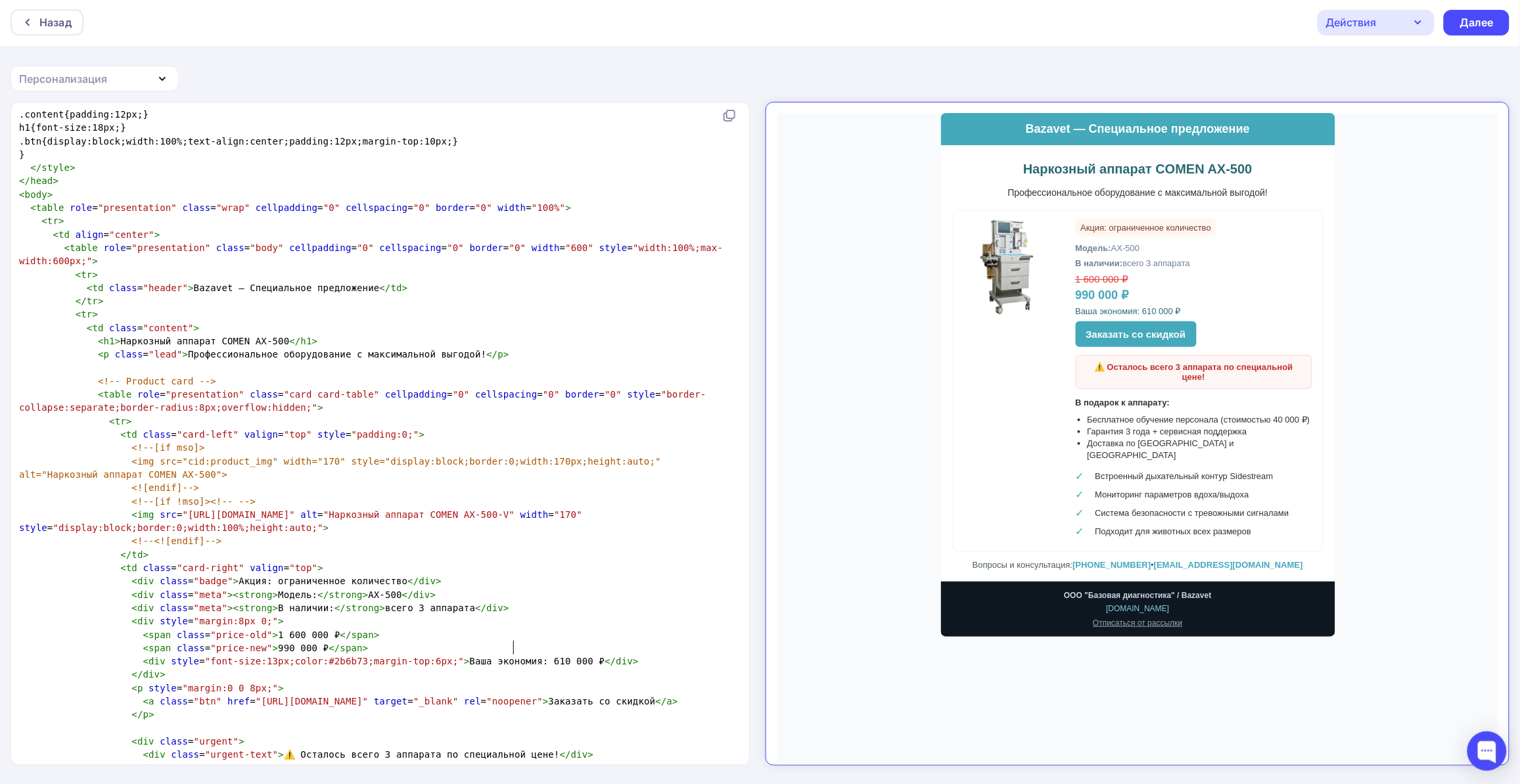
scroll to position [655, 0]
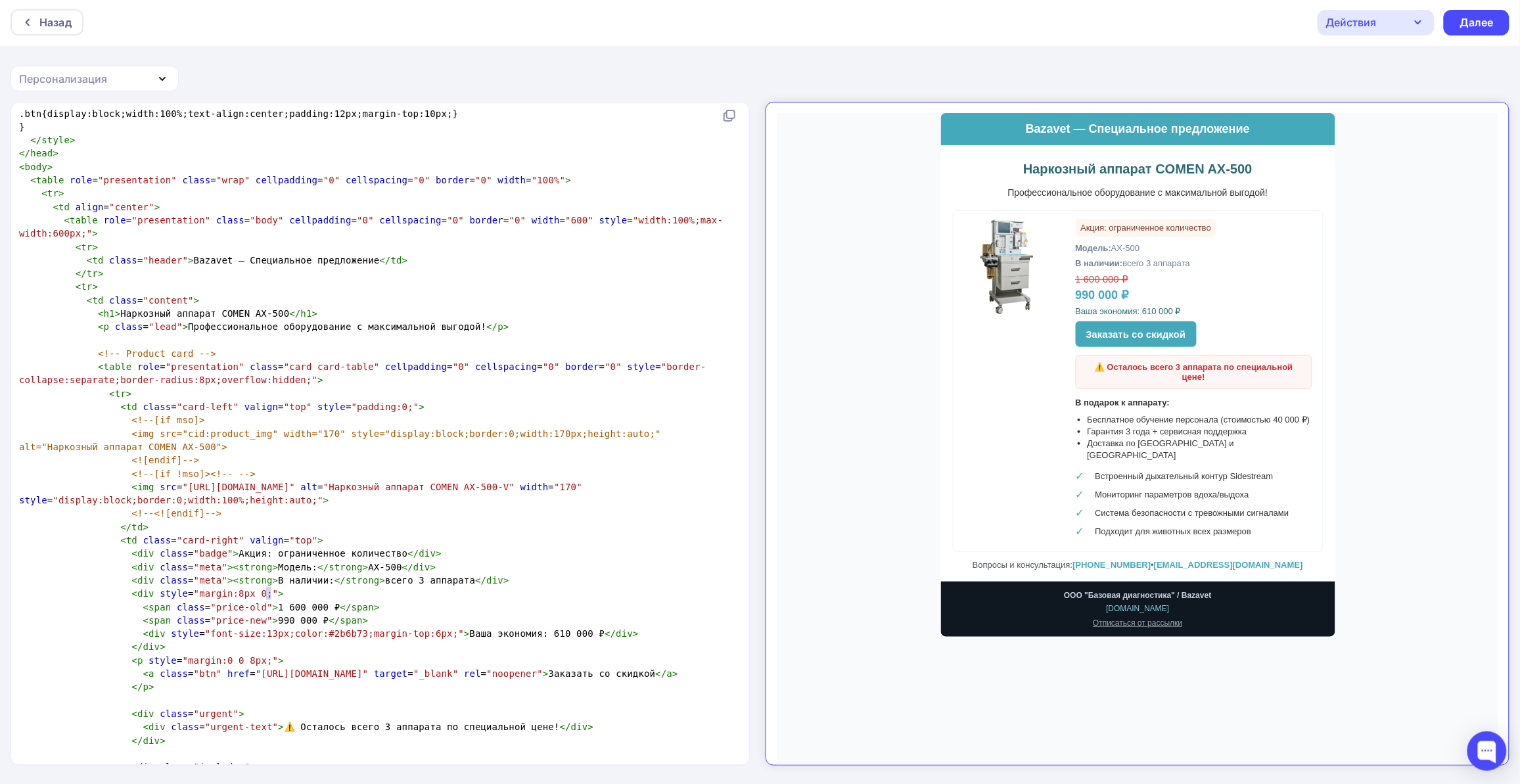
type textarea "60"
drag, startPoint x: 267, startPoint y: 592, endPoint x: 279, endPoint y: 592, distance: 12.0
click at [279, 602] on span "< span class = "price-old" > 1 600 000 ₽ </ span >" at bounding box center [200, 607] width 360 height 11
drag, startPoint x: 283, startPoint y: 592, endPoint x: 267, endPoint y: 593, distance: 16.0
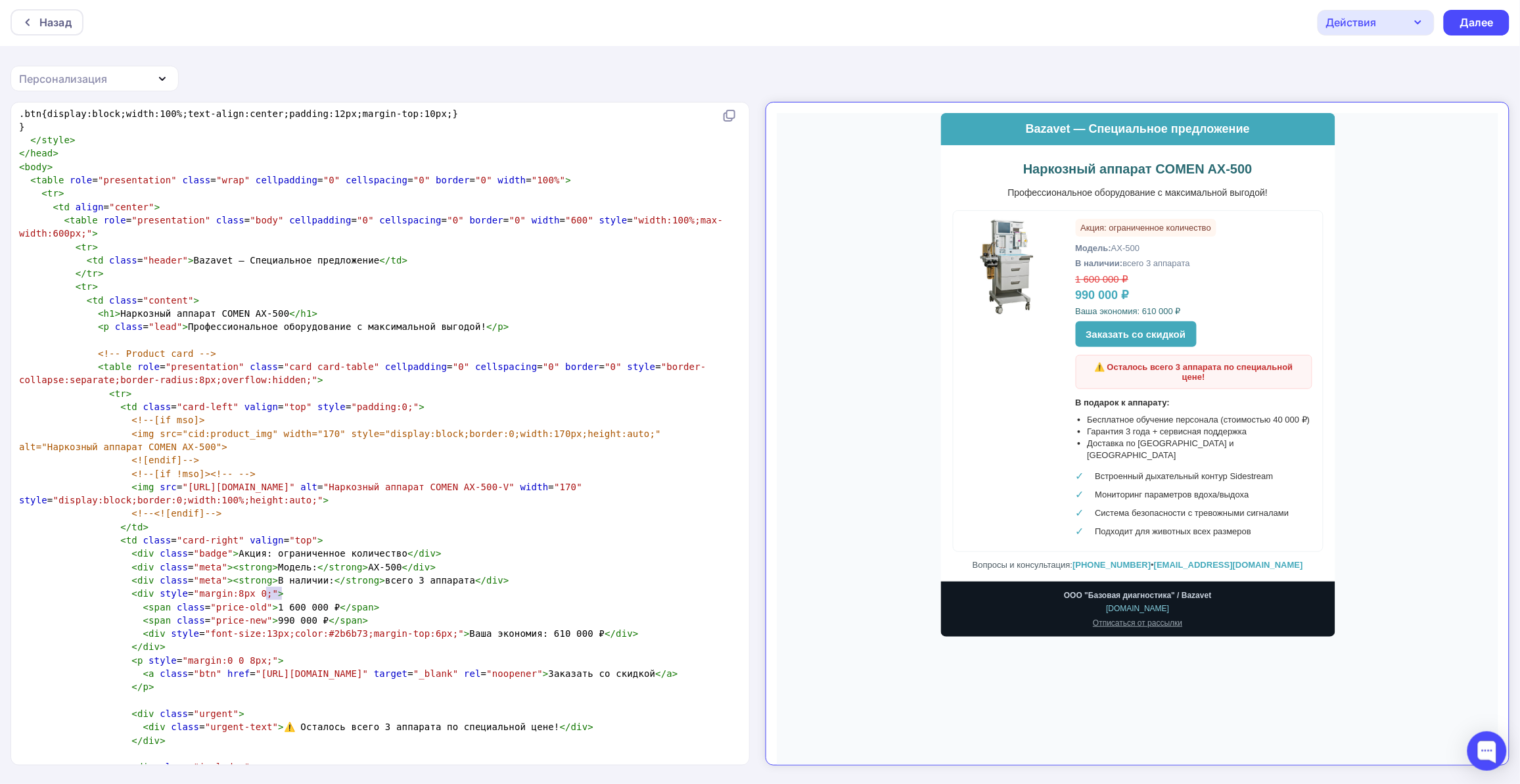
click at [267, 602] on span "< span class = "price-old" > 1 600 000 ₽ </ span >" at bounding box center [200, 607] width 360 height 11
type textarea "290"
click at [510, 628] on span "< div style = "font-size:13px;color:#2b6b73;margin-top:6px;" > Ваша экономия: 6…" at bounding box center [329, 633] width 620 height 11
type textarea "30"
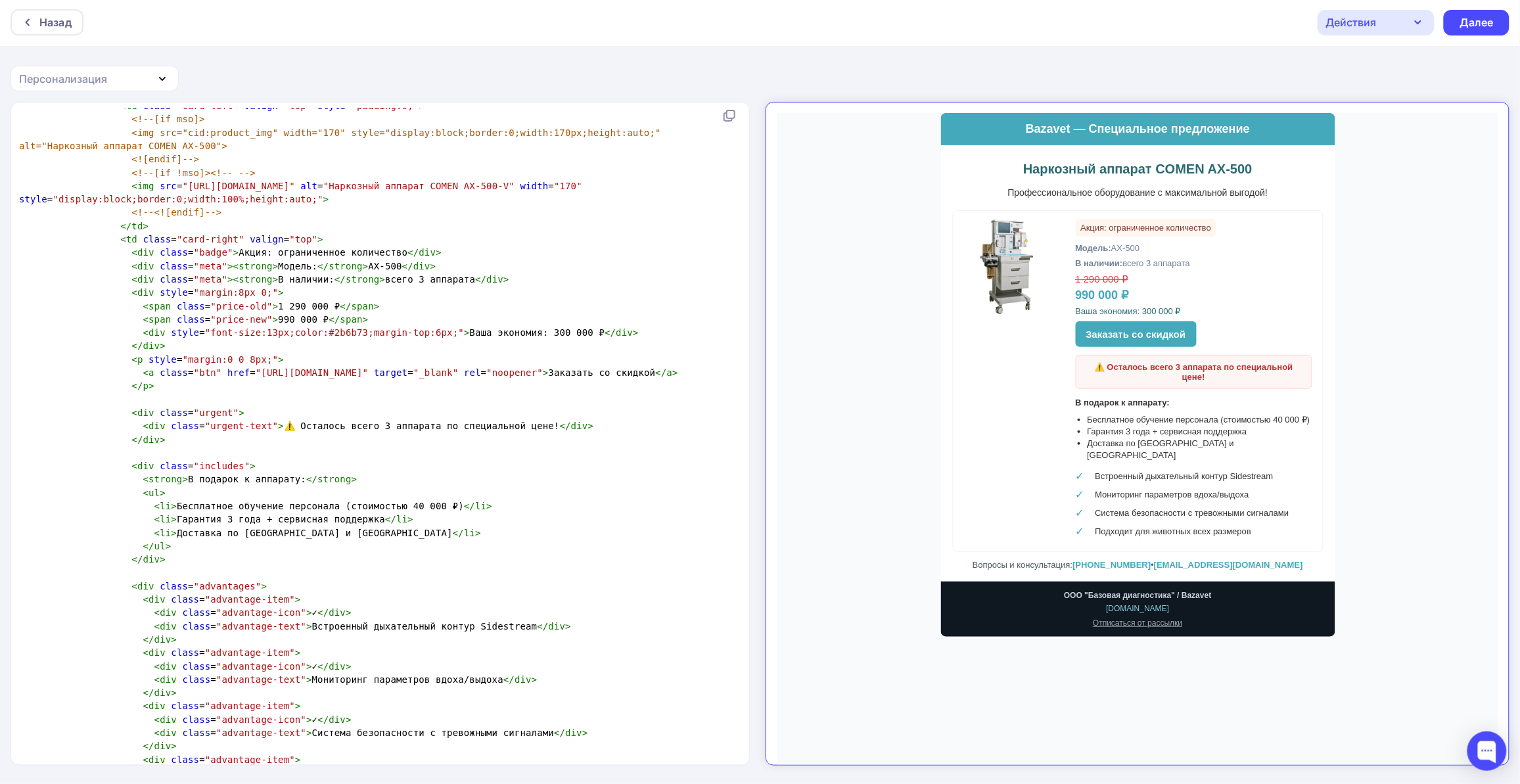
scroll to position [986, 0]
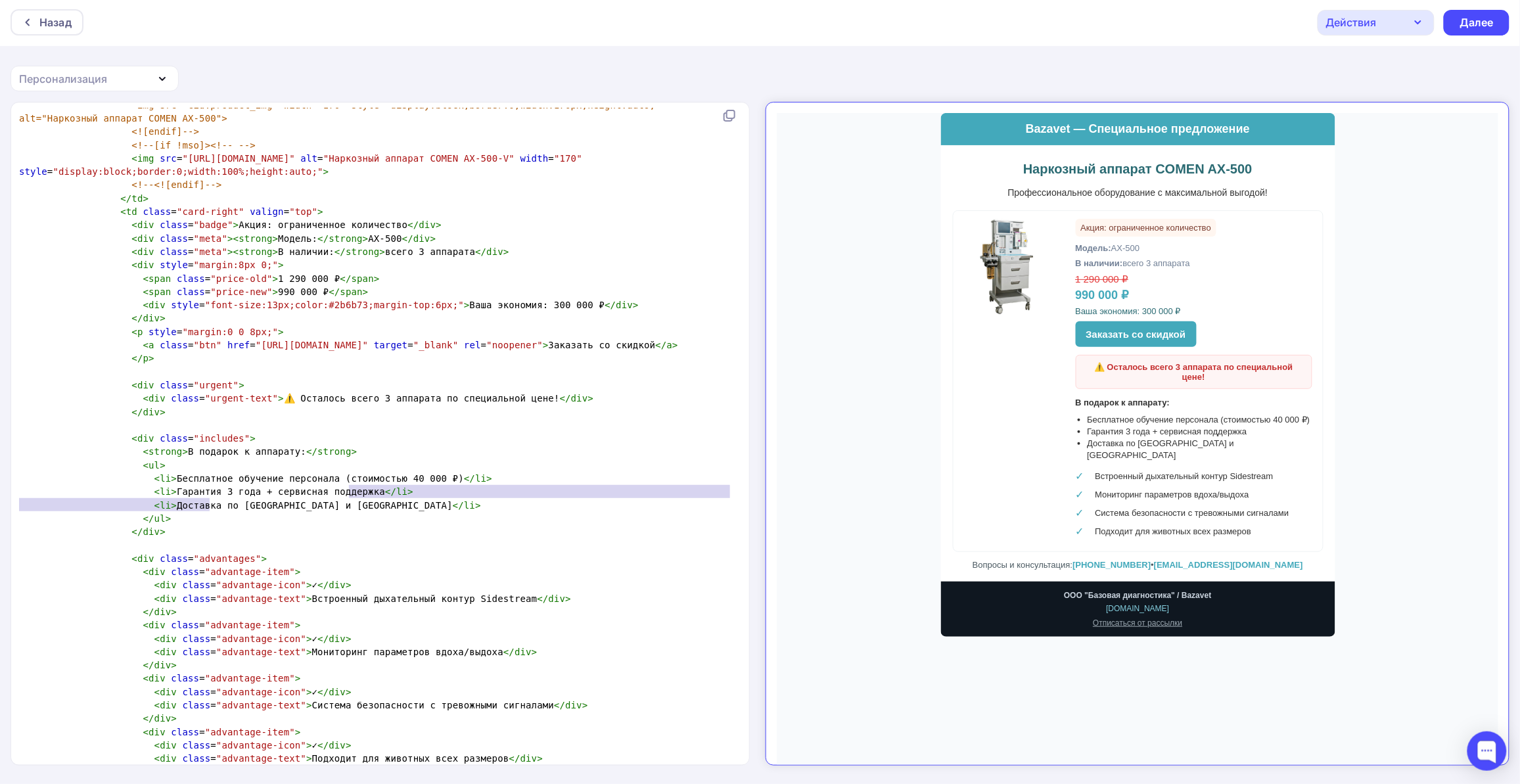
type textarea "3 года + сервисная поддержка"
drag, startPoint x: 208, startPoint y: 500, endPoint x: 352, endPoint y: 503, distance: 144.0
click at [352, 497] on span "< li > Гарантия 3 года + сервисная поддержка </ li >" at bounding box center [216, 491] width 394 height 11
click at [179, 510] on span "< li > Доставка по [GEOGRAPHIC_DATA] и [GEOGRAPHIC_DATA] </ li >" at bounding box center [250, 505] width 462 height 11
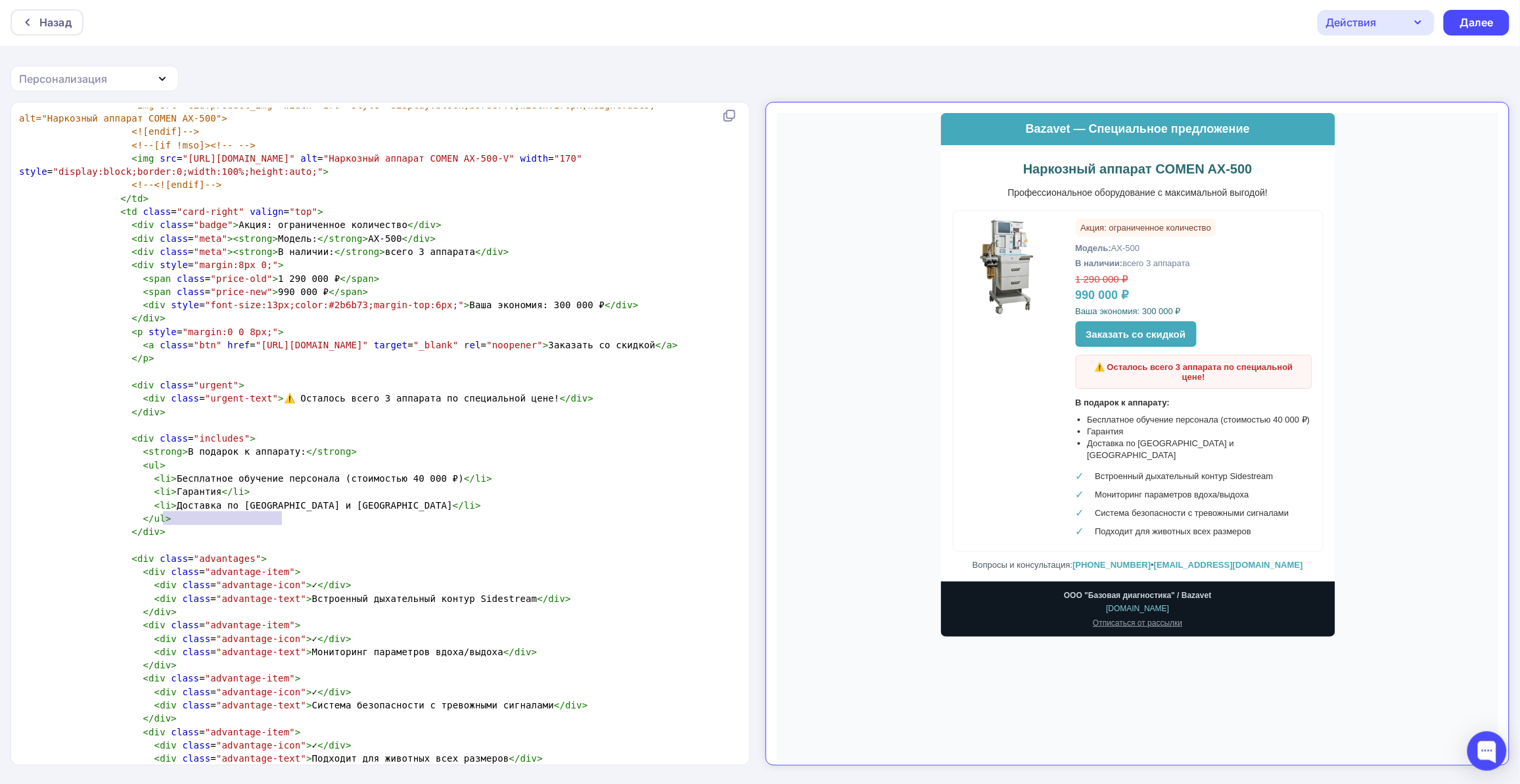
type textarea "Доставка по [GEOGRAPHIC_DATA] и [GEOGRAPHIC_DATA]"
drag, startPoint x: 164, startPoint y: 521, endPoint x: 284, endPoint y: 516, distance: 120.1
click at [284, 510] on span "< li > Доставка по [GEOGRAPHIC_DATA] и [GEOGRAPHIC_DATA] </ li >" at bounding box center [250, 505] width 462 height 11
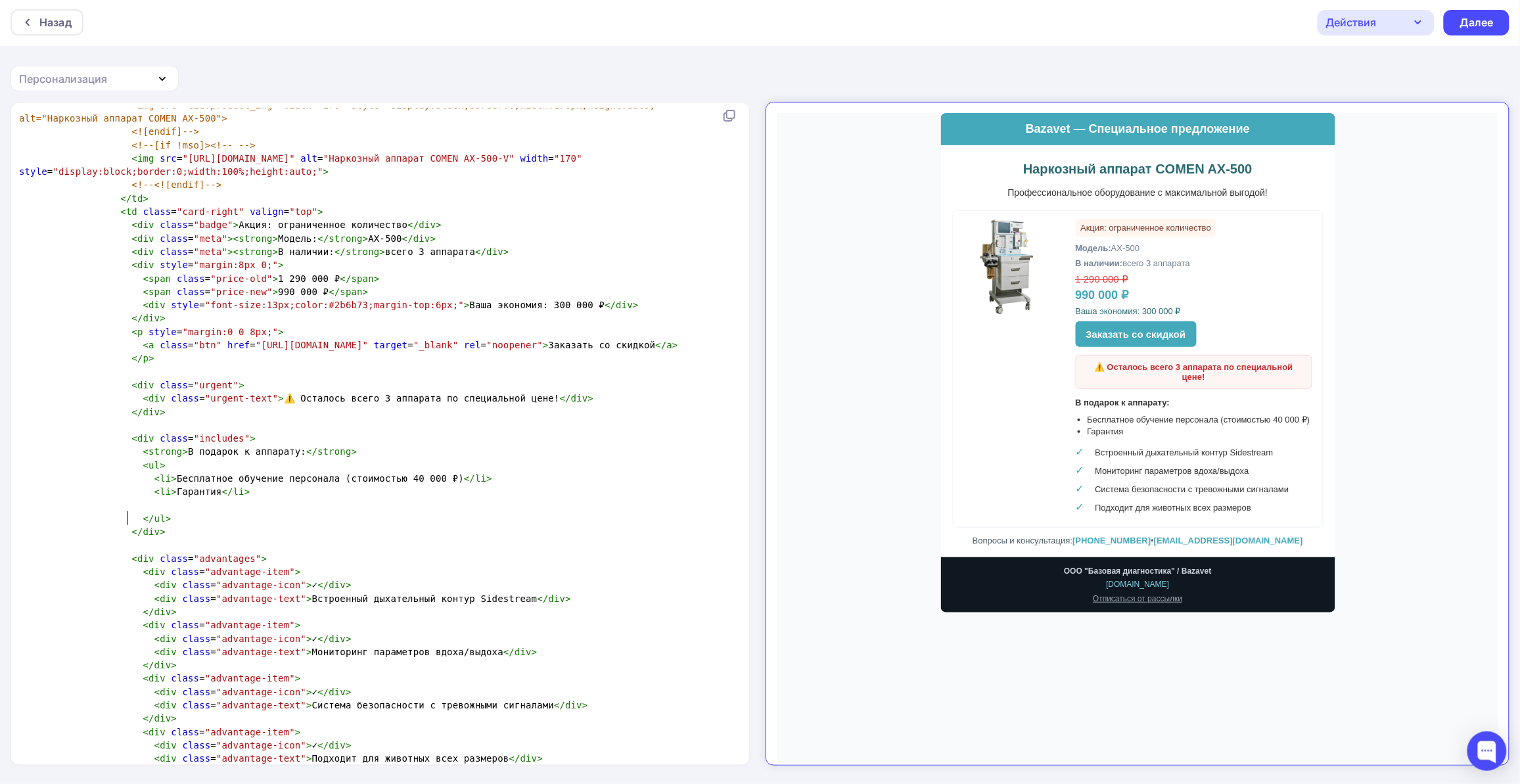
scroll to position [1066, 0]
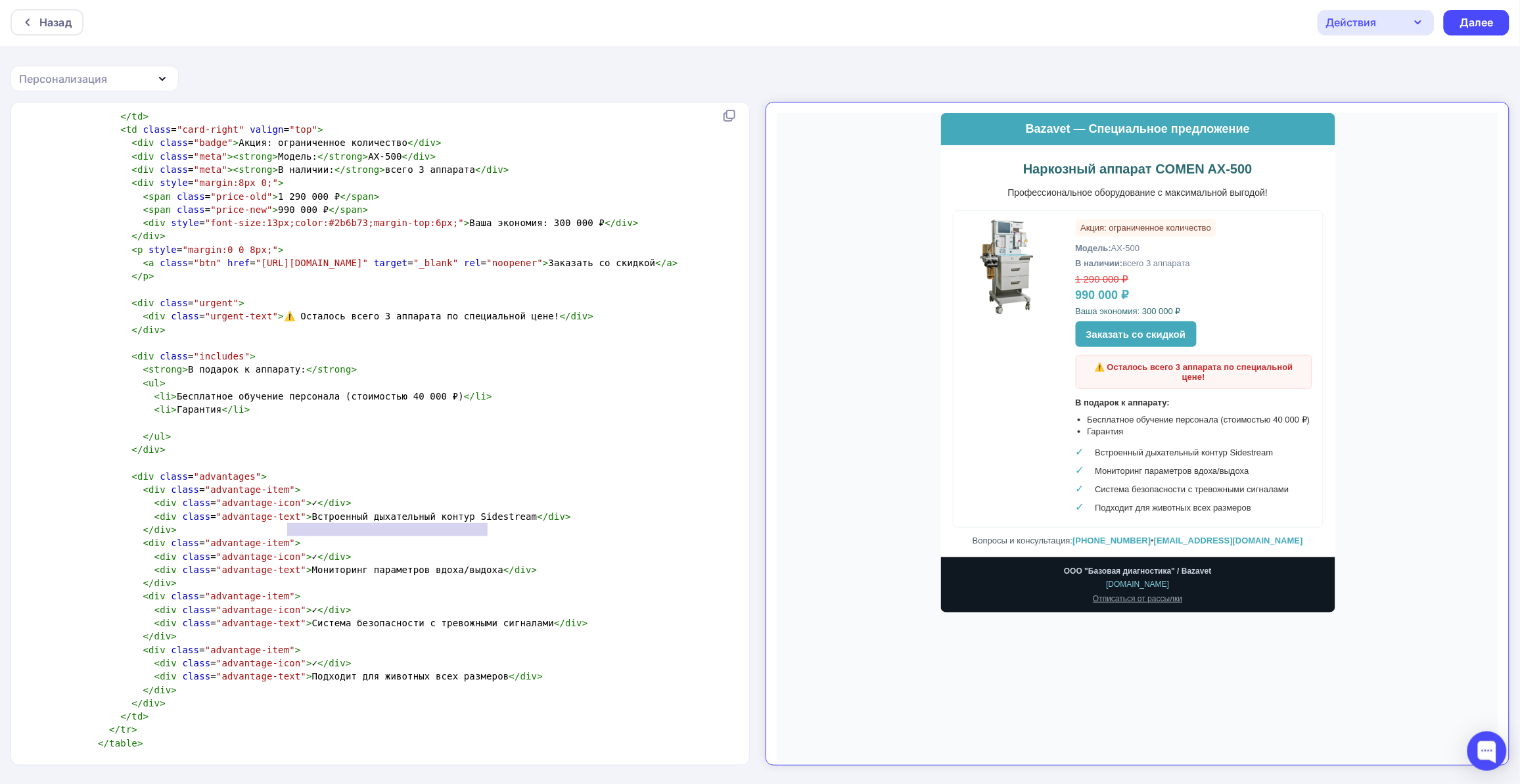
type textarea "Встроенный дыхательный контур Sidestream"
drag, startPoint x: 288, startPoint y: 531, endPoint x: 491, endPoint y: 527, distance: 203.0
click at [491, 522] on span "< div class = "advantage-text" > Встроенный дыхательный контур Sidestream </ di…" at bounding box center [295, 516] width 552 height 11
click at [286, 522] on span "< div class = "advantage-text" > дополнительно имеет модуль капнометрии </ div >" at bounding box center [289, 516] width 541 height 11
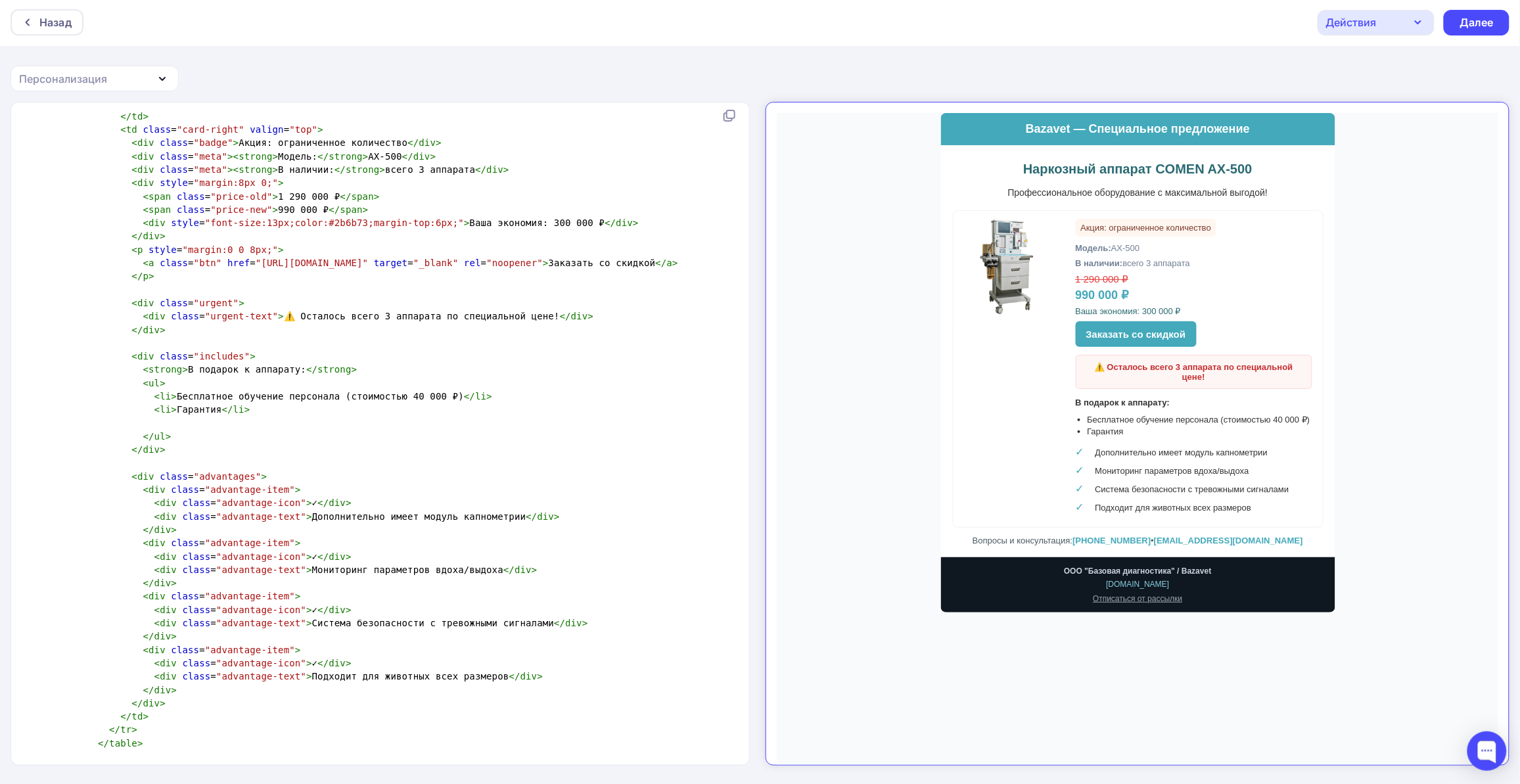
type textarea "Д"
click at [288, 681] on span "< div class = "advantage-text" > Подходит для животных всех размеров </ div >" at bounding box center [281, 676] width 523 height 11
type textarea "Система безопасности с тревожными сигналами"
drag, startPoint x: 286, startPoint y: 634, endPoint x: 510, endPoint y: 638, distance: 224.0
click at [510, 628] on span "< div class = "advantage-text" > Система безопасности с тревожными сигналами </…" at bounding box center [304, 622] width 569 height 11
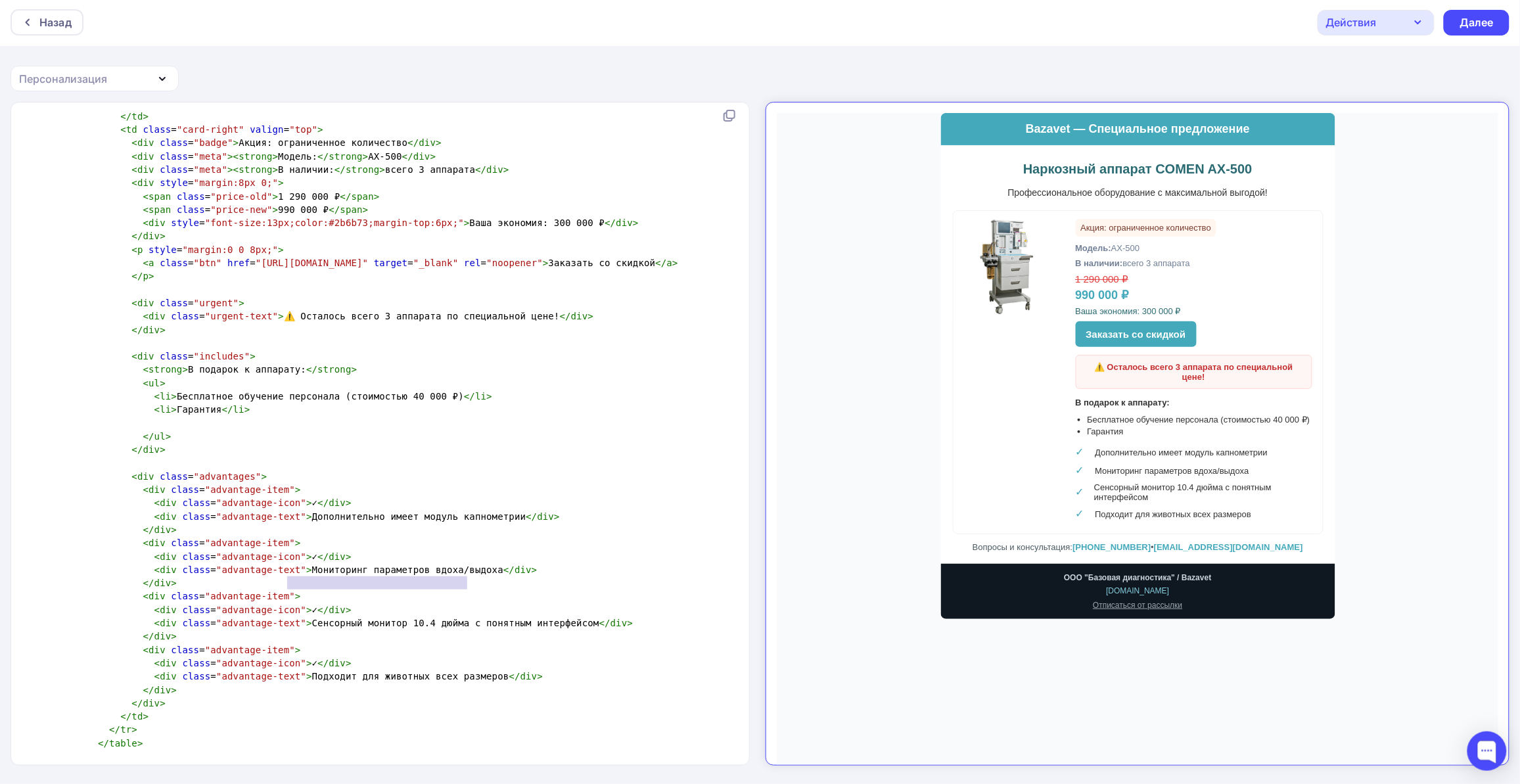
type textarea "Мониторинг параметров вдоха/выдоха"
drag, startPoint x: 284, startPoint y: 582, endPoint x: 463, endPoint y: 579, distance: 179.0
click at [463, 575] on span "< div class = "advantage-text" > Мониторинг параметров вдоха/выдоха </ div >" at bounding box center [279, 569] width 518 height 11
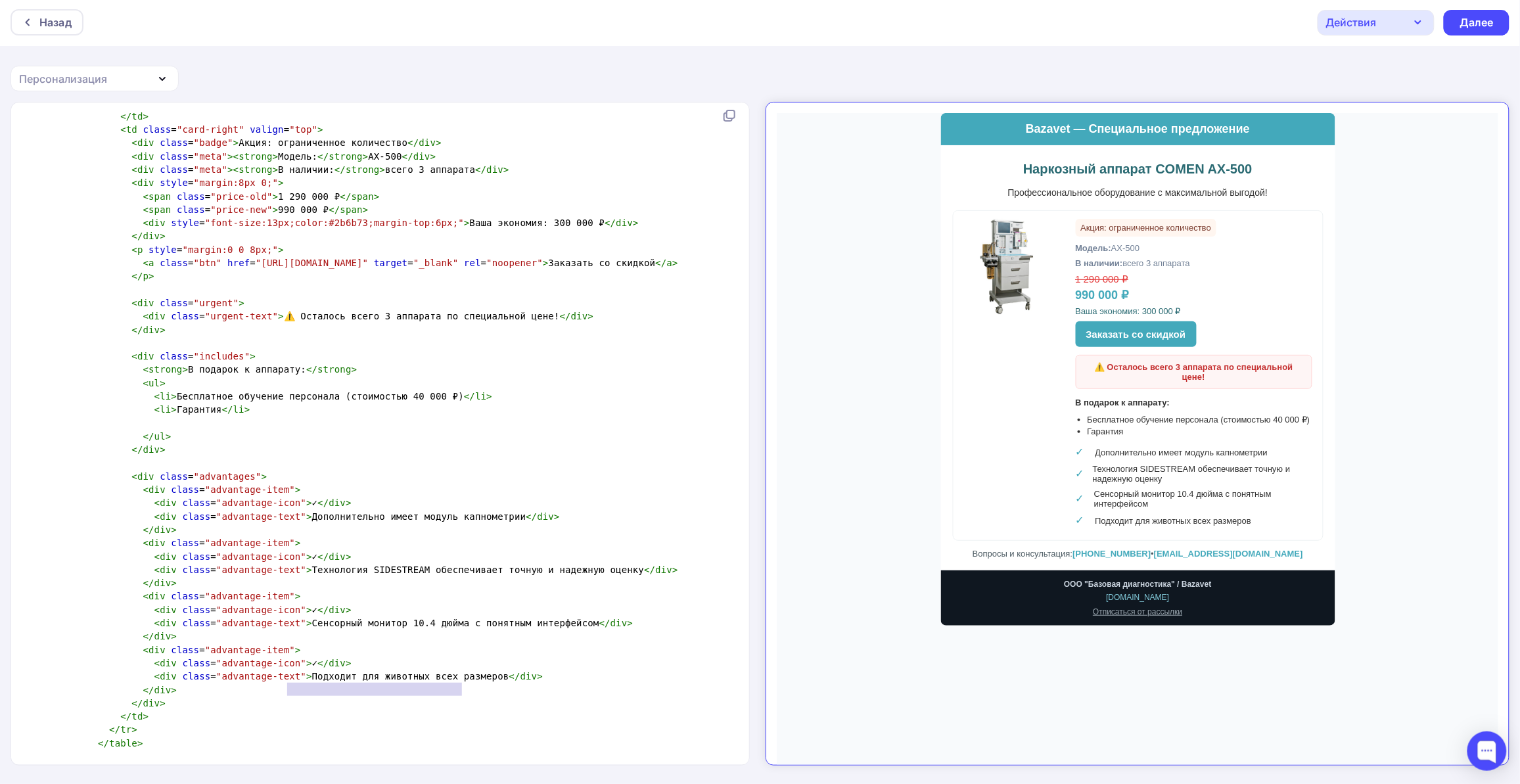
type textarea "Подходит для животных всех размеров"
drag, startPoint x: 286, startPoint y: 686, endPoint x: 465, endPoint y: 688, distance: 179.0
click at [465, 681] on span "< div class = "advantage-text" > Подходит для животных всех размеров </ div >" at bounding box center [281, 676] width 523 height 11
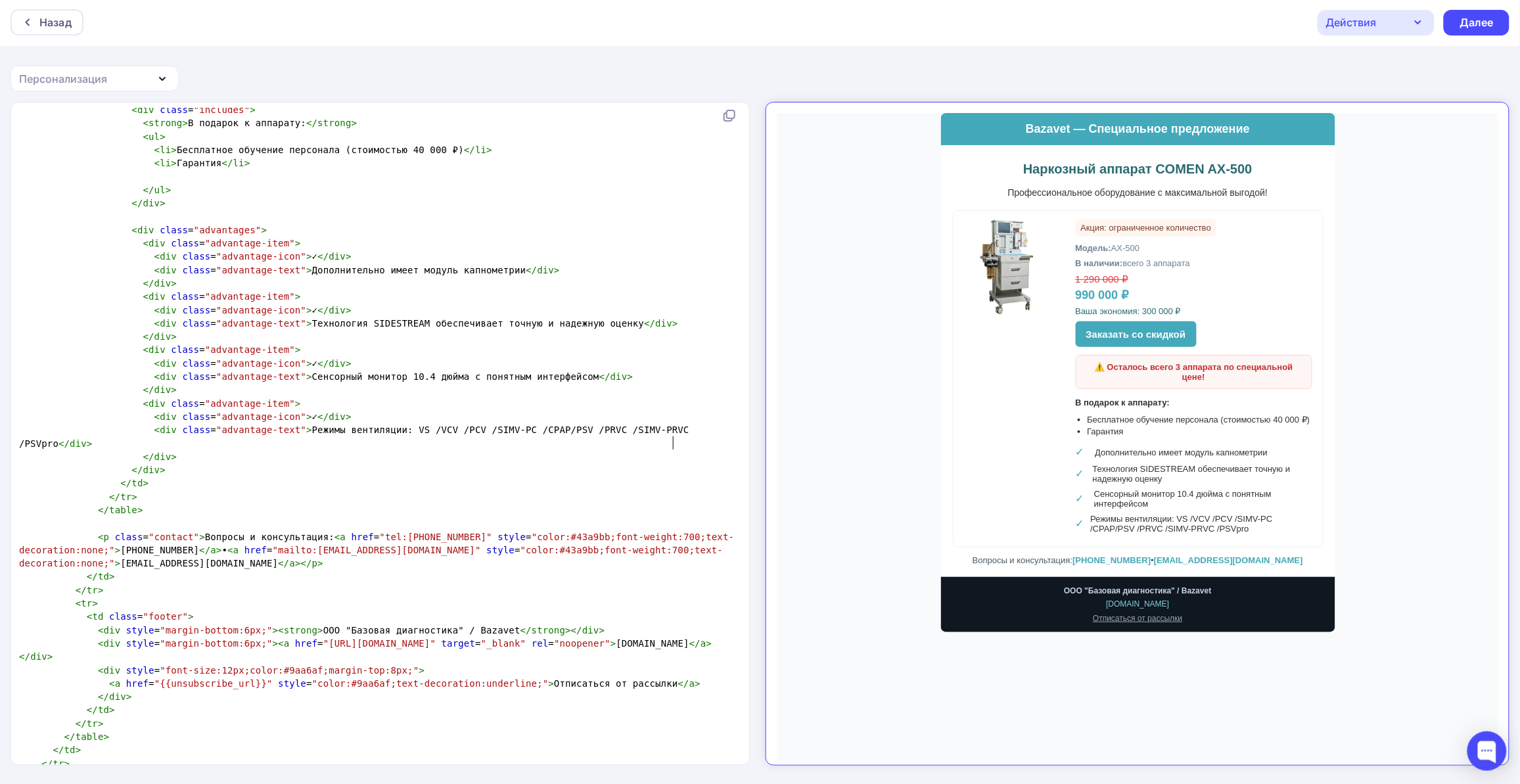
scroll to position [1314, 0]
click at [211, 508] on pre "</ table >" at bounding box center [378, 510] width 722 height 13
drag, startPoint x: 385, startPoint y: 533, endPoint x: 442, endPoint y: 532, distance: 57.0
click at [442, 532] on span ""tel:[PHONE_NUMBER]"" at bounding box center [436, 536] width 112 height 11
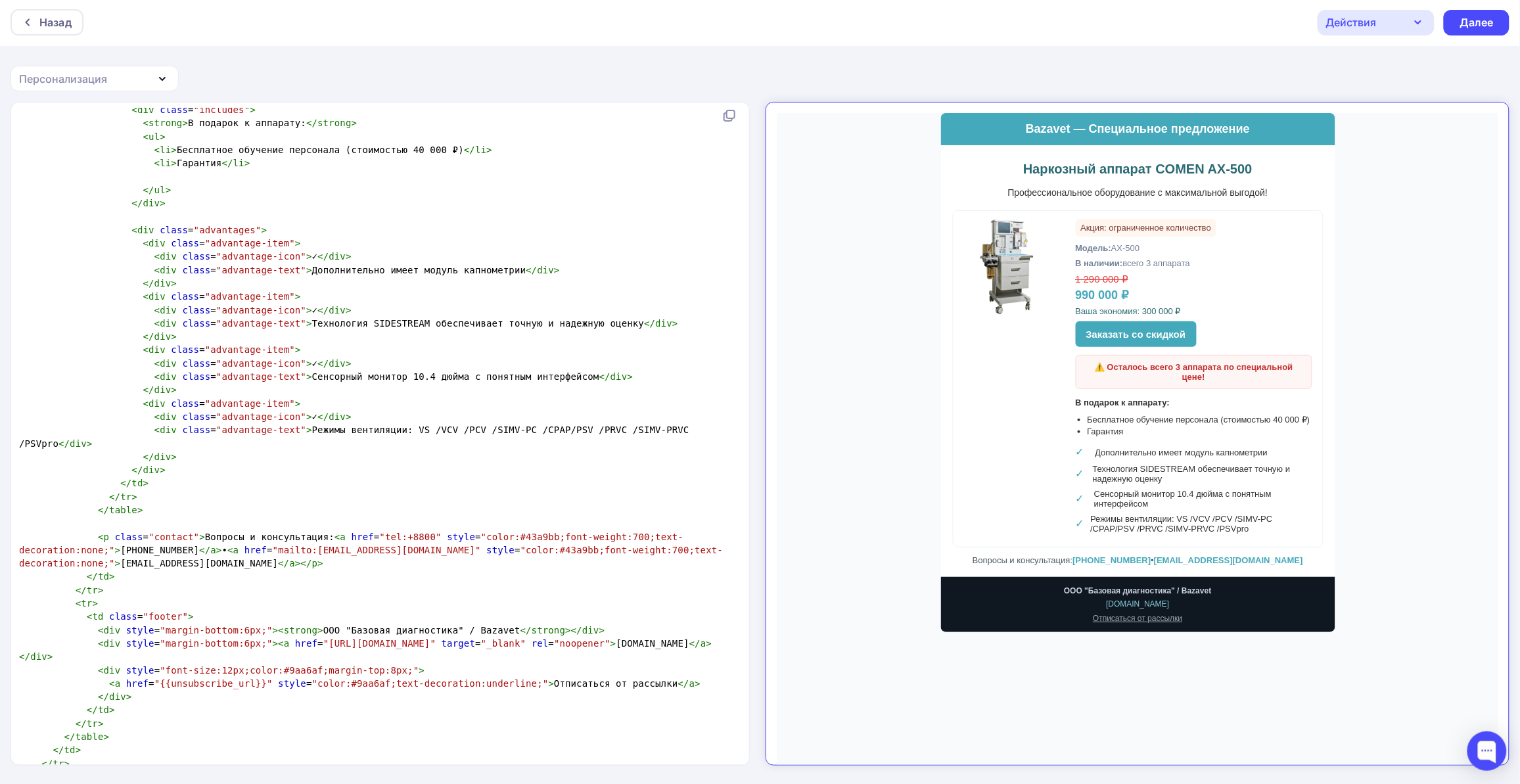
type textarea "8800"
type textarea "222"
type textarea "80"
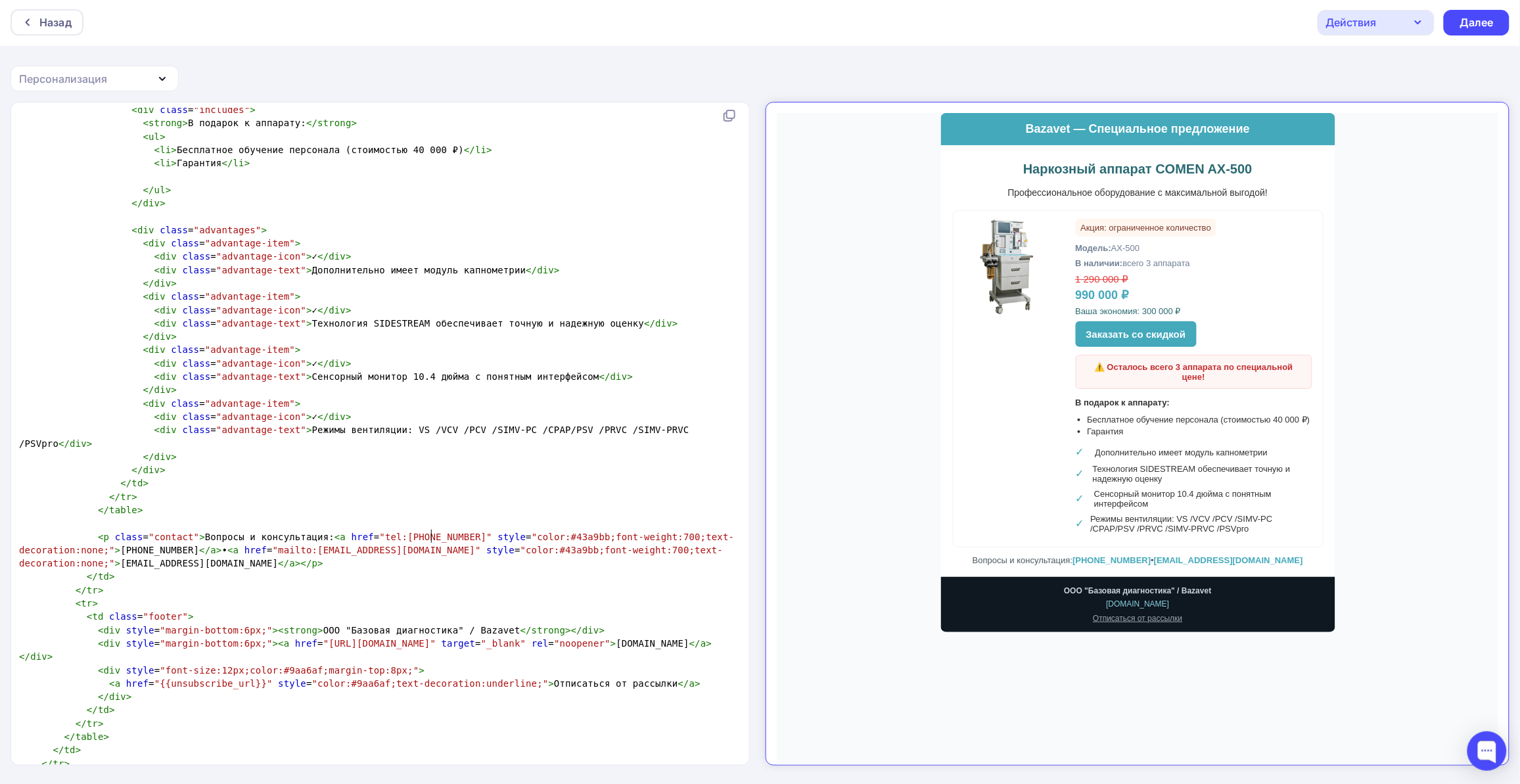
type textarea "69"
drag, startPoint x: 133, startPoint y: 550, endPoint x: 148, endPoint y: 549, distance: 15.0
click at [148, 549] on span "< p class = "contact" > Вопросы и консультация: < a href = "tel:[PHONE_NUMBER]"…" at bounding box center [377, 550] width 715 height 37
type textarea "800"
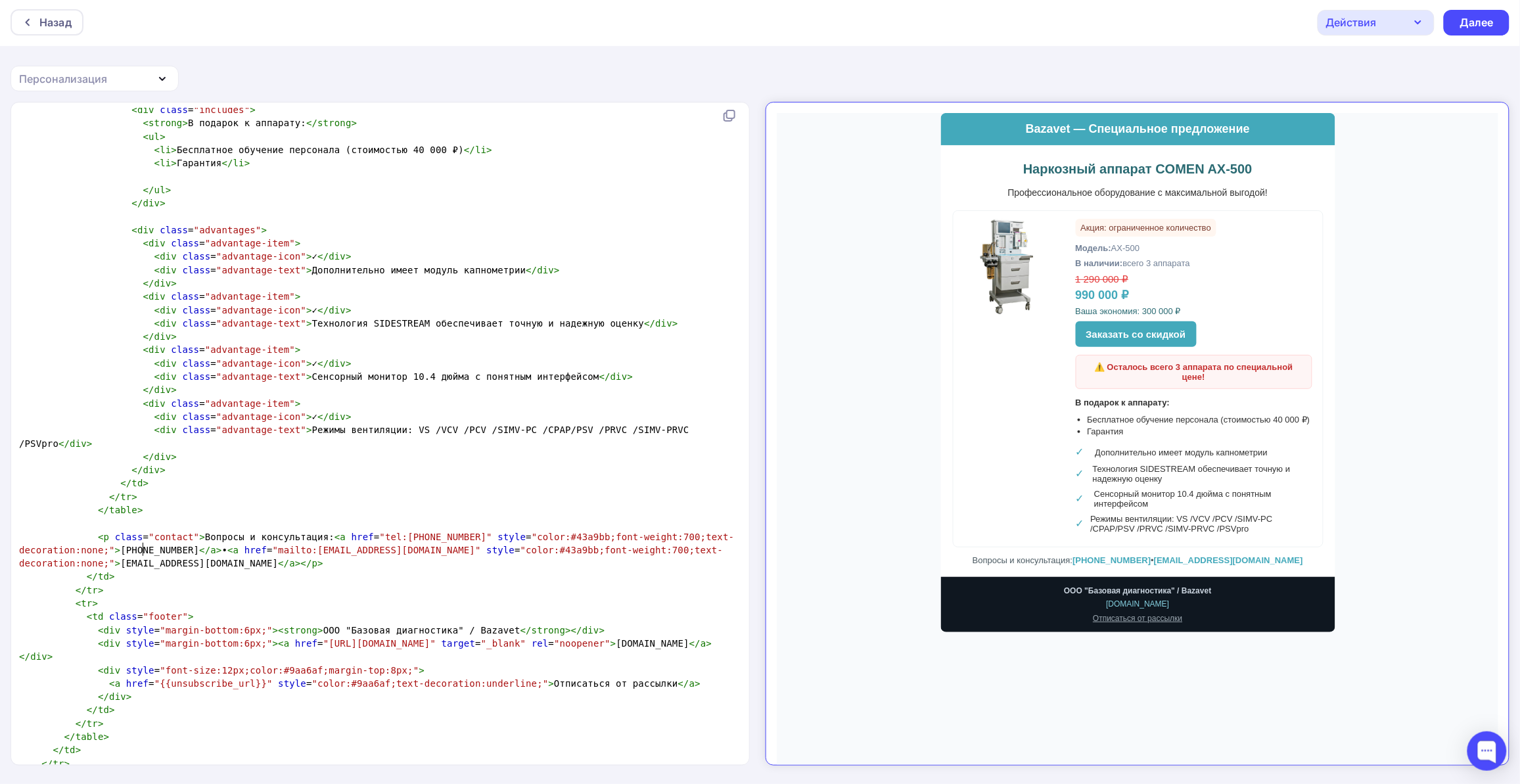
scroll to position [4, 14]
drag, startPoint x: 159, startPoint y: 551, endPoint x: 172, endPoint y: 550, distance: 13.0
click at [172, 550] on span "< p class = "contact" > Вопросы и консультация: < a href = "tel:[PHONE_NUMBER]"…" at bounding box center [377, 550] width 715 height 37
type textarea "222"
drag, startPoint x: 181, startPoint y: 543, endPoint x: 188, endPoint y: 543, distance: 7.0
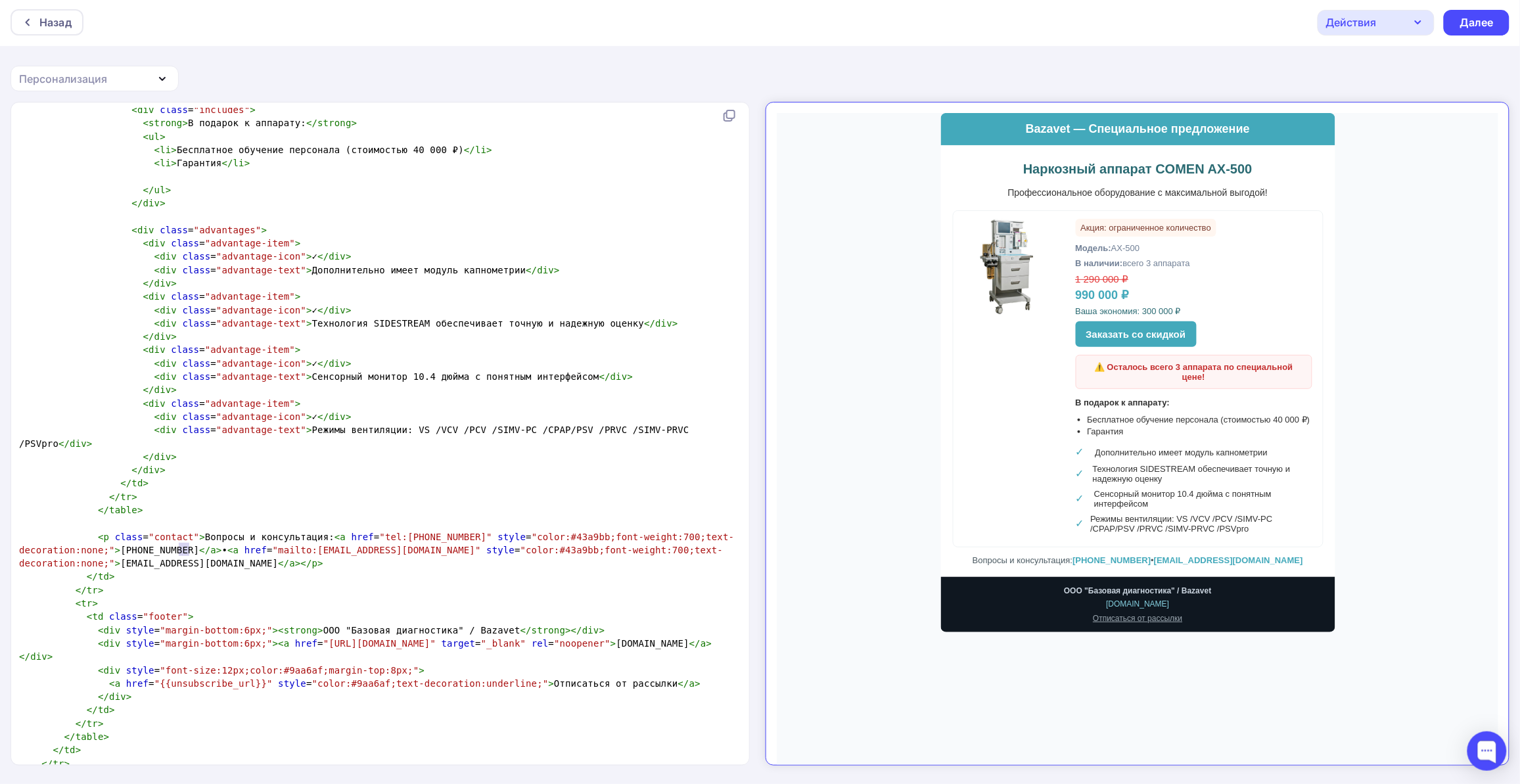
click at [188, 543] on span "< p class = "contact" > Вопросы и консультация: < a href = "tel:[PHONE_NUMBER]"…" at bounding box center [377, 550] width 715 height 37
type textarea "80"
drag, startPoint x: 195, startPoint y: 543, endPoint x: 204, endPoint y: 546, distance: 9.5
click at [204, 546] on pre "< p class = "contact" > Вопросы и консультация: < a href = "tel:[PHONE_NUMBER]"…" at bounding box center [378, 551] width 722 height 40
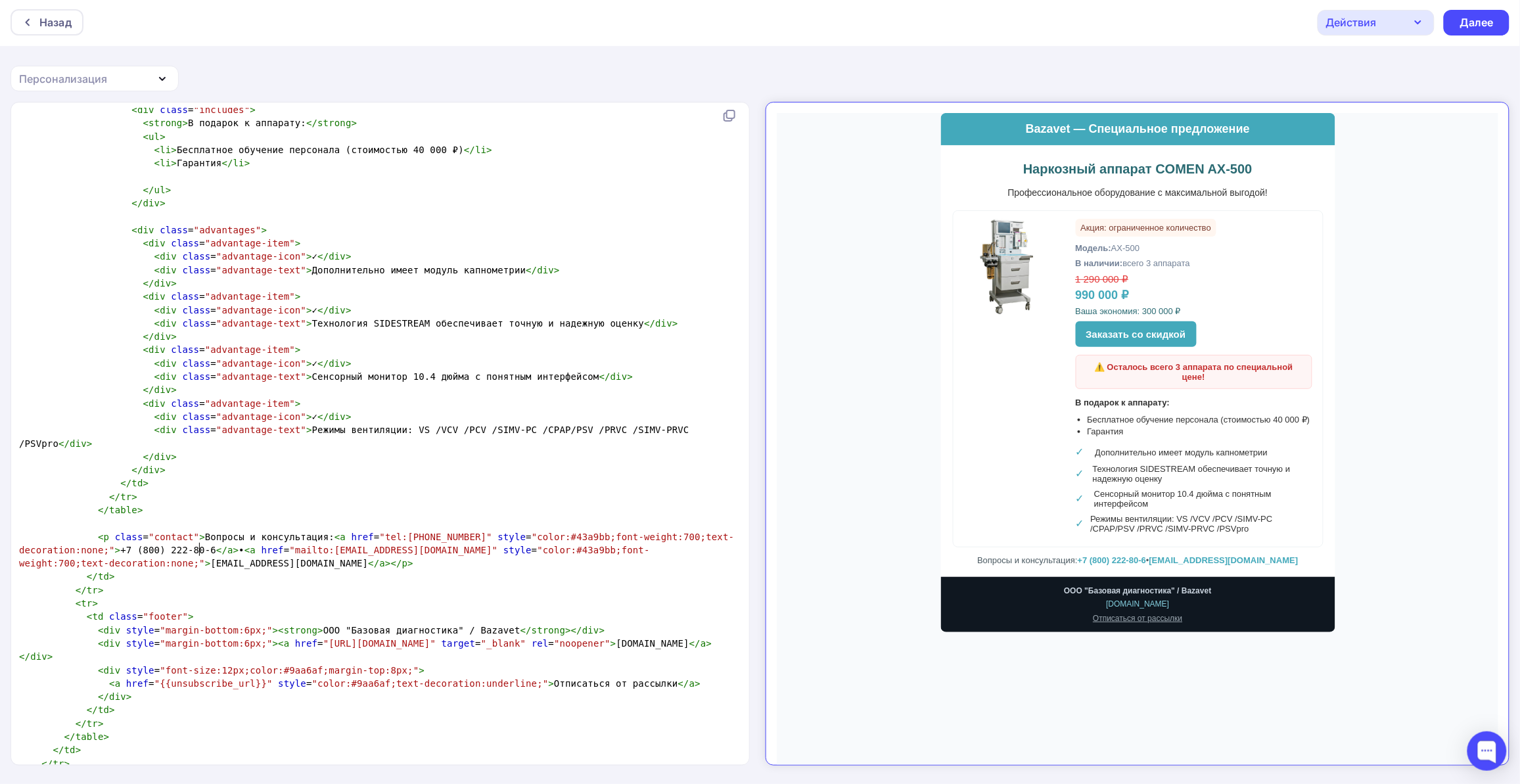
type textarea "69"
click at [119, 546] on span "< p class = "contact" > Вопросы и консультация: < a href = "tel:[PHONE_NUMBER]"…" at bounding box center [377, 550] width 715 height 37
drag, startPoint x: 121, startPoint y: 547, endPoint x: 112, endPoint y: 547, distance: 9.0
click at [112, 547] on span "< p class = "contact" > Вопросы и консультация: < a href = "tel:[PHONE_NUMBER]"…" at bounding box center [377, 550] width 715 height 37
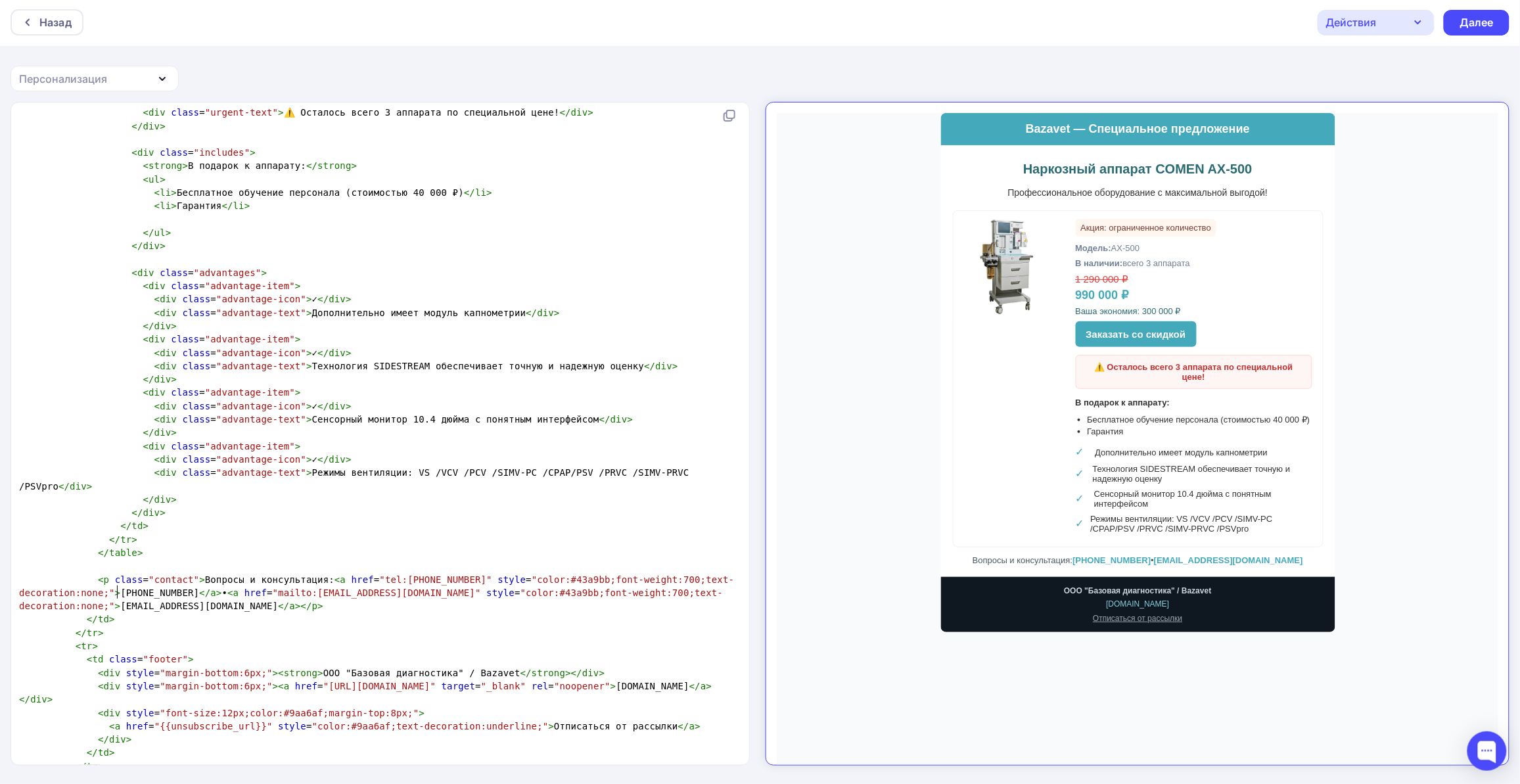
scroll to position [1272, 0]
type textarea "8"
click at [1495, 19] on div "Далее" at bounding box center [1477, 23] width 66 height 26
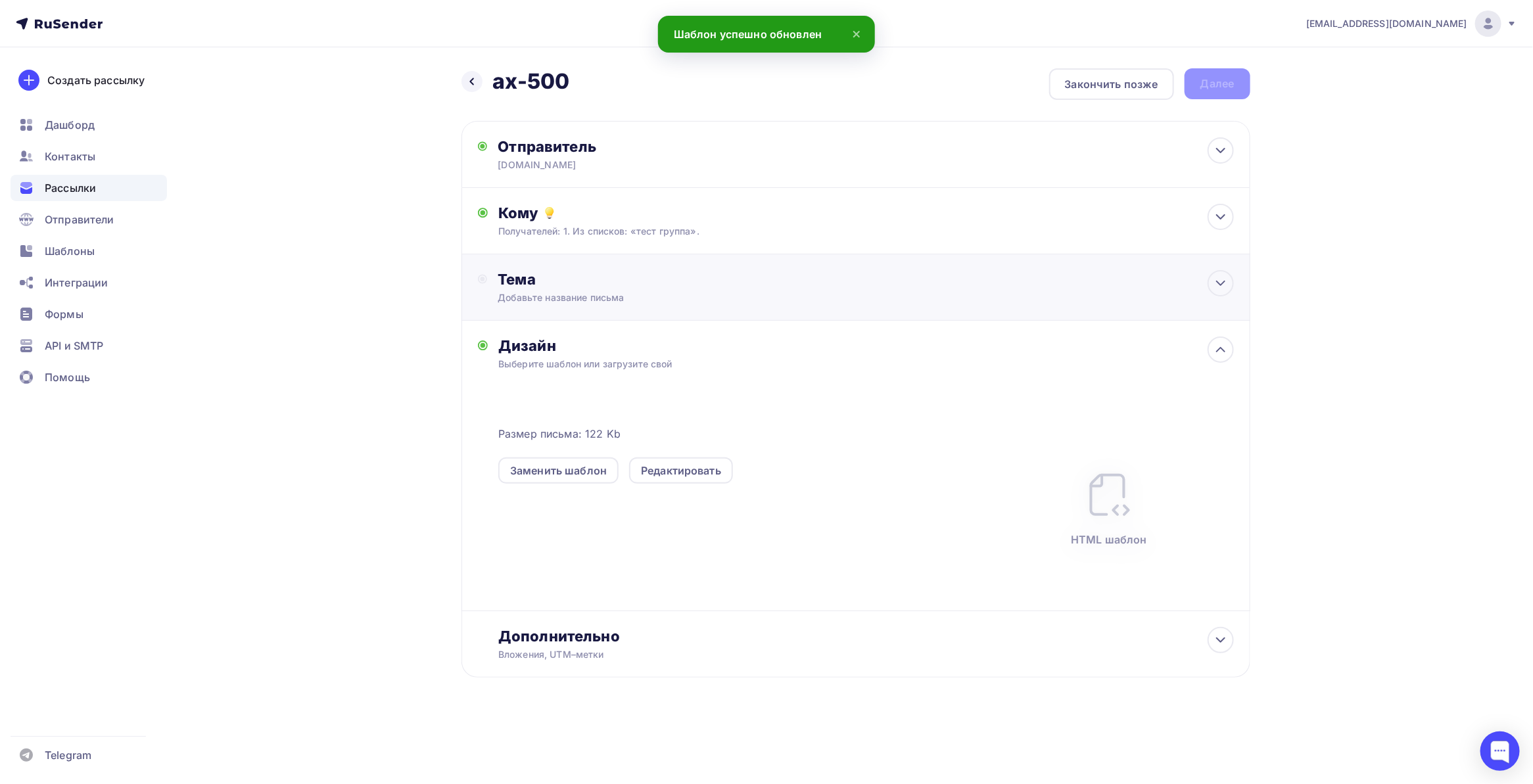
click at [560, 289] on div "Тема Добавьте название письма Тема * Рекомендуем использовать не более 150 симв…" at bounding box center [628, 287] width 260 height 34
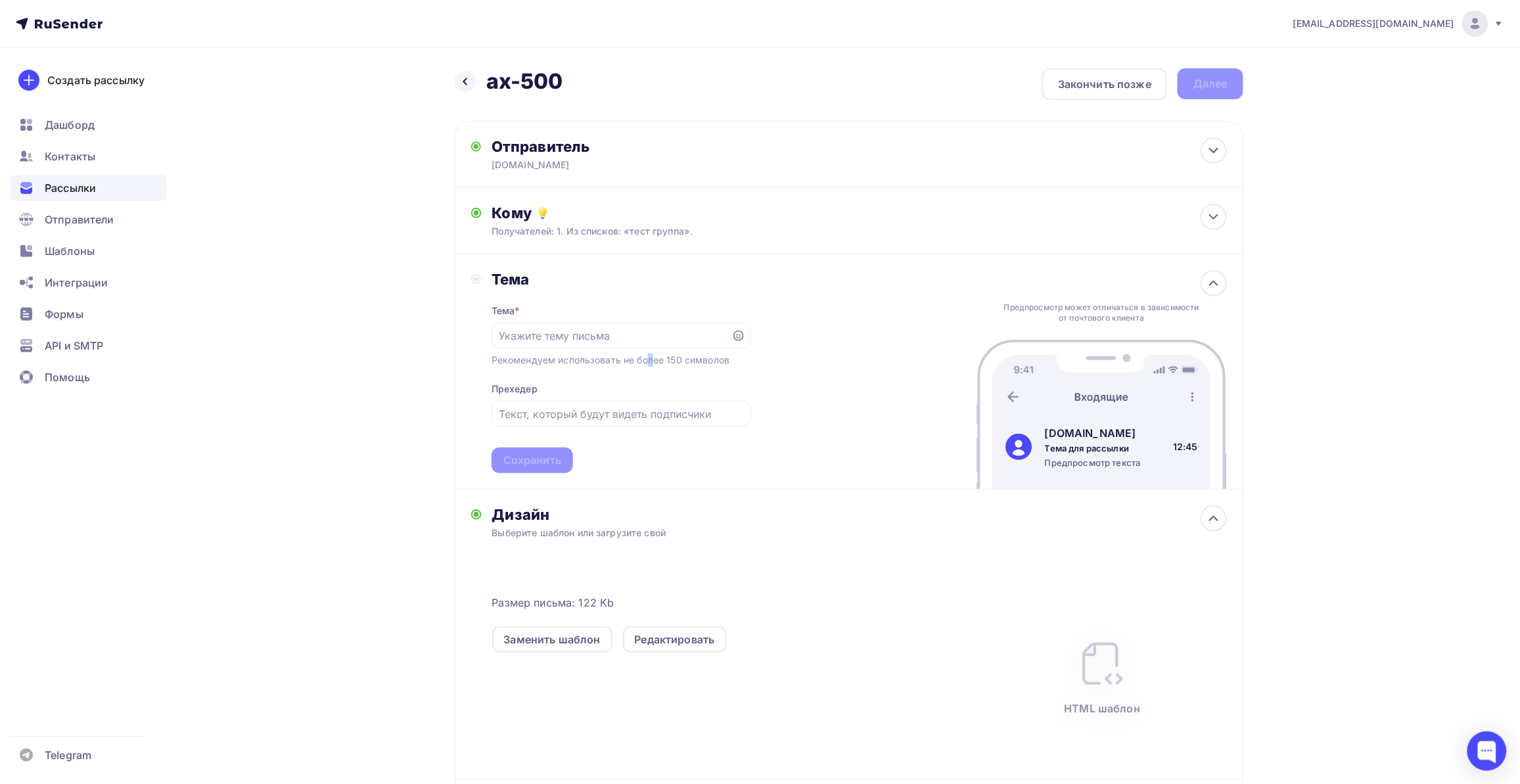
click at [563, 382] on div "Тема * Рекомендуем использовать не более 150 символов Прехедер Сохранить" at bounding box center [622, 381] width 260 height 185
